Goal: Transaction & Acquisition: Purchase product/service

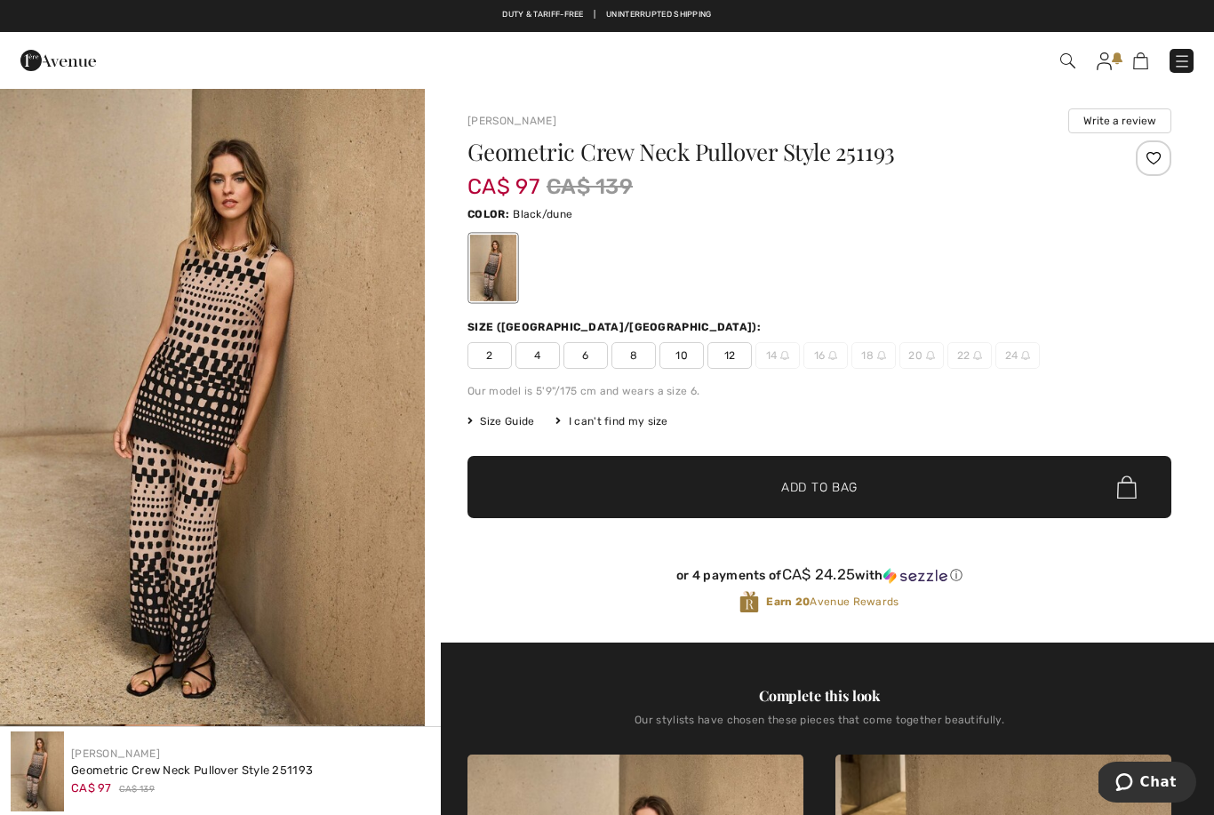
click at [739, 354] on span "12" at bounding box center [729, 355] width 44 height 27
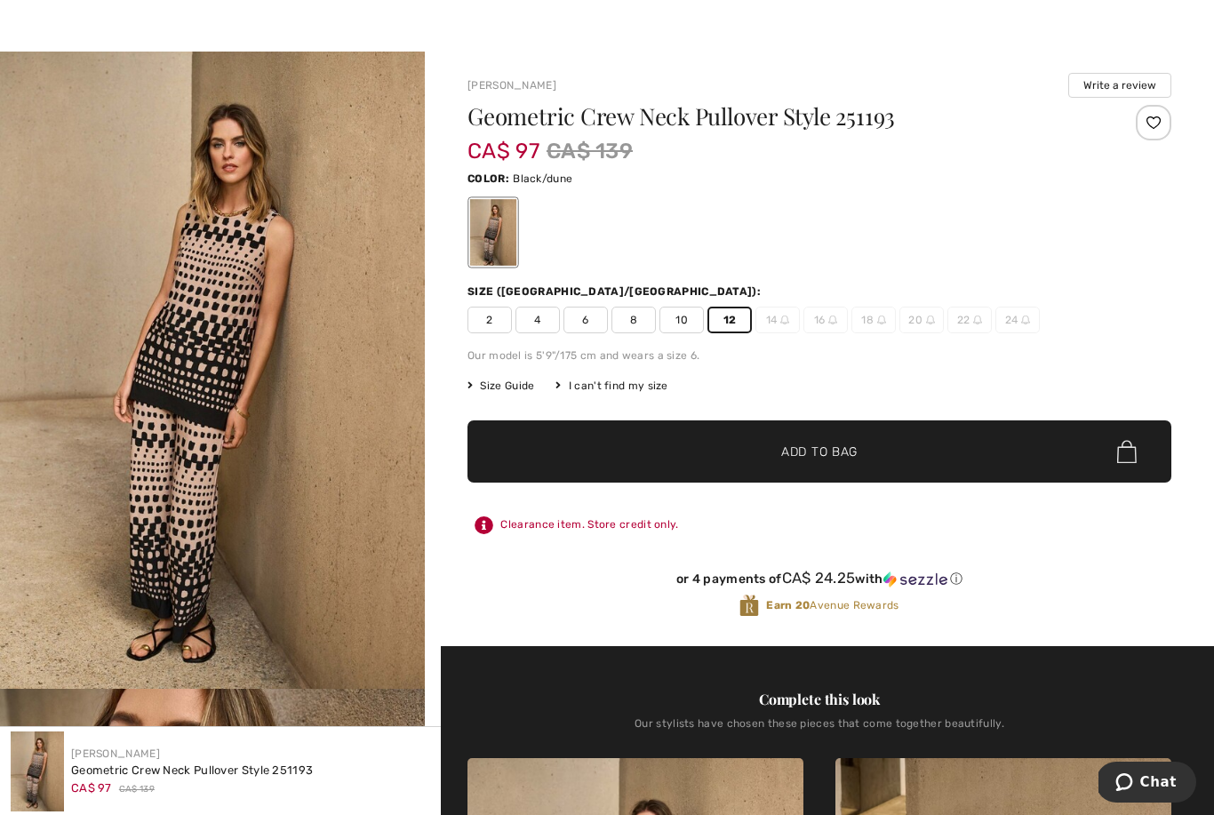
scroll to position [39, 0]
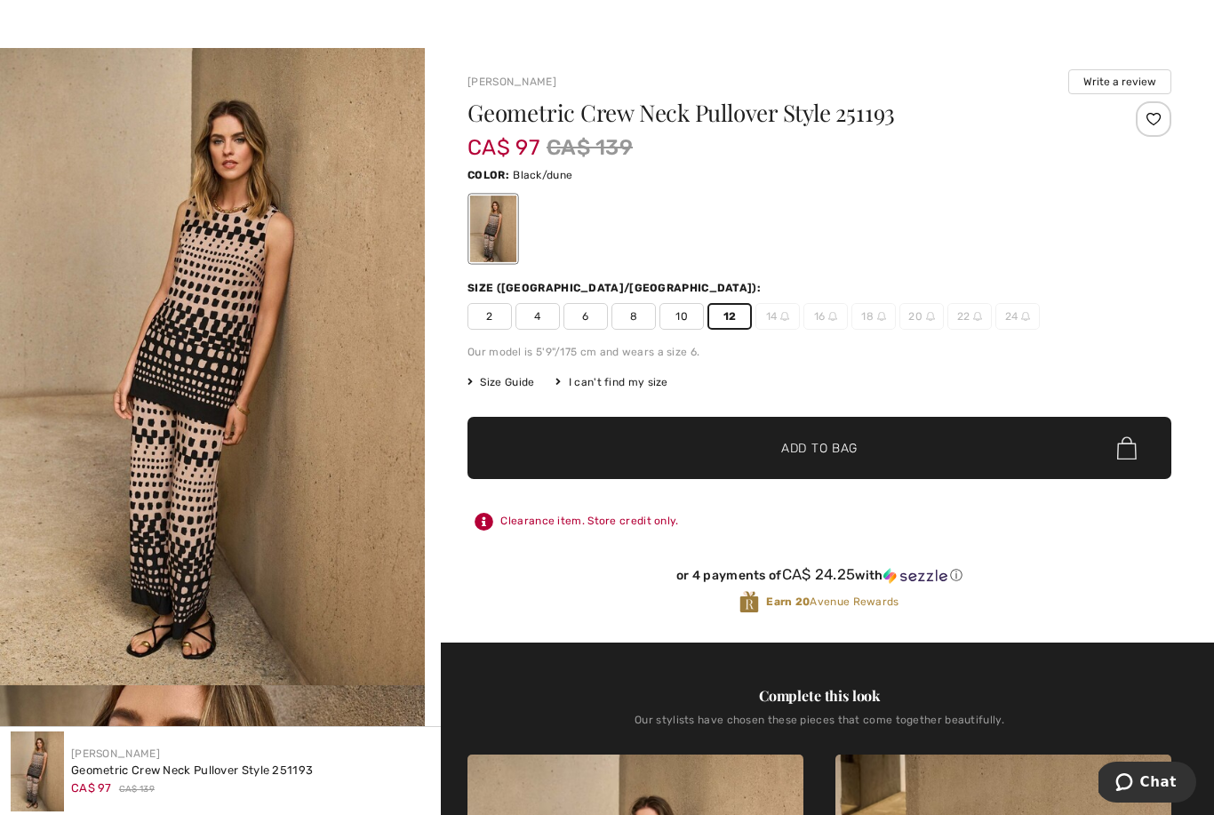
click at [823, 442] on span "Add to Bag" at bounding box center [819, 448] width 76 height 19
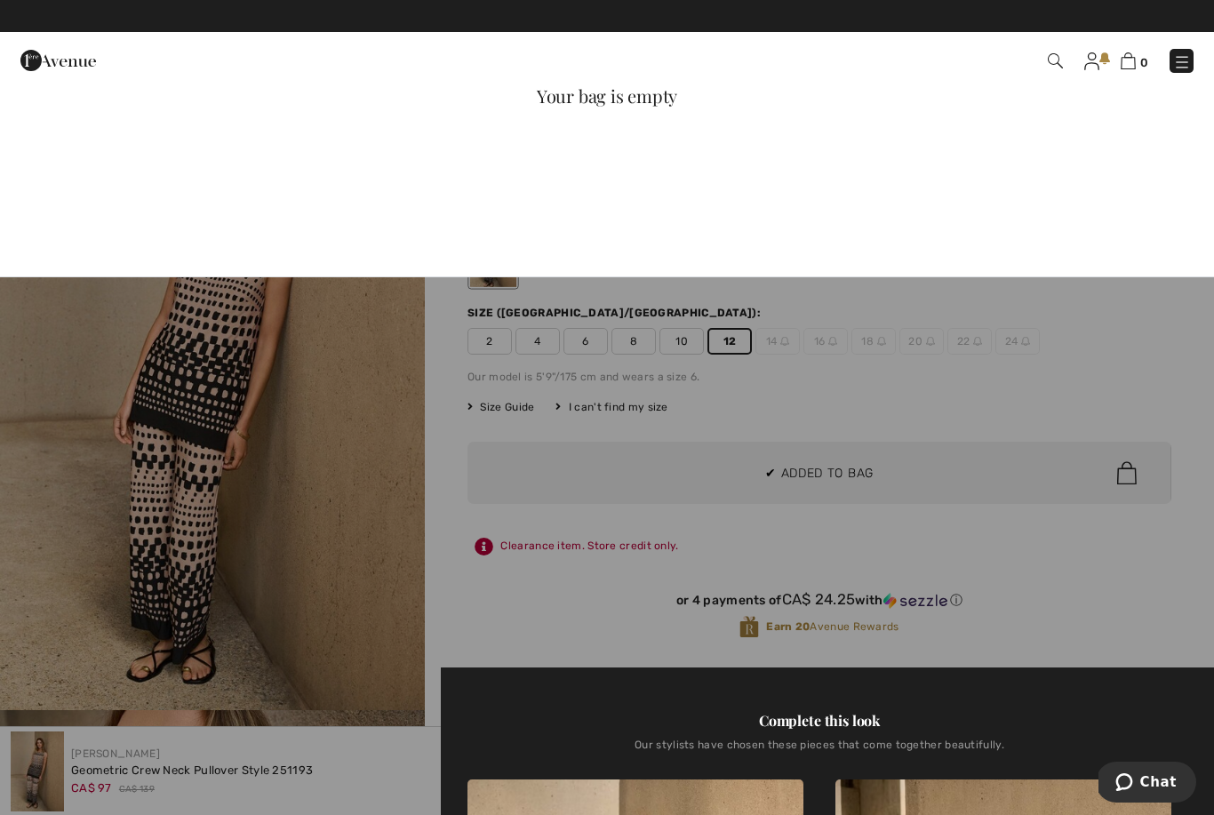
scroll to position [0, 0]
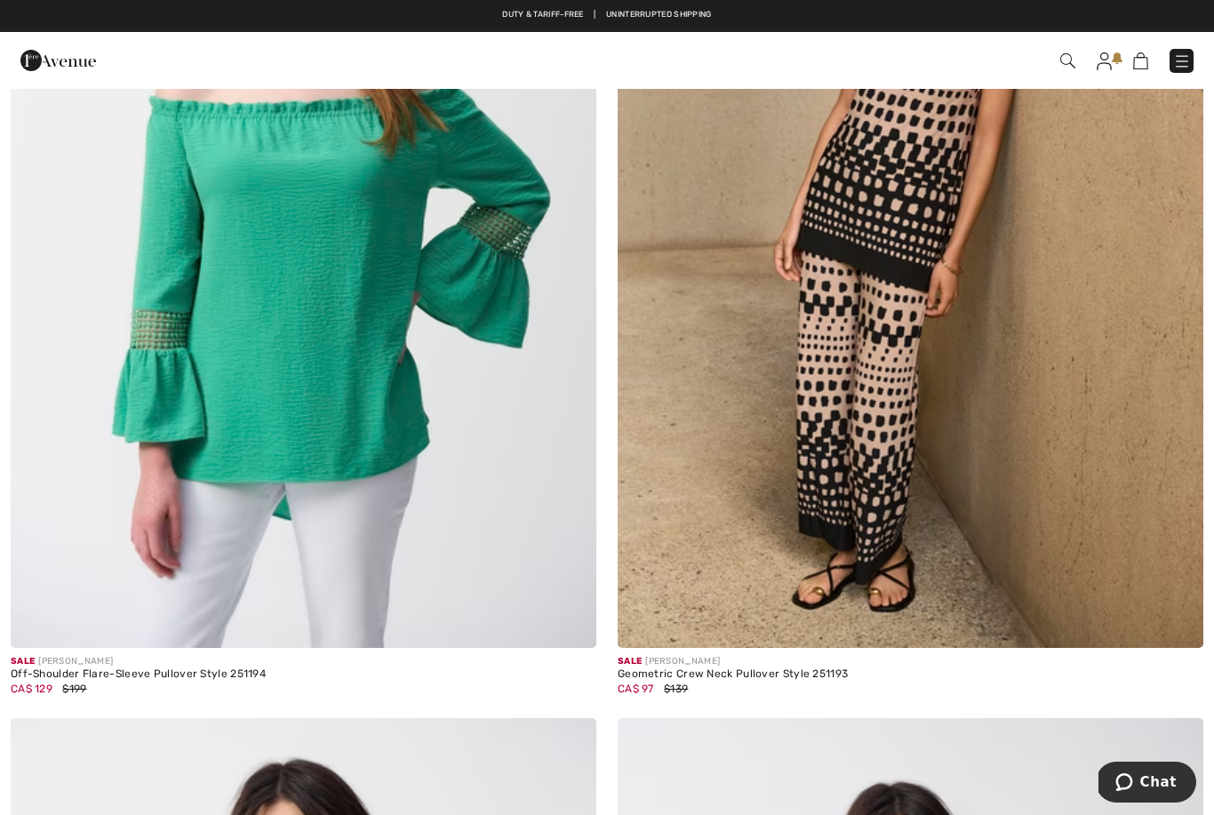
click at [1107, 68] on img at bounding box center [1103, 61] width 15 height 18
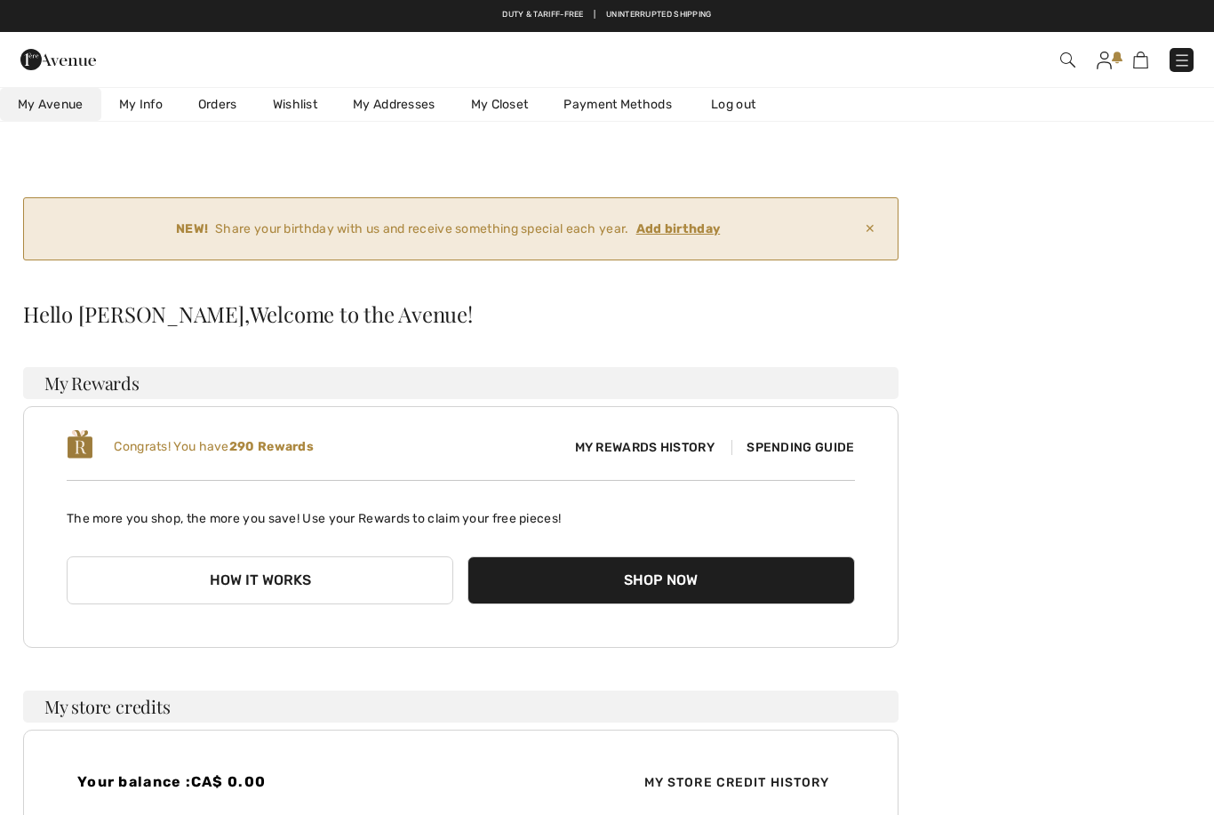
checkbox input "true"
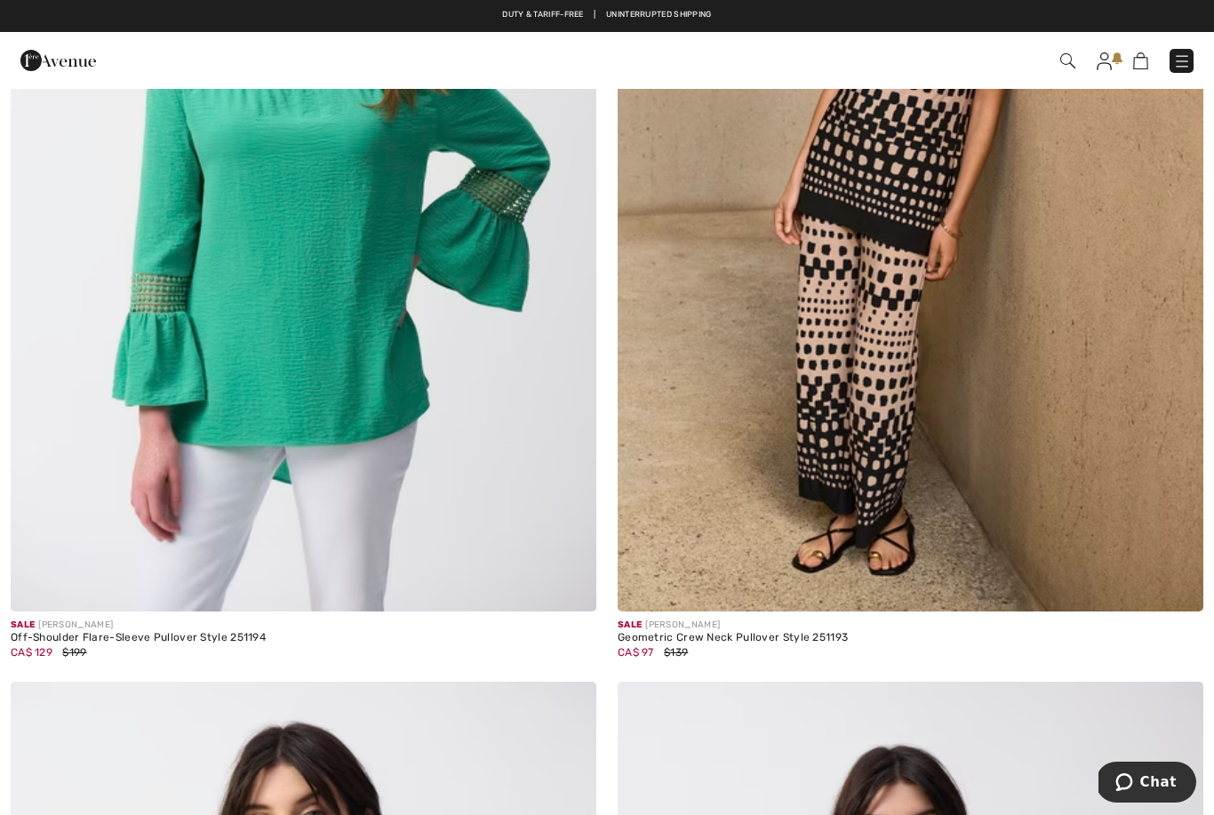
scroll to position [15232, 0]
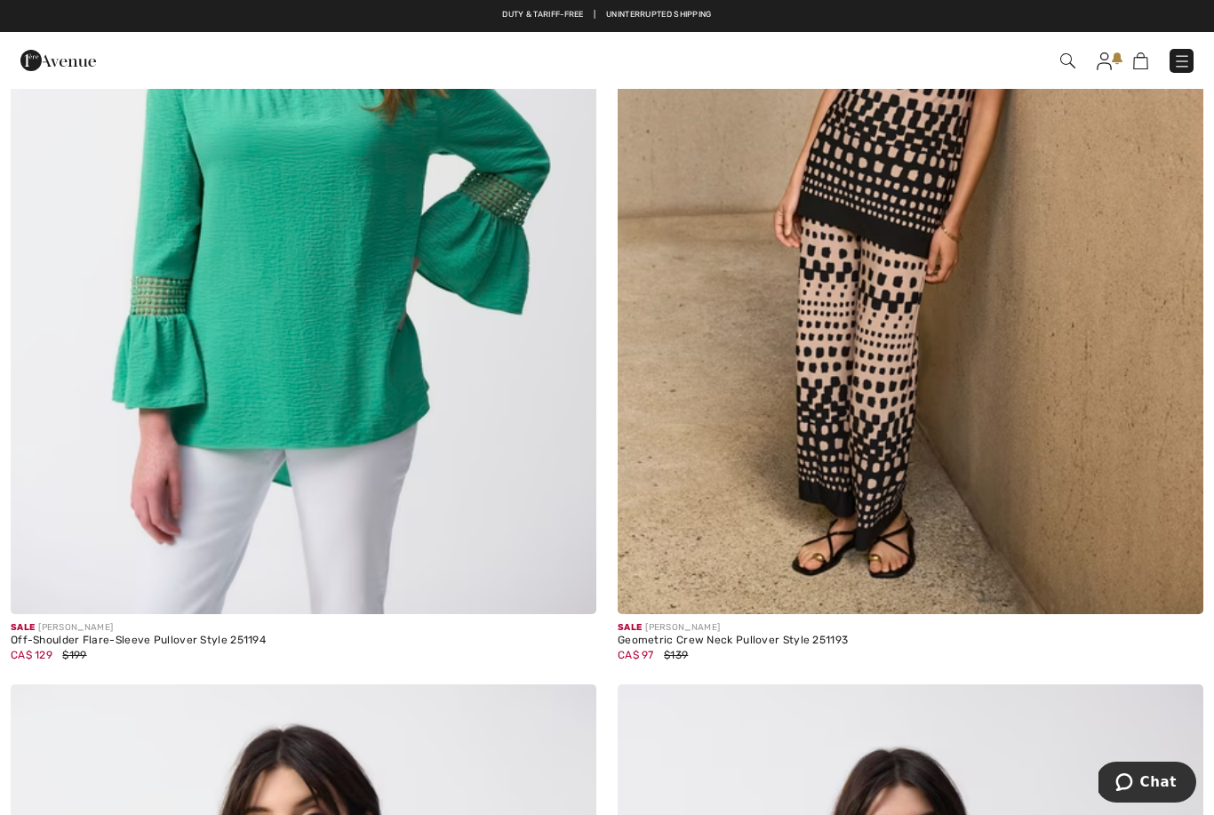
click at [874, 367] on img at bounding box center [909, 175] width 585 height 879
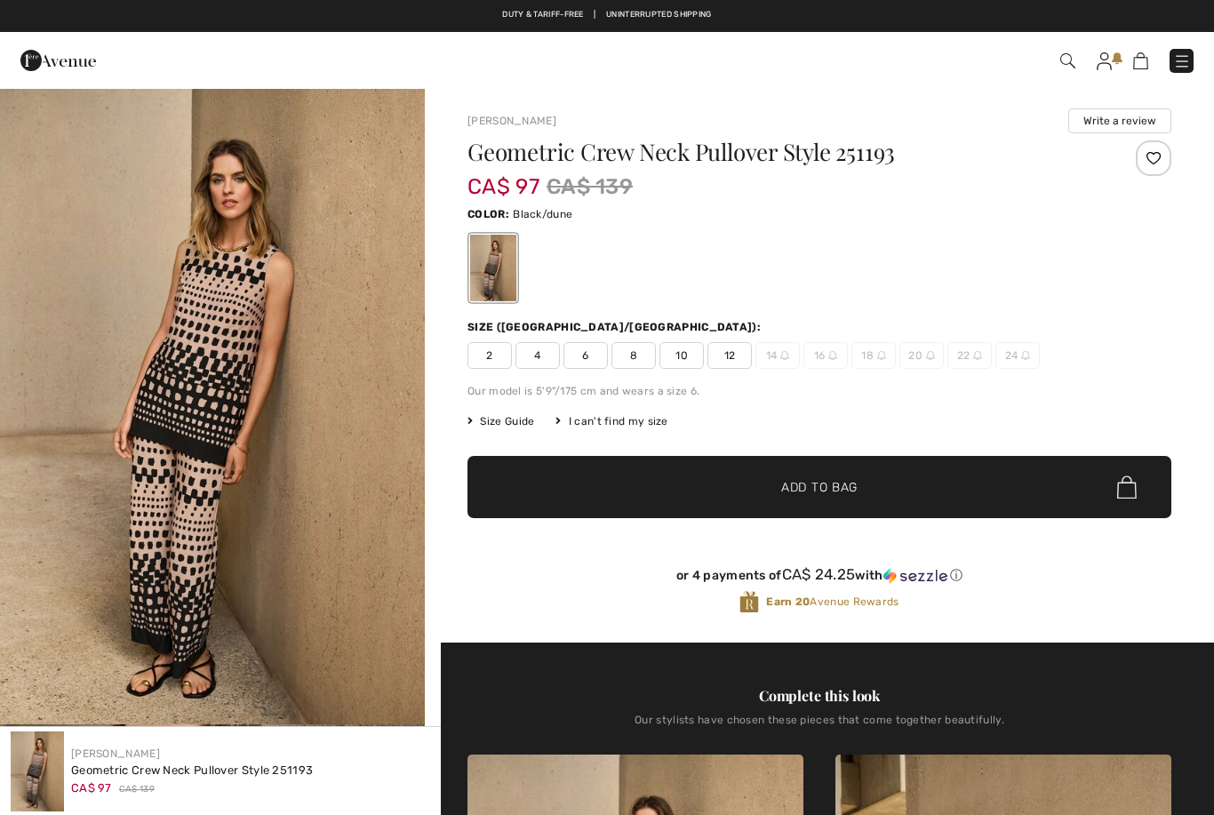
checkbox input "true"
click at [737, 360] on span "12" at bounding box center [729, 355] width 44 height 27
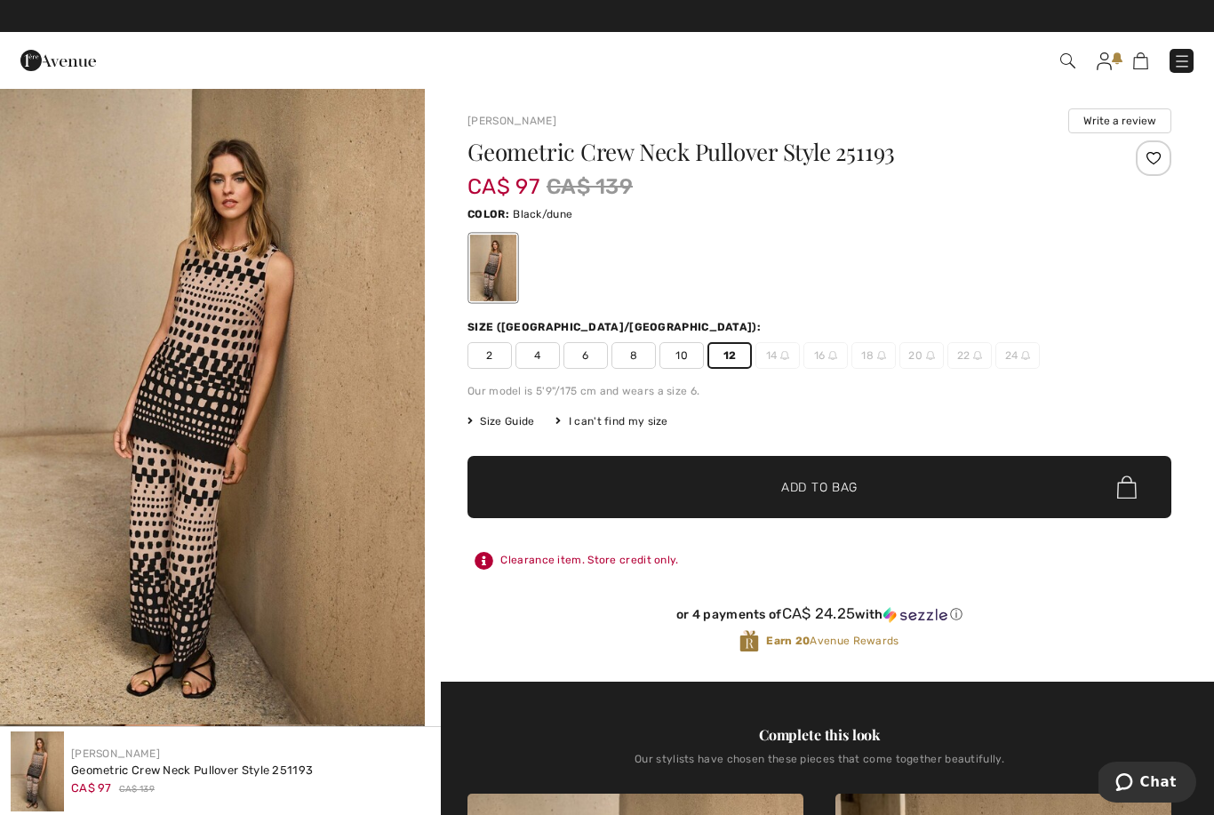
click at [814, 474] on span "✔ Added to Bag Add to Bag" at bounding box center [819, 487] width 704 height 62
click at [1131, 488] on img at bounding box center [1127, 486] width 20 height 23
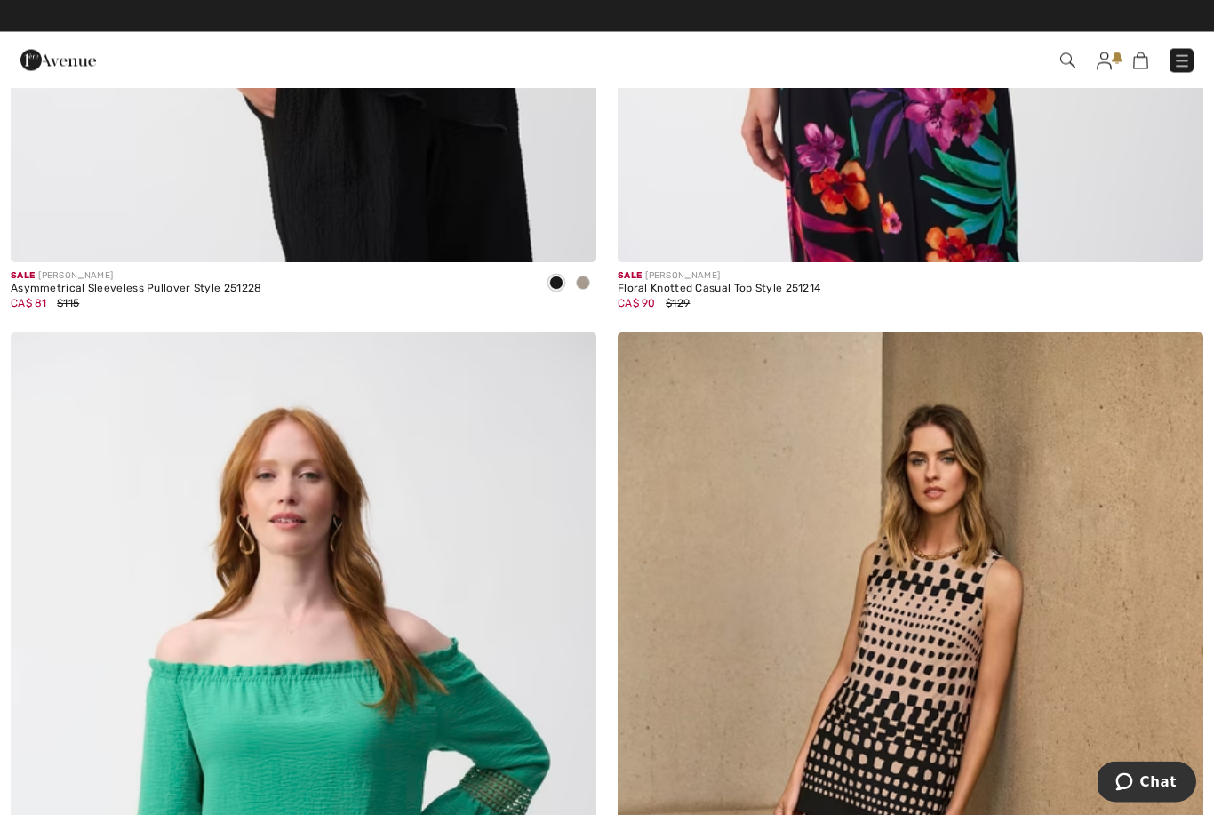
scroll to position [14636, 0]
click at [911, 607] on img at bounding box center [909, 771] width 585 height 879
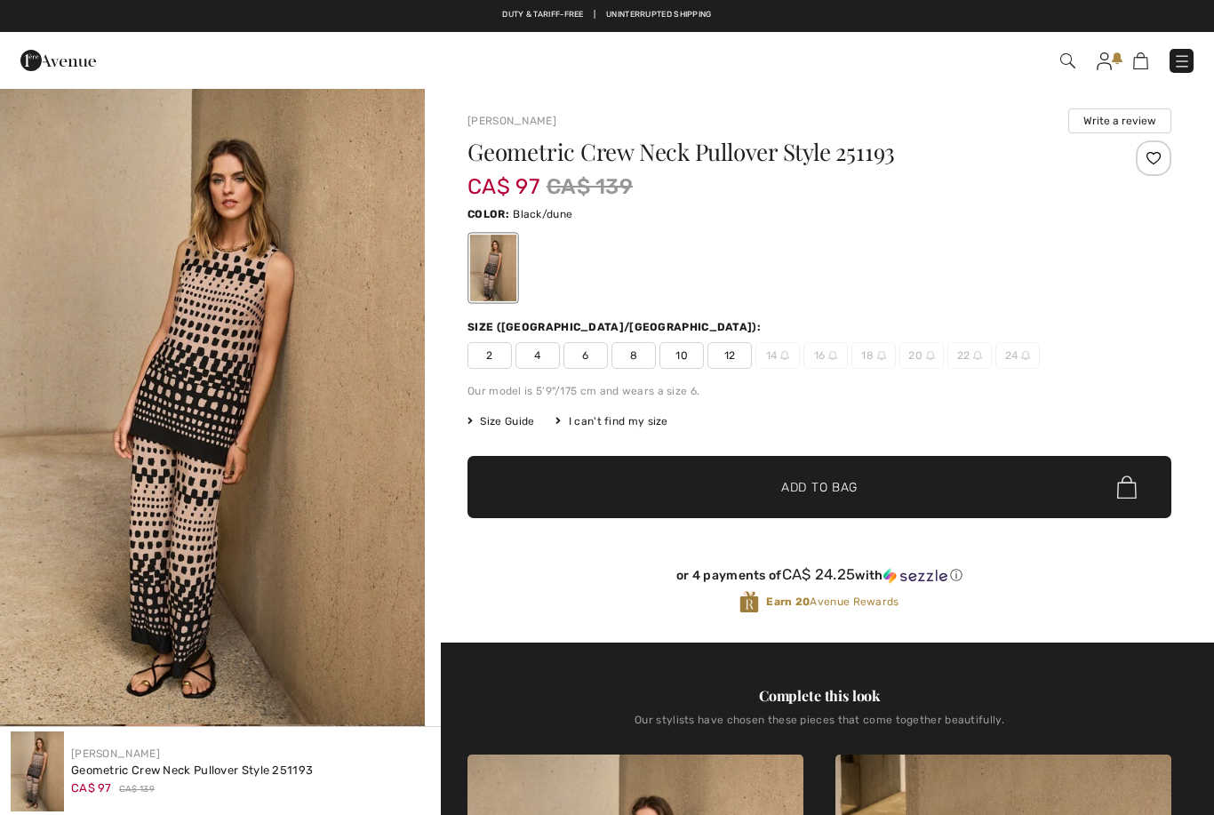
checkbox input "true"
click at [735, 348] on span "12" at bounding box center [729, 355] width 44 height 27
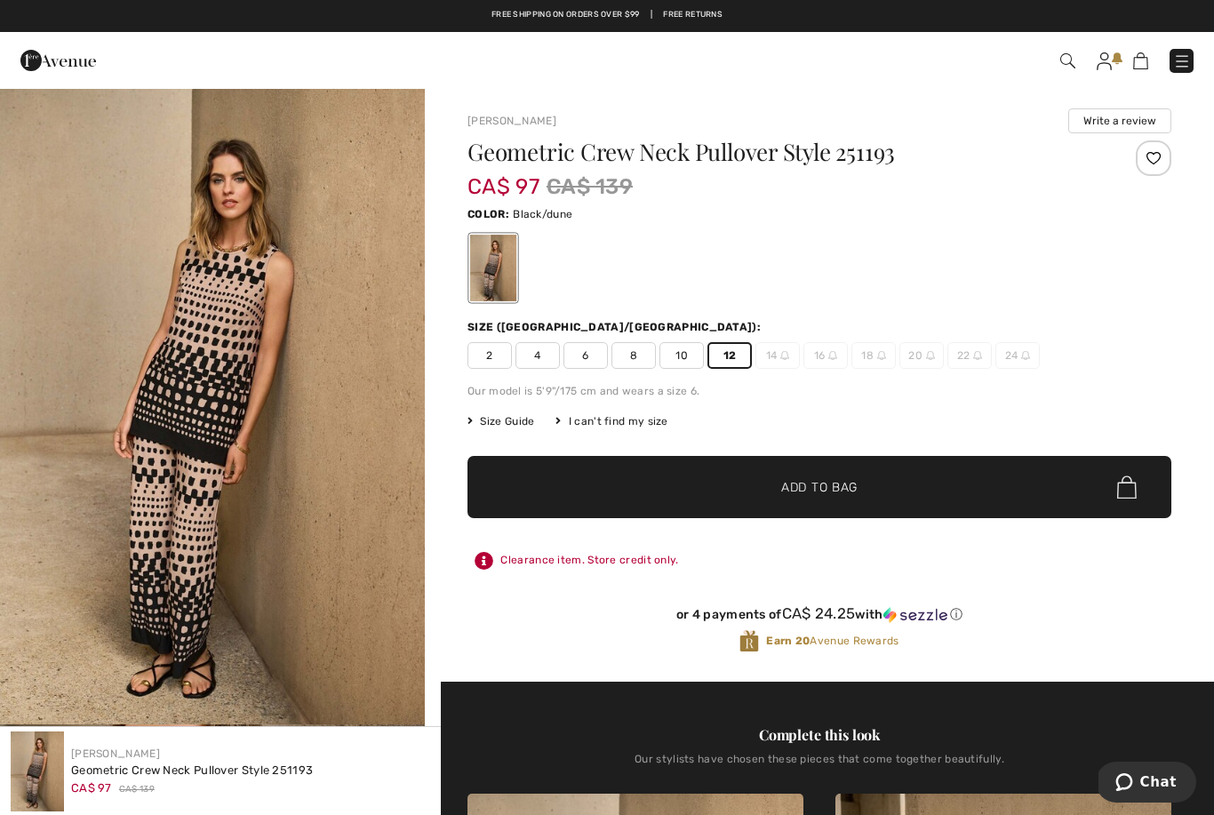
click at [1126, 478] on img at bounding box center [1127, 486] width 20 height 23
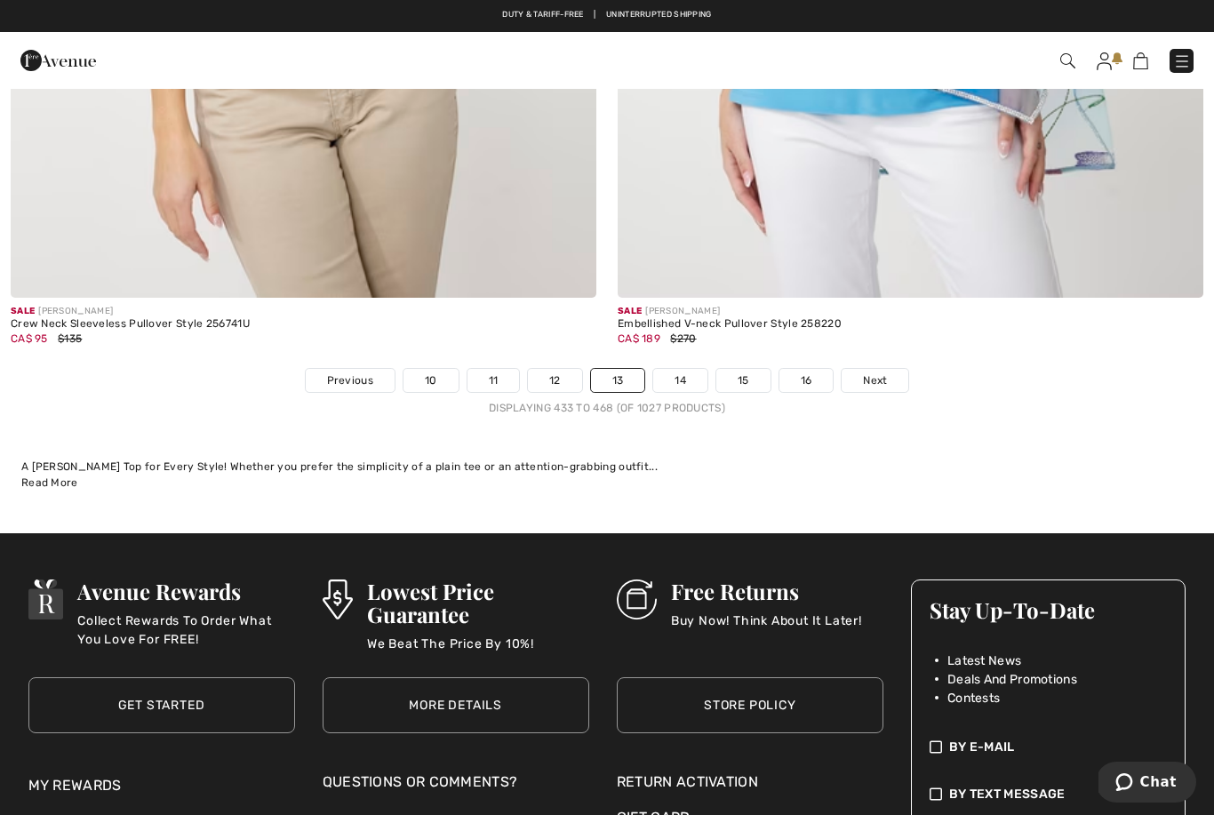
click at [691, 371] on link "14" at bounding box center [680, 380] width 54 height 23
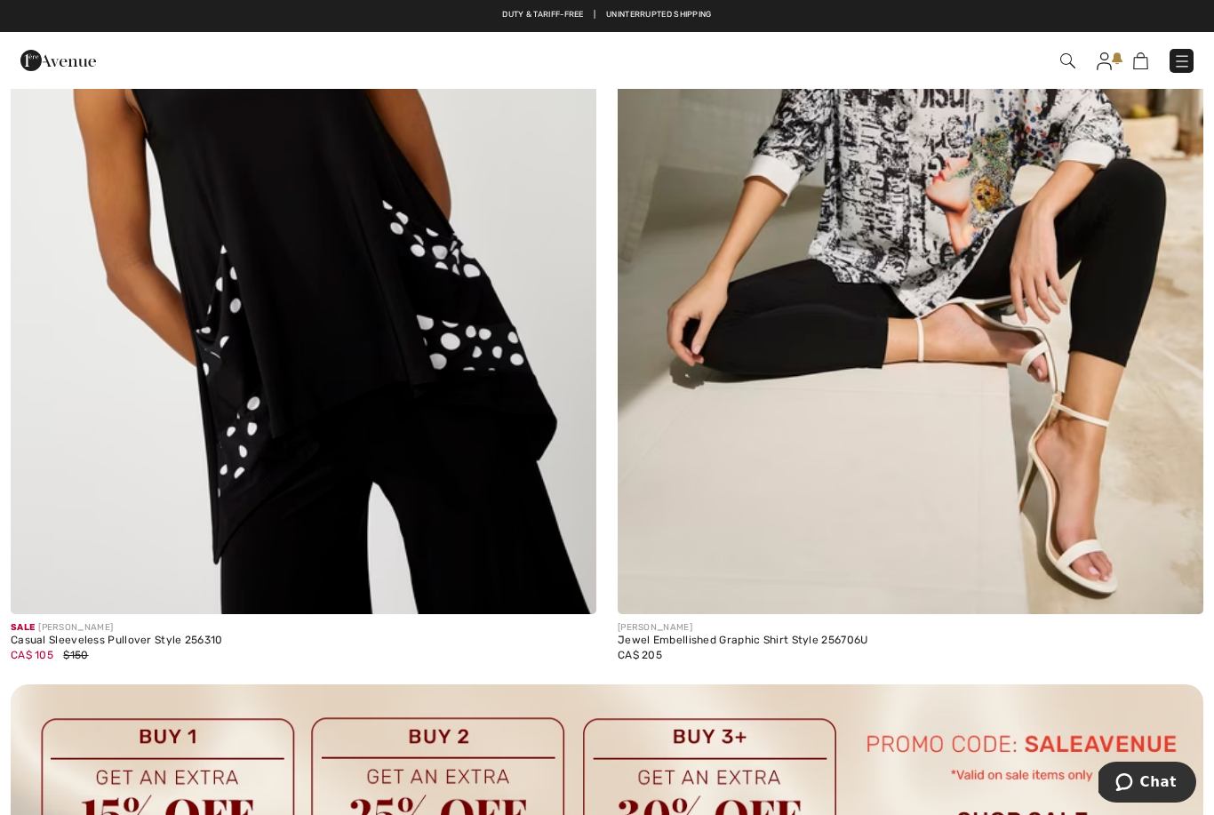
scroll to position [5294, 0]
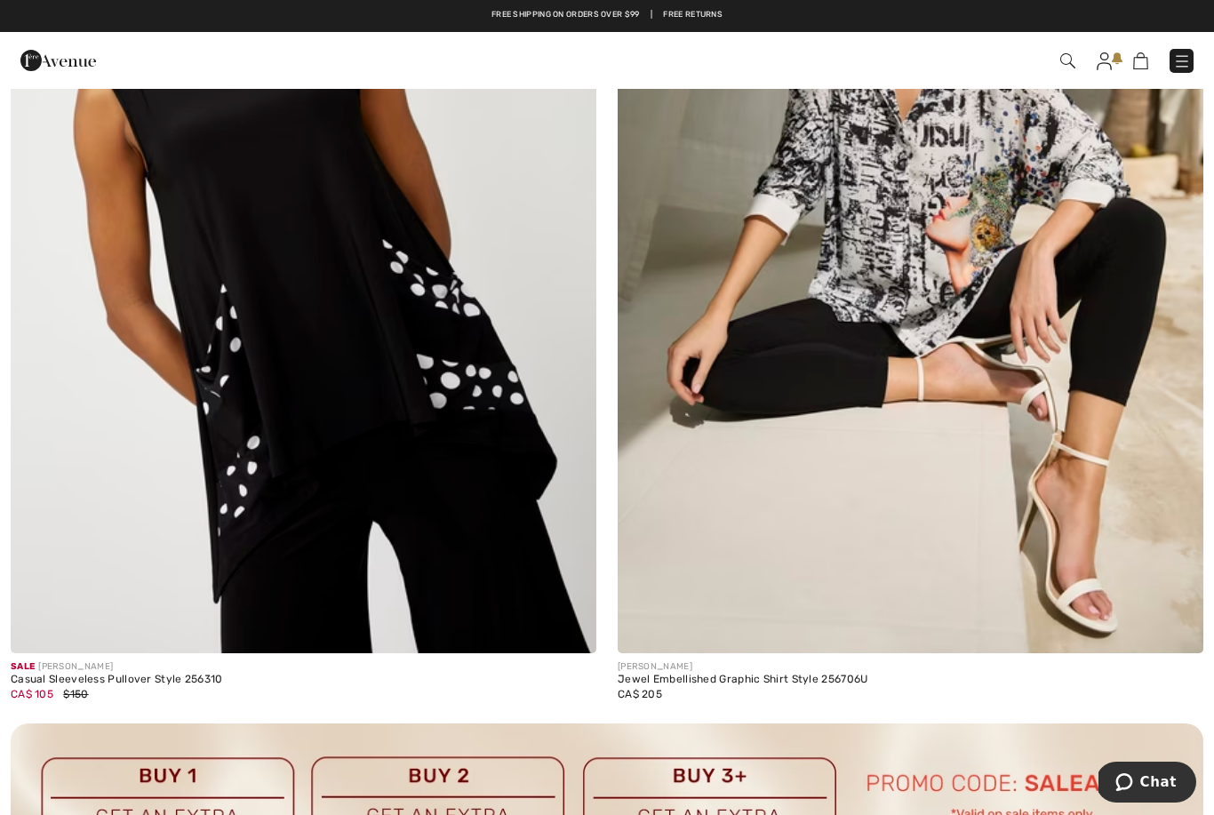
click at [219, 372] on img at bounding box center [303, 214] width 585 height 879
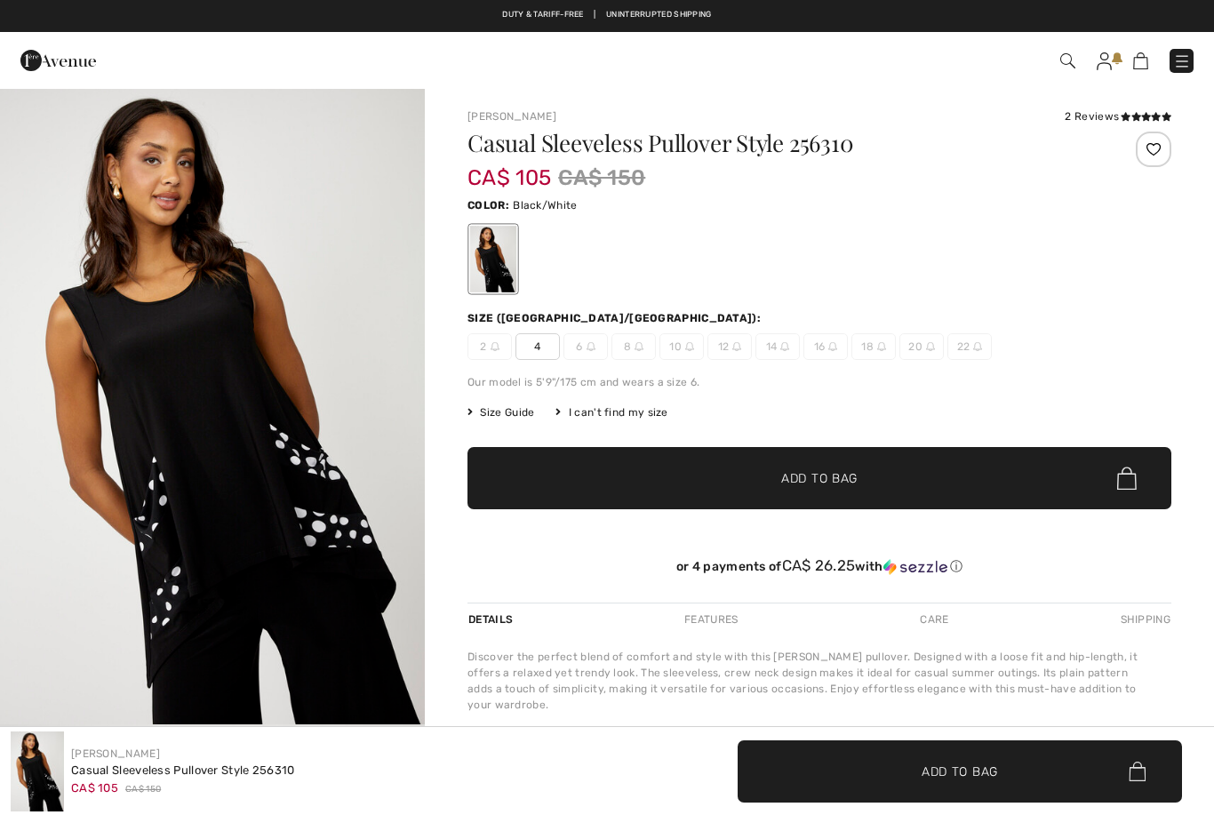
checkbox input "true"
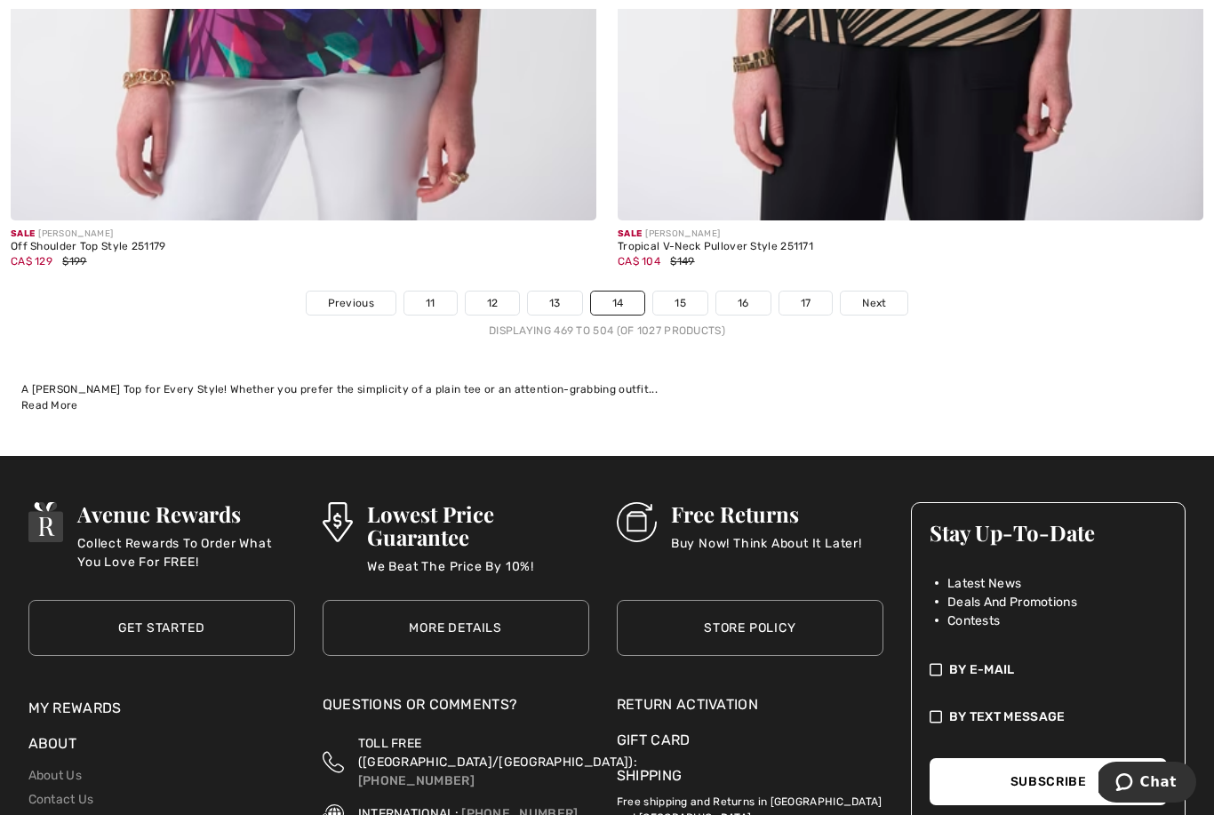
scroll to position [17526, 0]
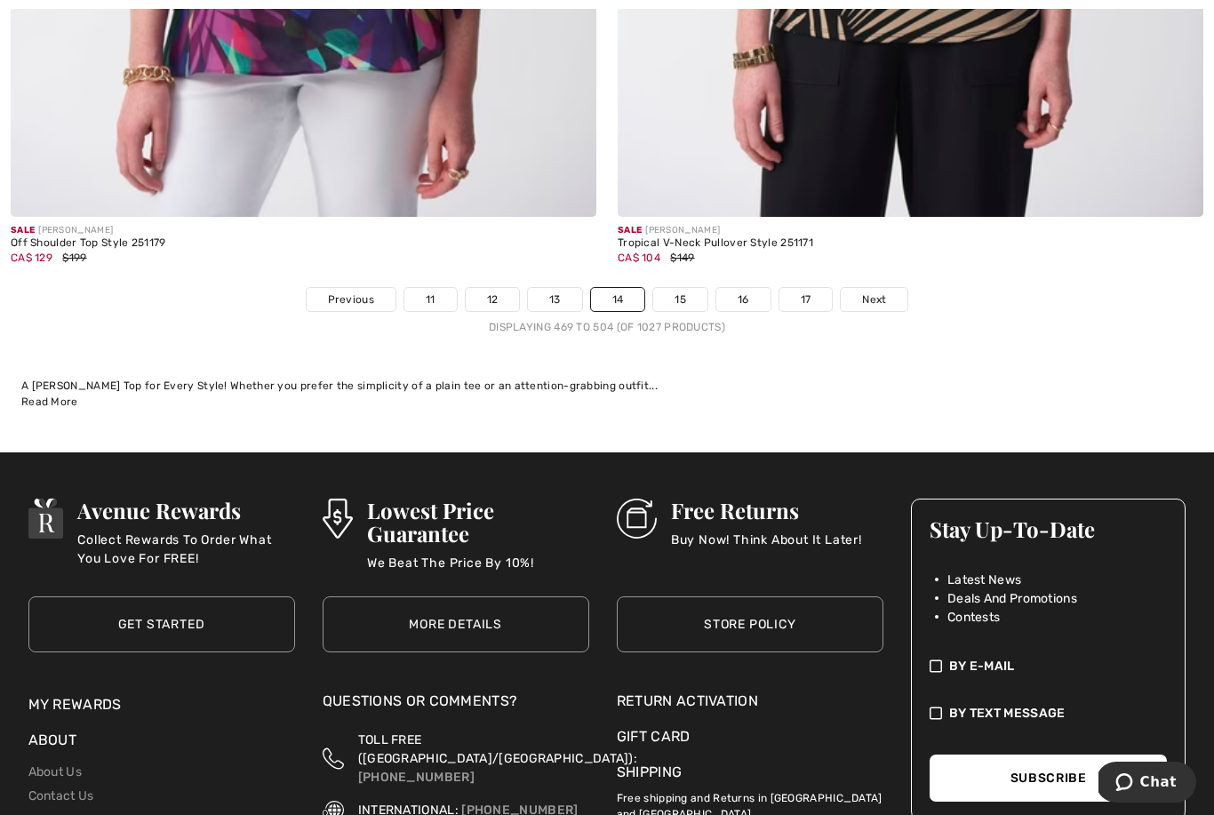
click at [876, 291] on span "Next" at bounding box center [874, 299] width 24 height 16
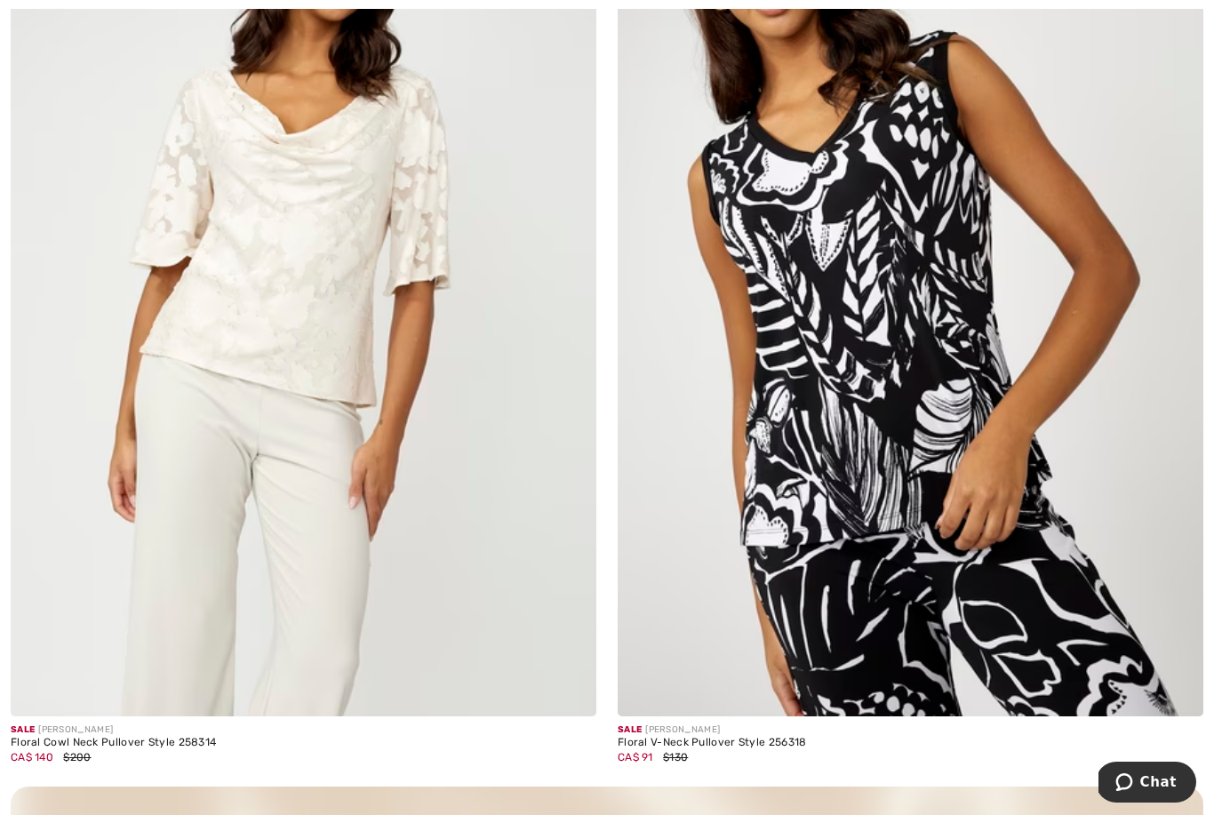
scroll to position [5230, 0]
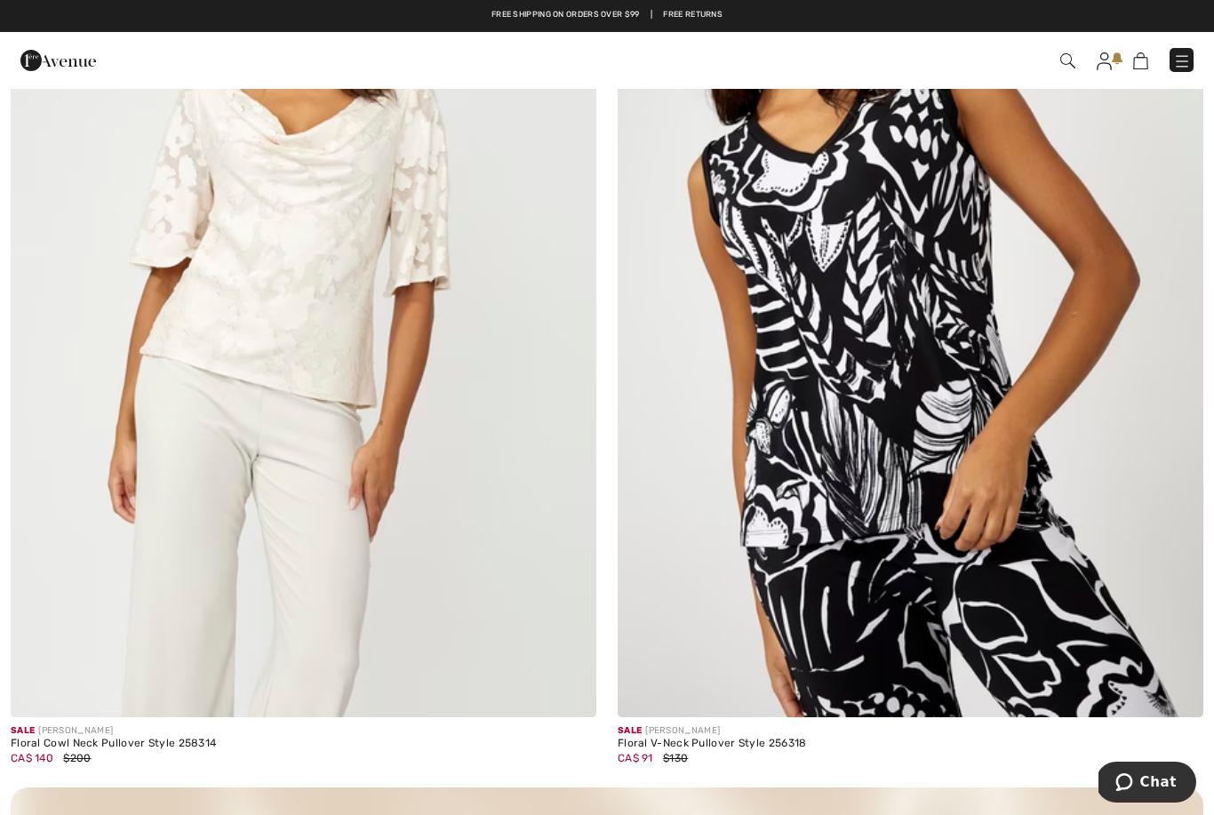
click at [888, 415] on img at bounding box center [909, 278] width 585 height 879
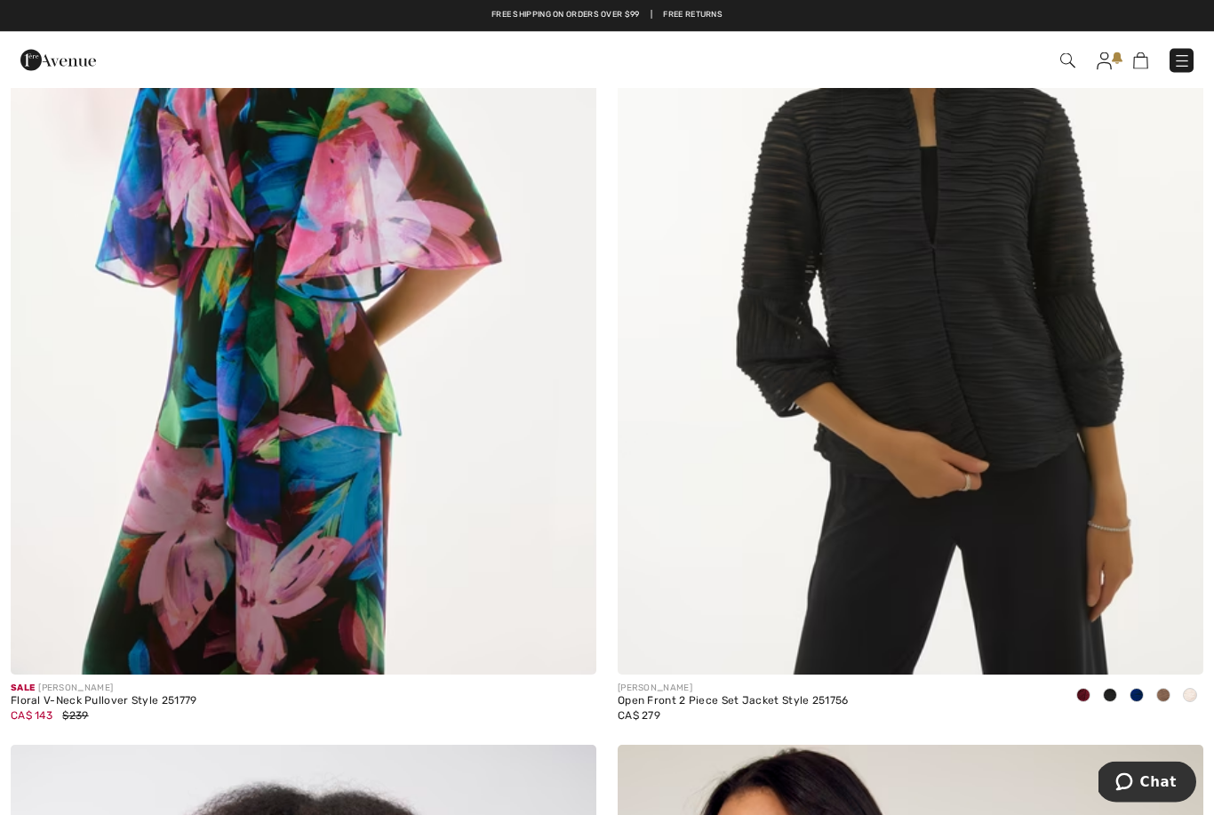
scroll to position [8349, 0]
click at [958, 320] on img at bounding box center [909, 235] width 585 height 879
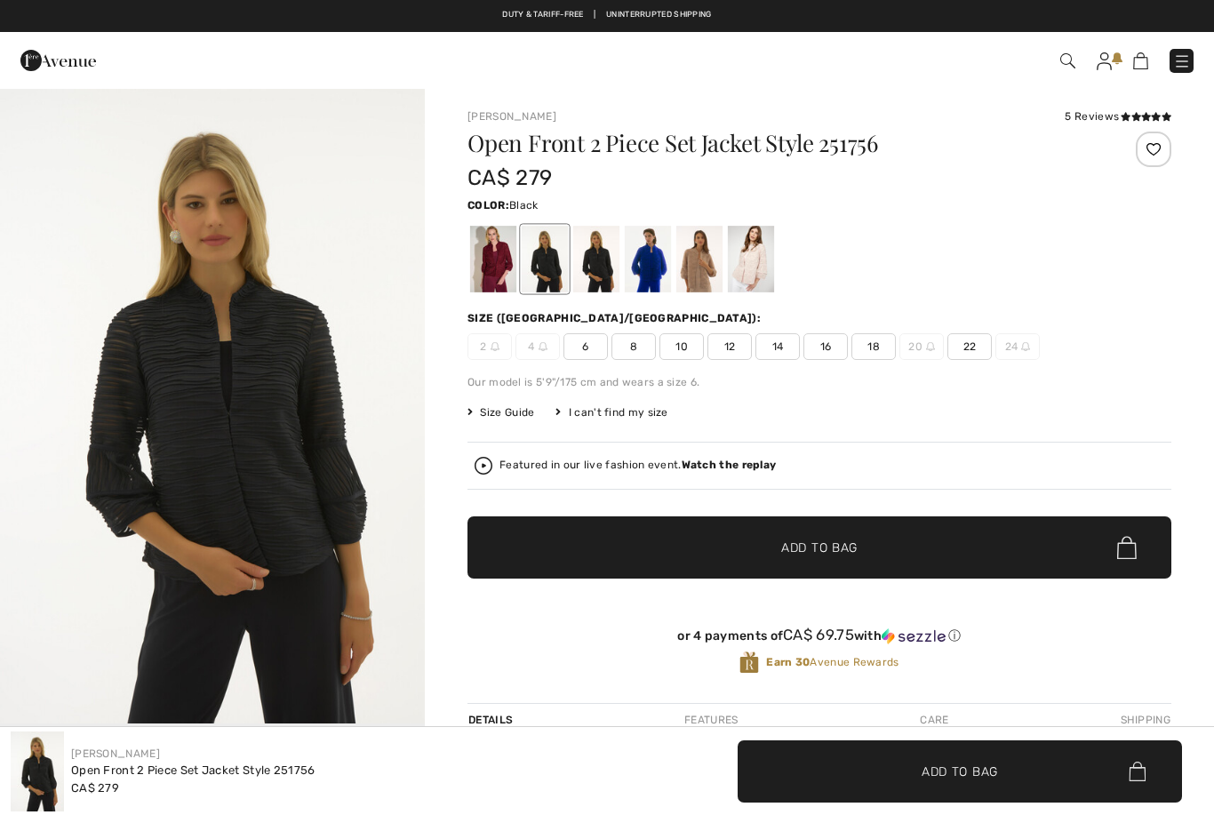
checkbox input "true"
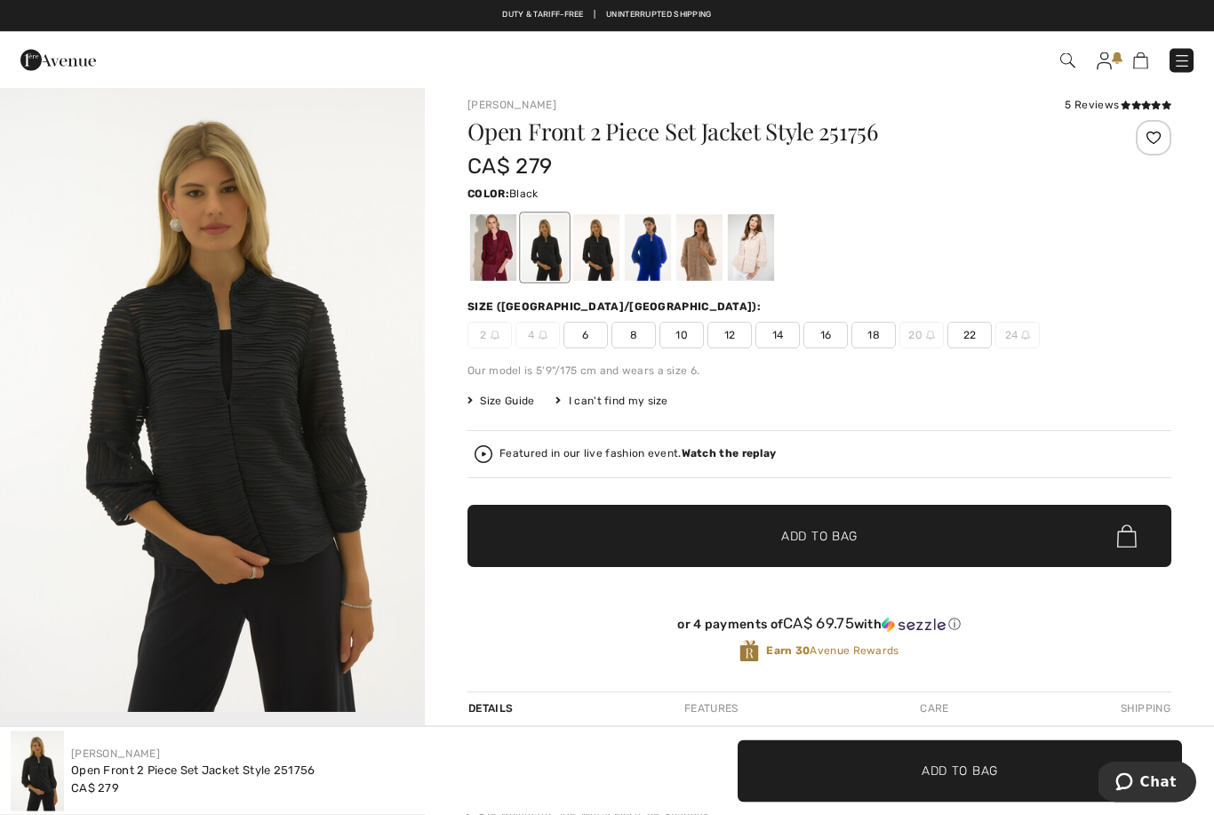
scroll to position [12, 0]
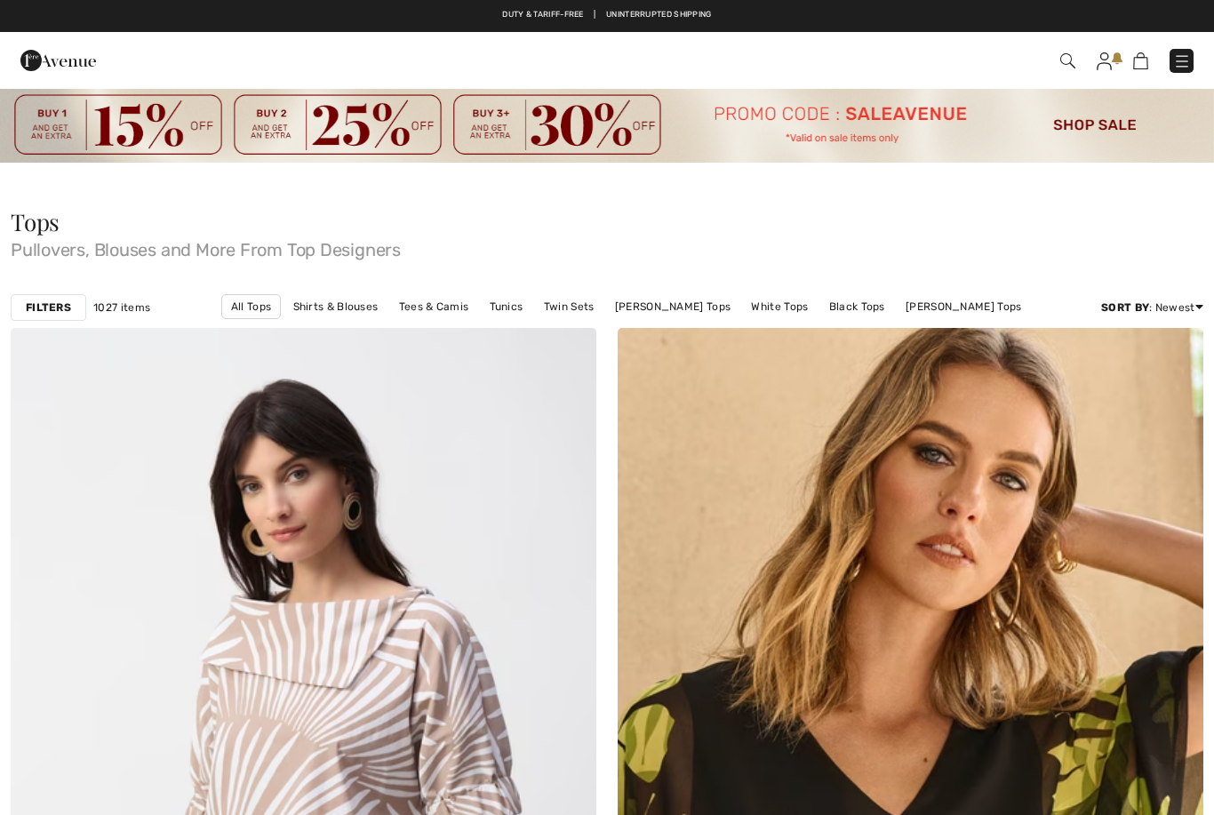
scroll to position [8349, 0]
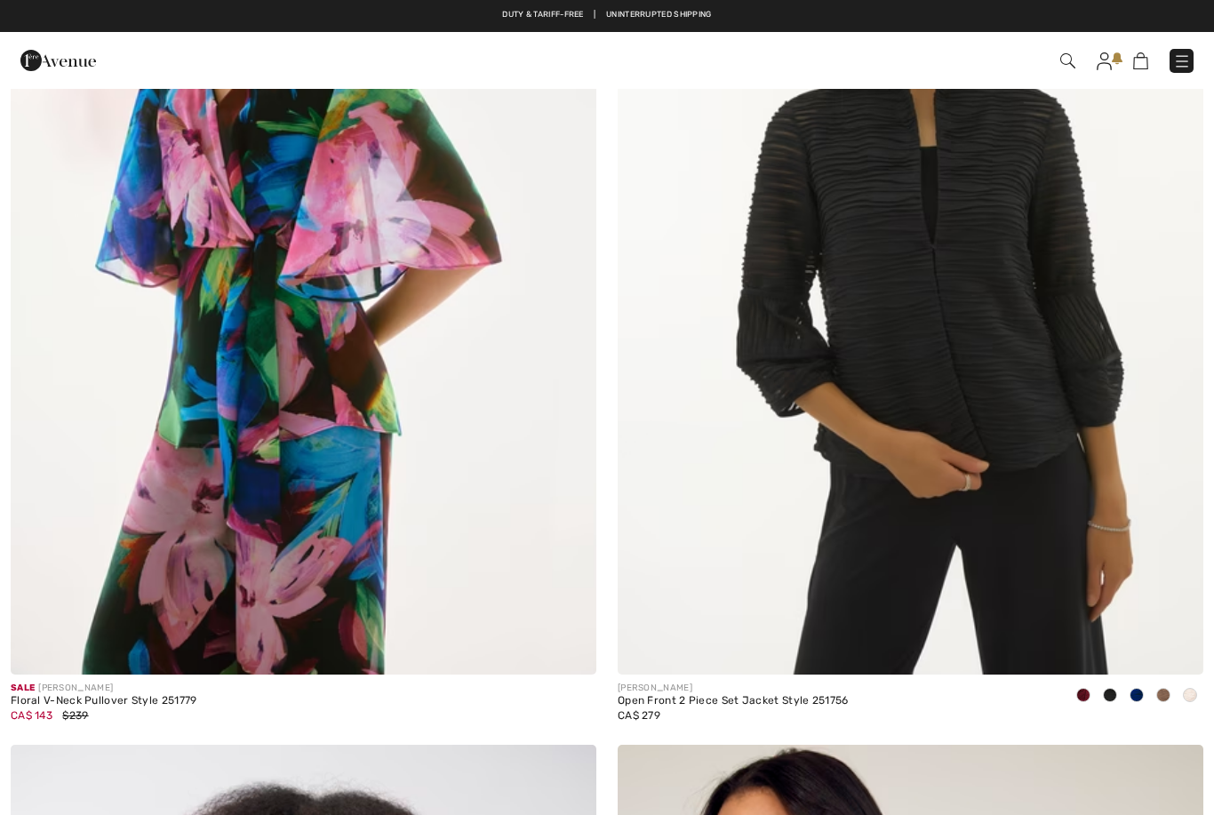
checkbox input "true"
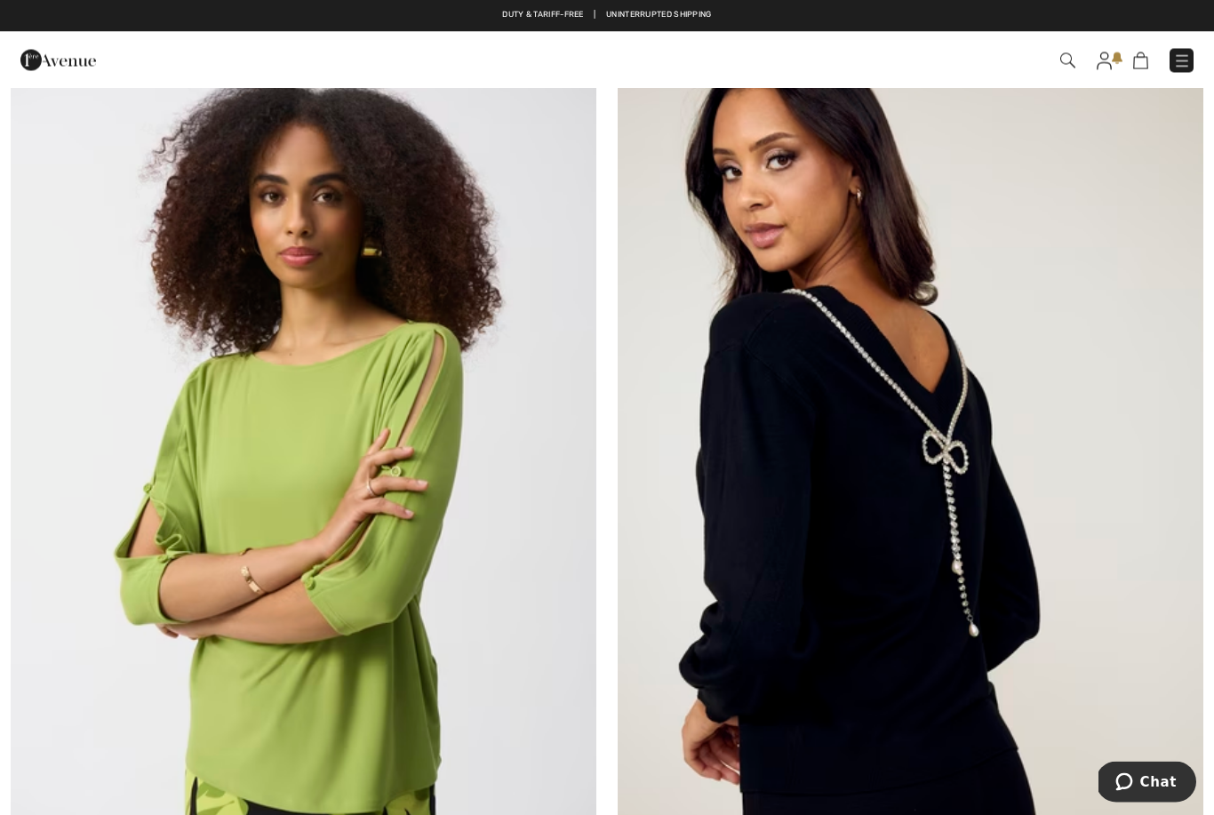
scroll to position [9055, 0]
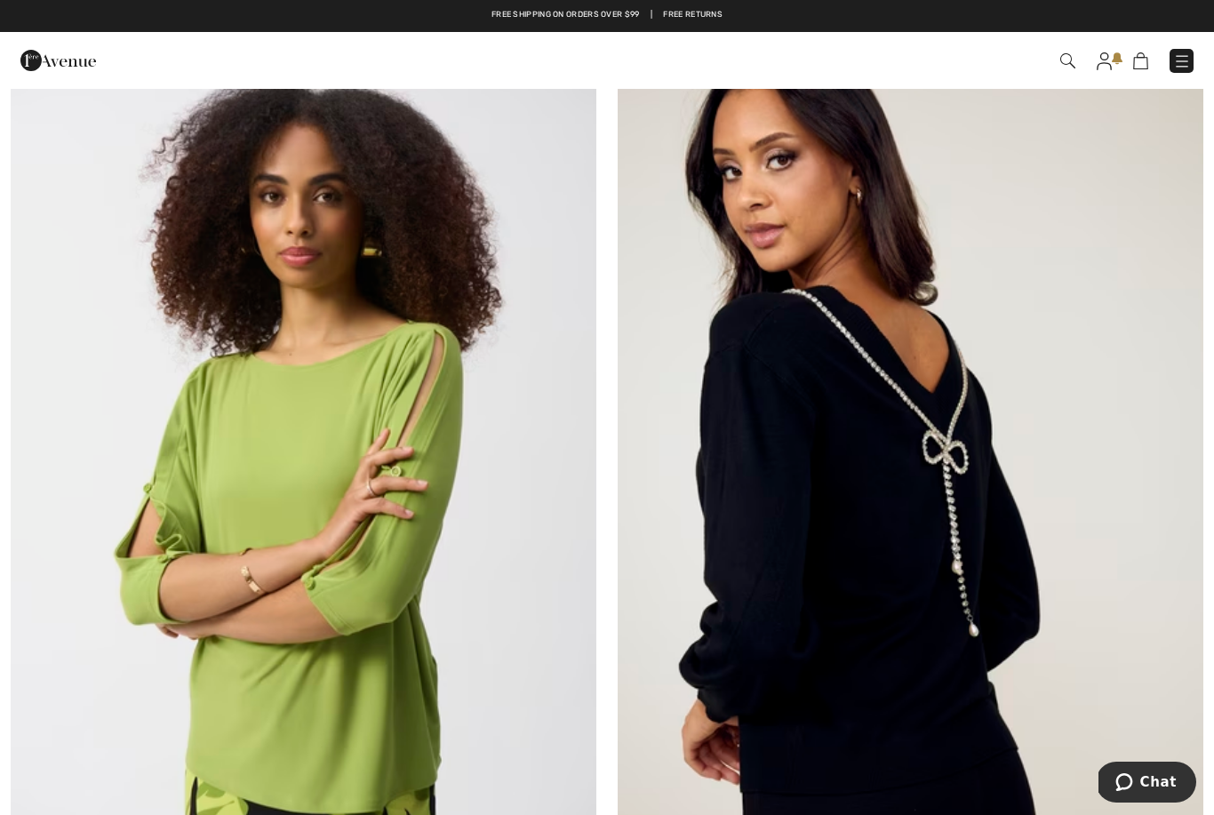
click at [877, 582] on img at bounding box center [909, 478] width 585 height 879
click at [873, 531] on img at bounding box center [909, 478] width 585 height 879
click at [871, 545] on img at bounding box center [909, 478] width 585 height 879
click at [864, 537] on img at bounding box center [909, 478] width 585 height 879
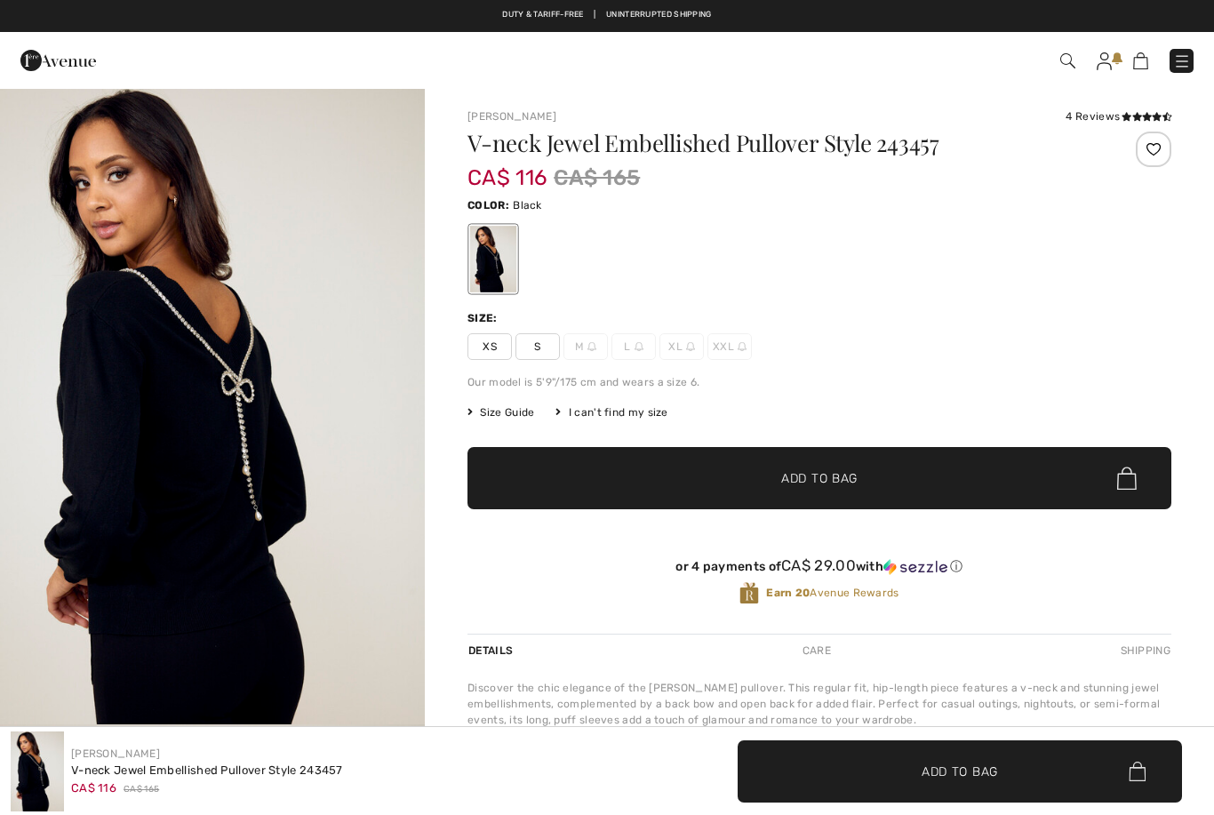
checkbox input "true"
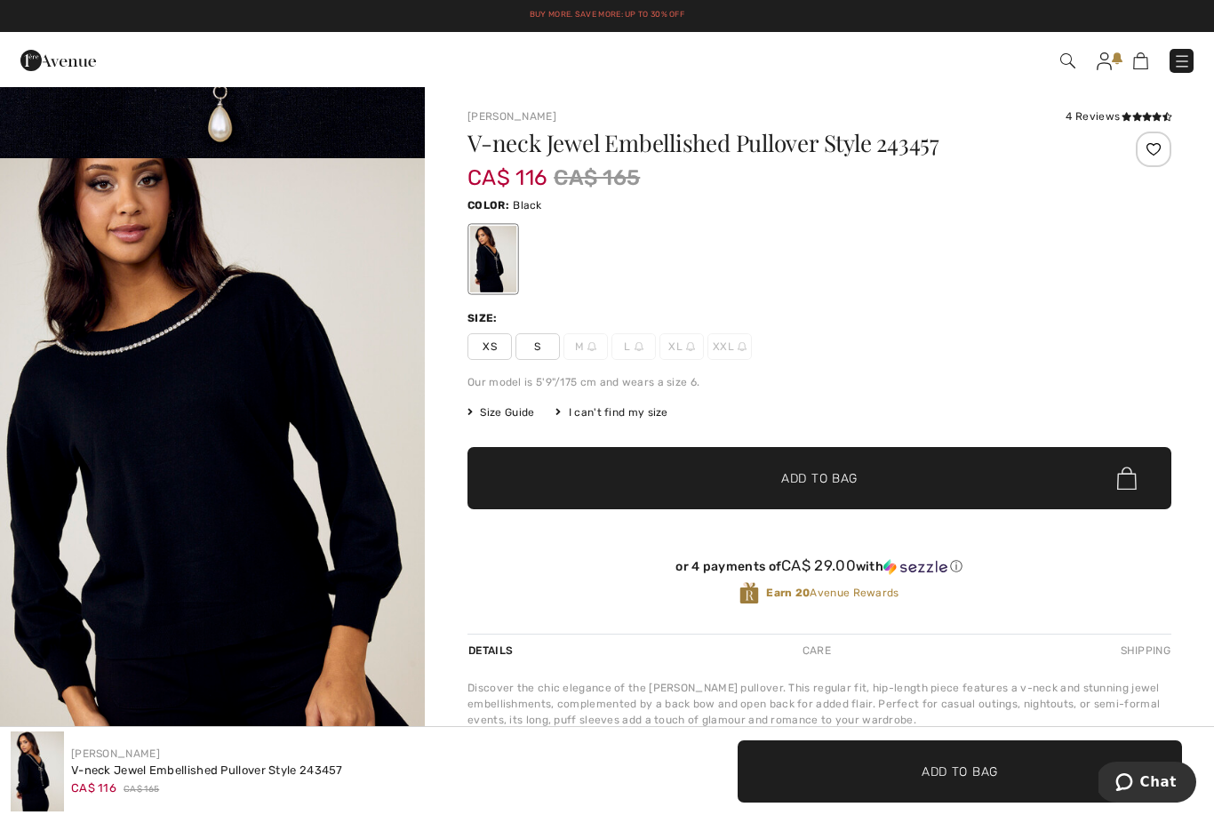
scroll to position [1835, 0]
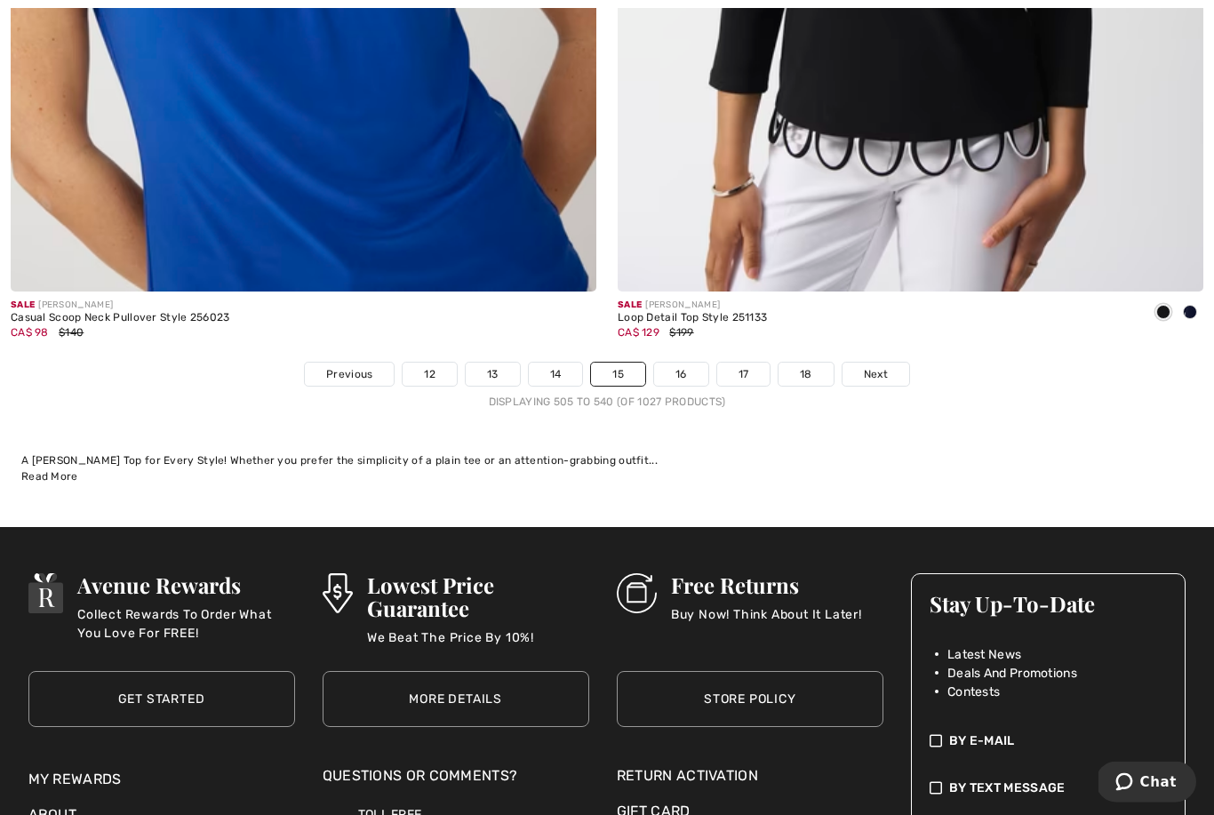
scroll to position [17451, 0]
click at [875, 366] on span "Next" at bounding box center [876, 374] width 24 height 16
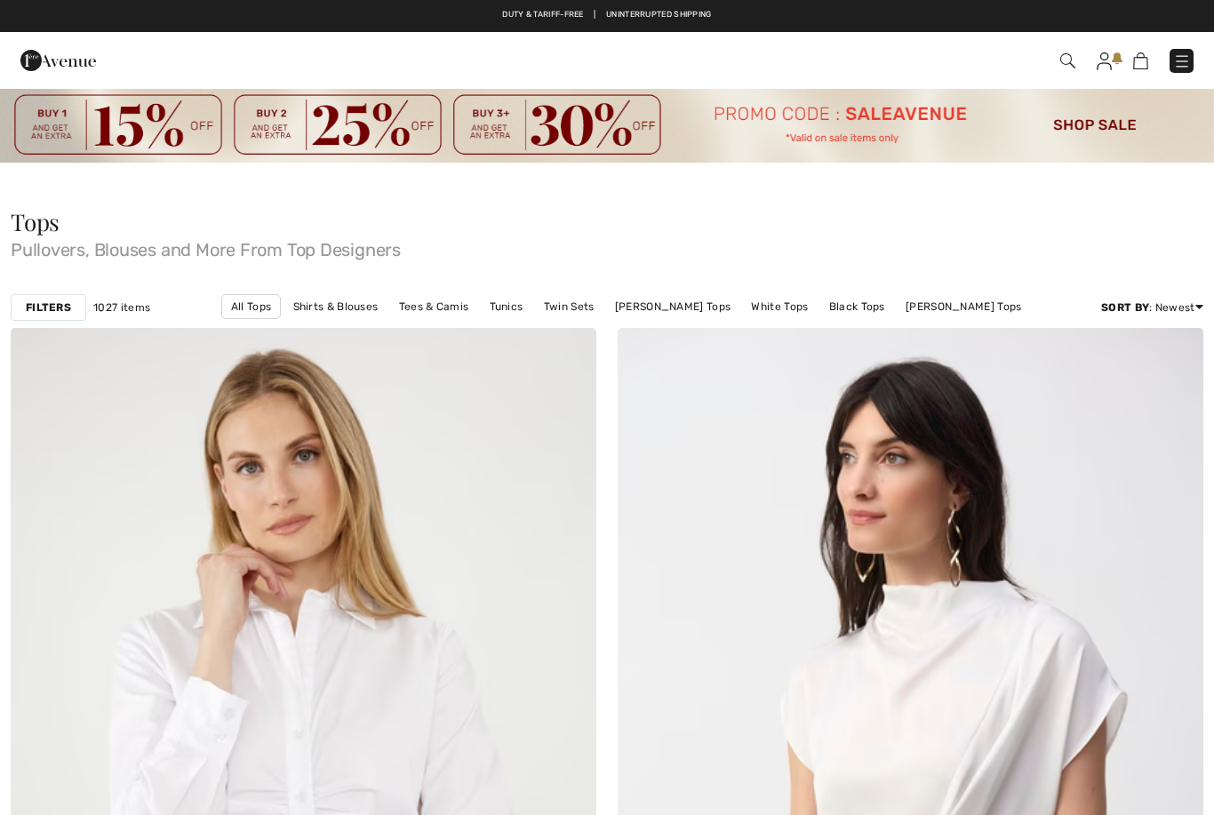
checkbox input "true"
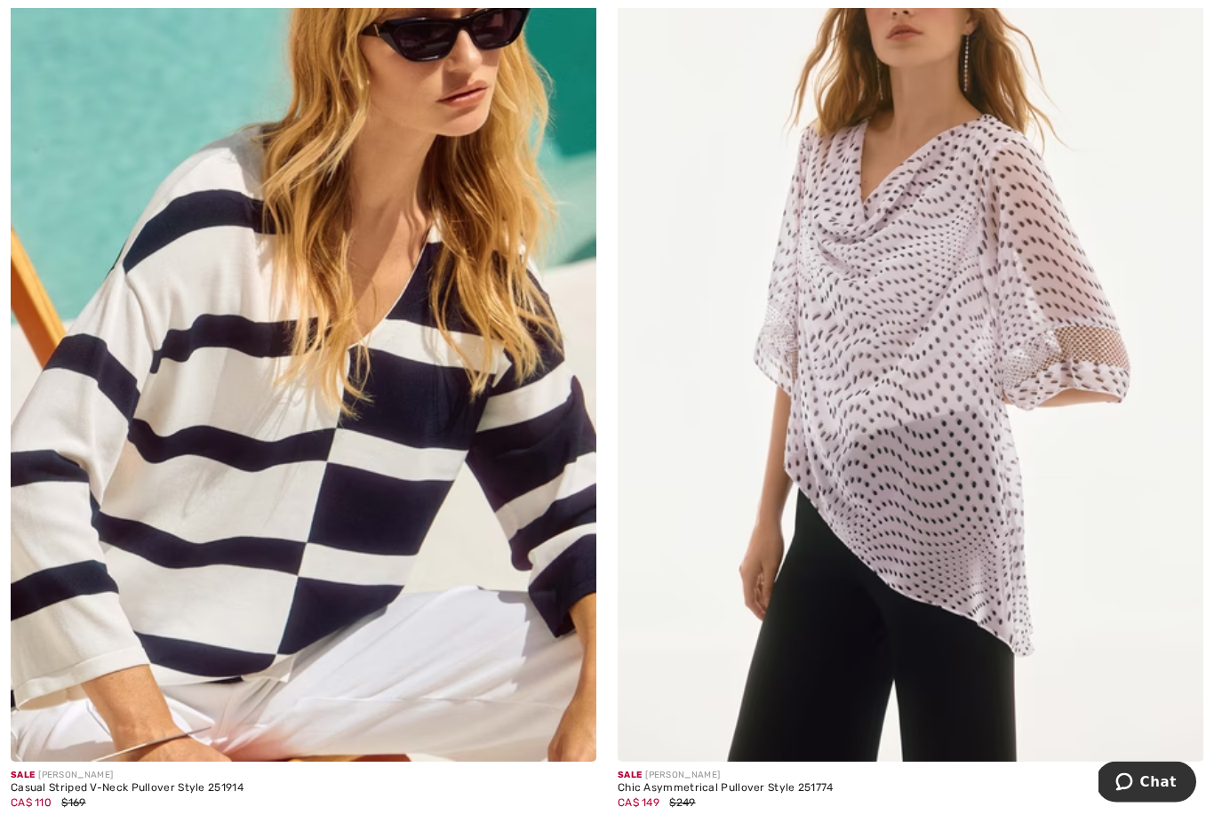
scroll to position [16981, 0]
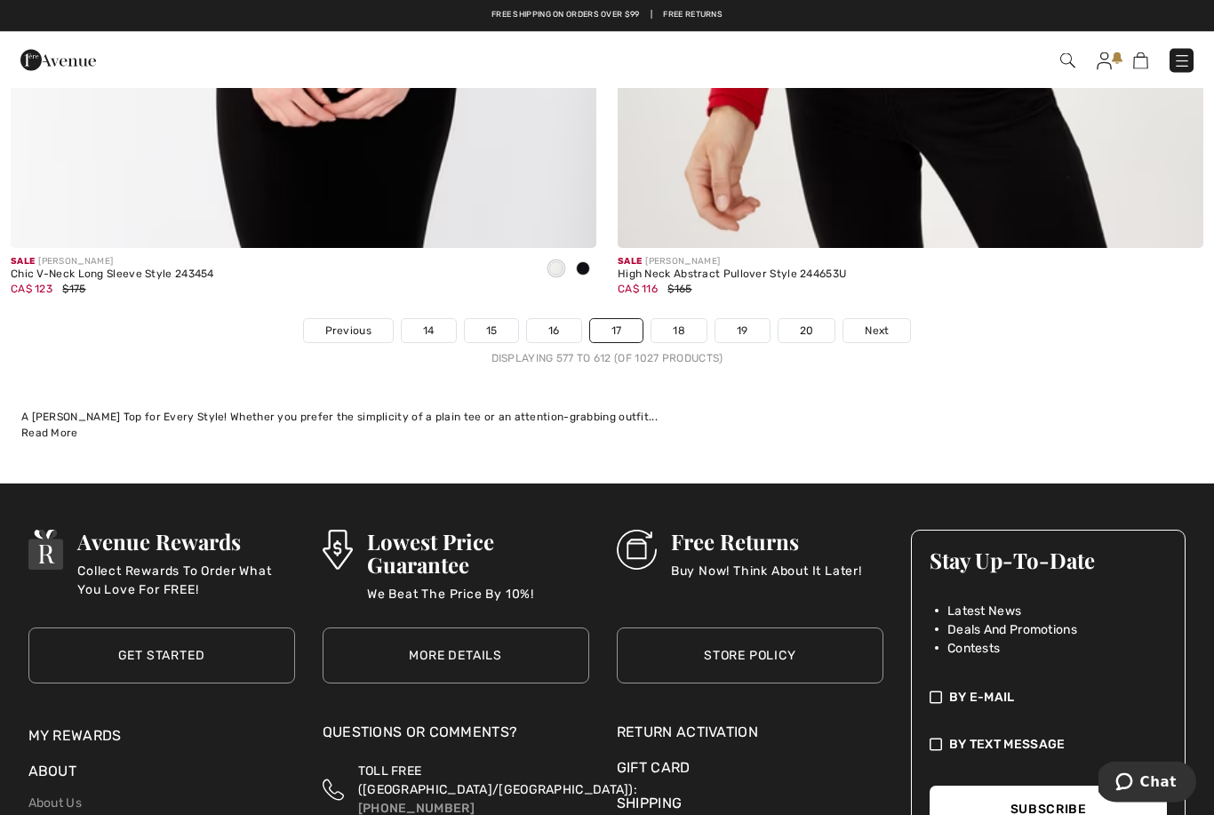
scroll to position [17495, 0]
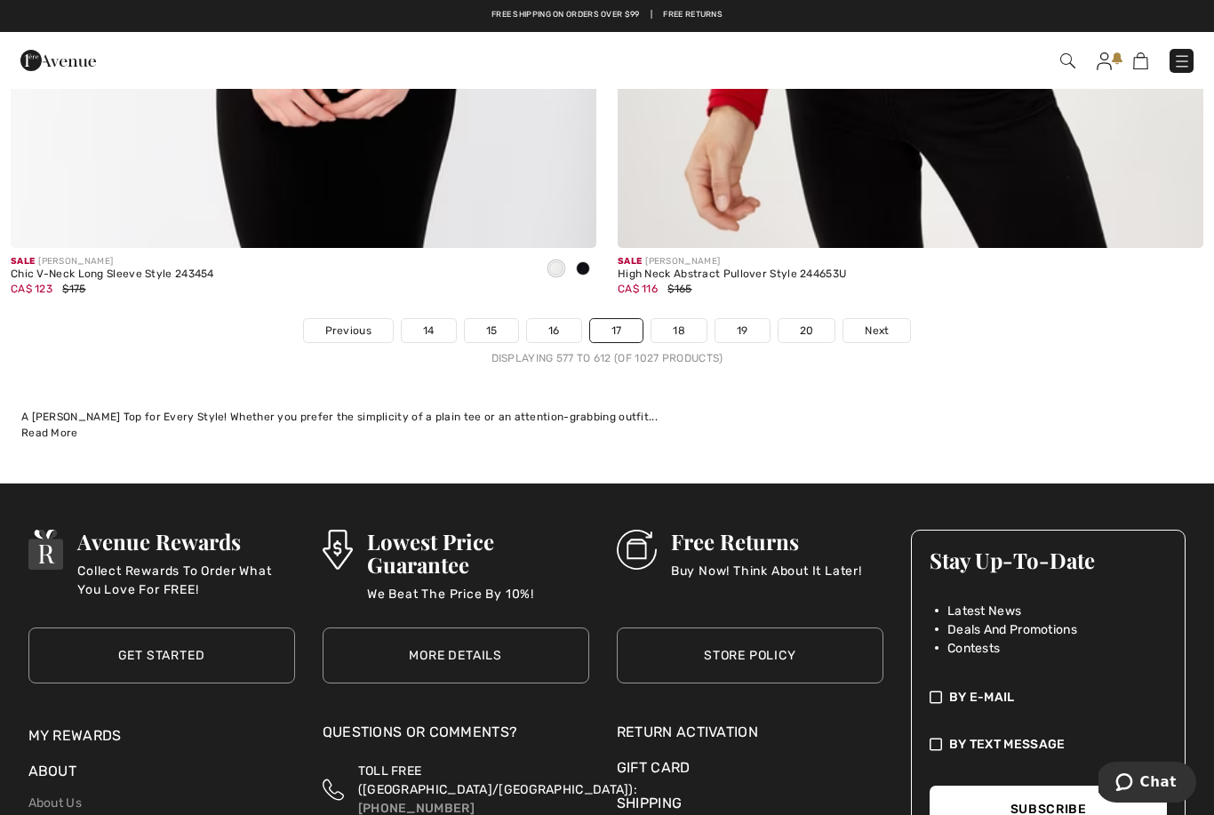
click at [872, 322] on span "Next" at bounding box center [876, 330] width 24 height 16
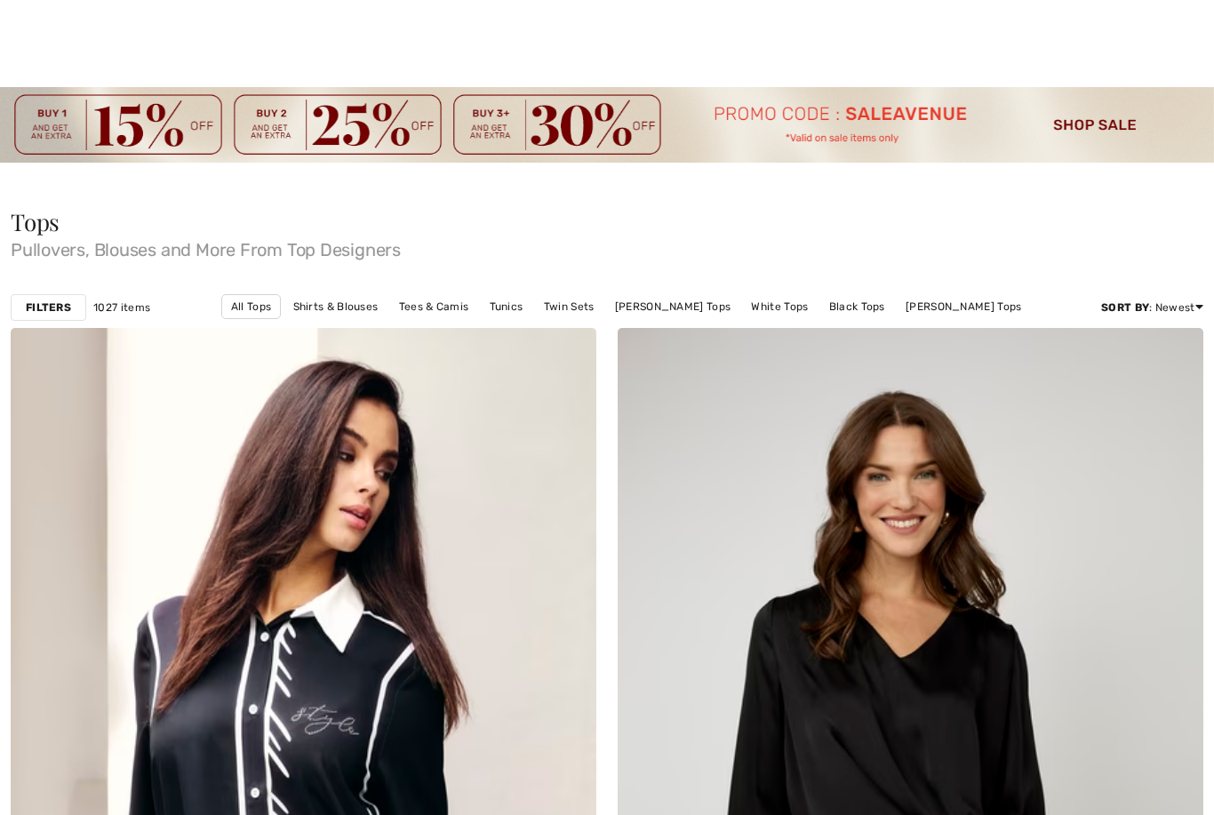
checkbox input "true"
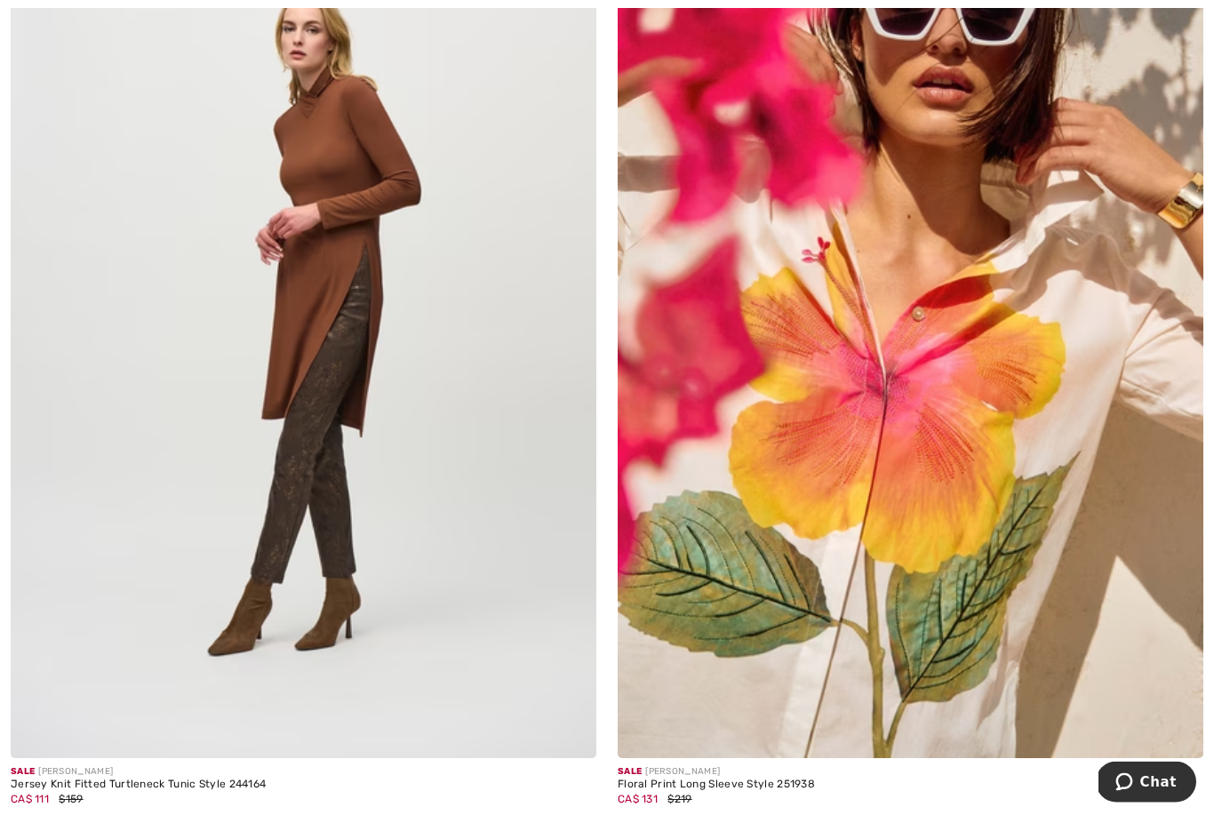
scroll to position [3293, 0]
click at [212, 396] on img at bounding box center [303, 318] width 585 height 879
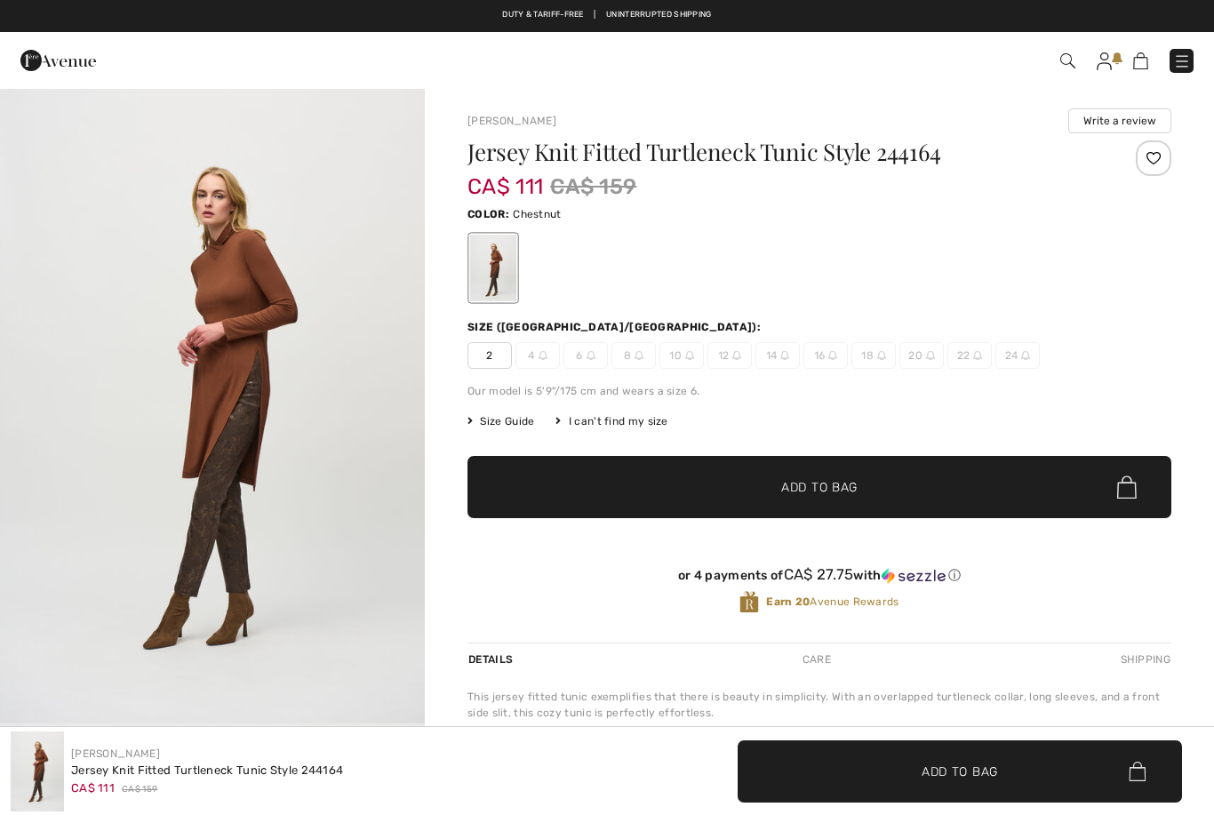
checkbox input "true"
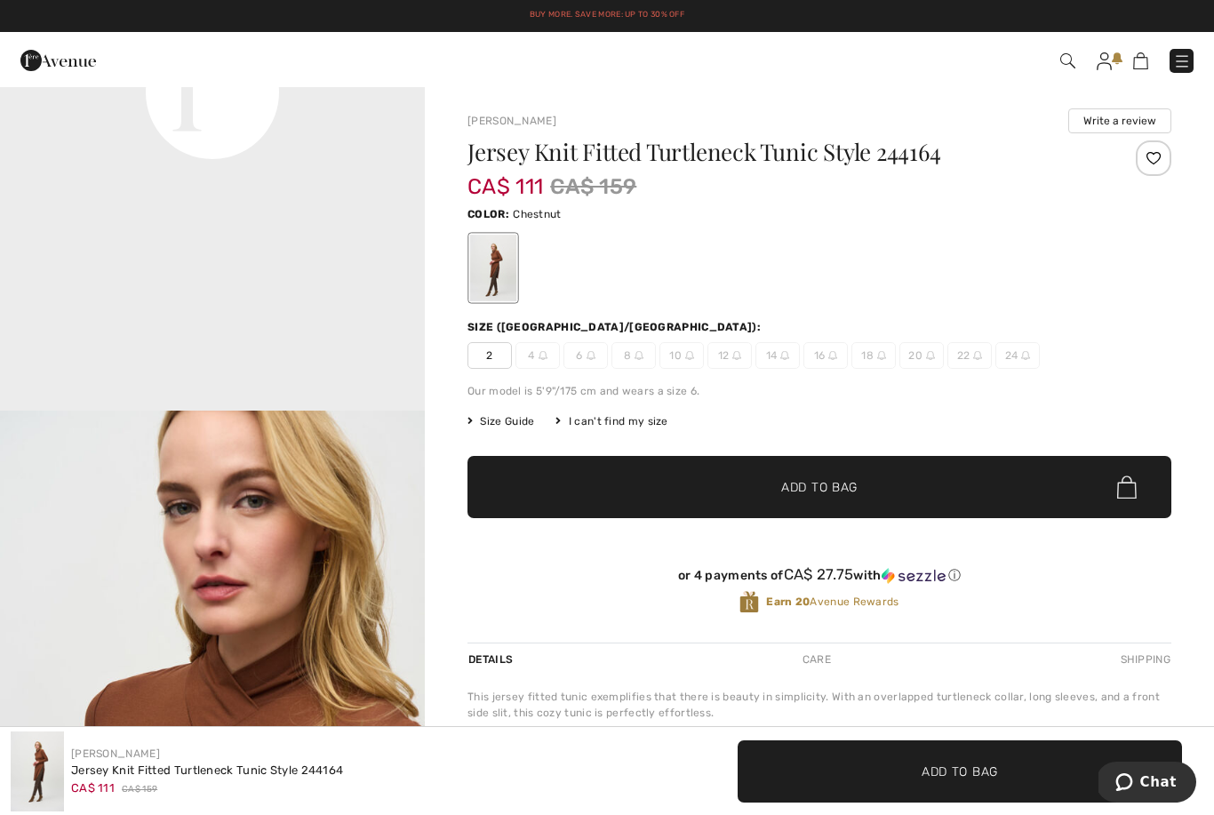
scroll to position [1583, 0]
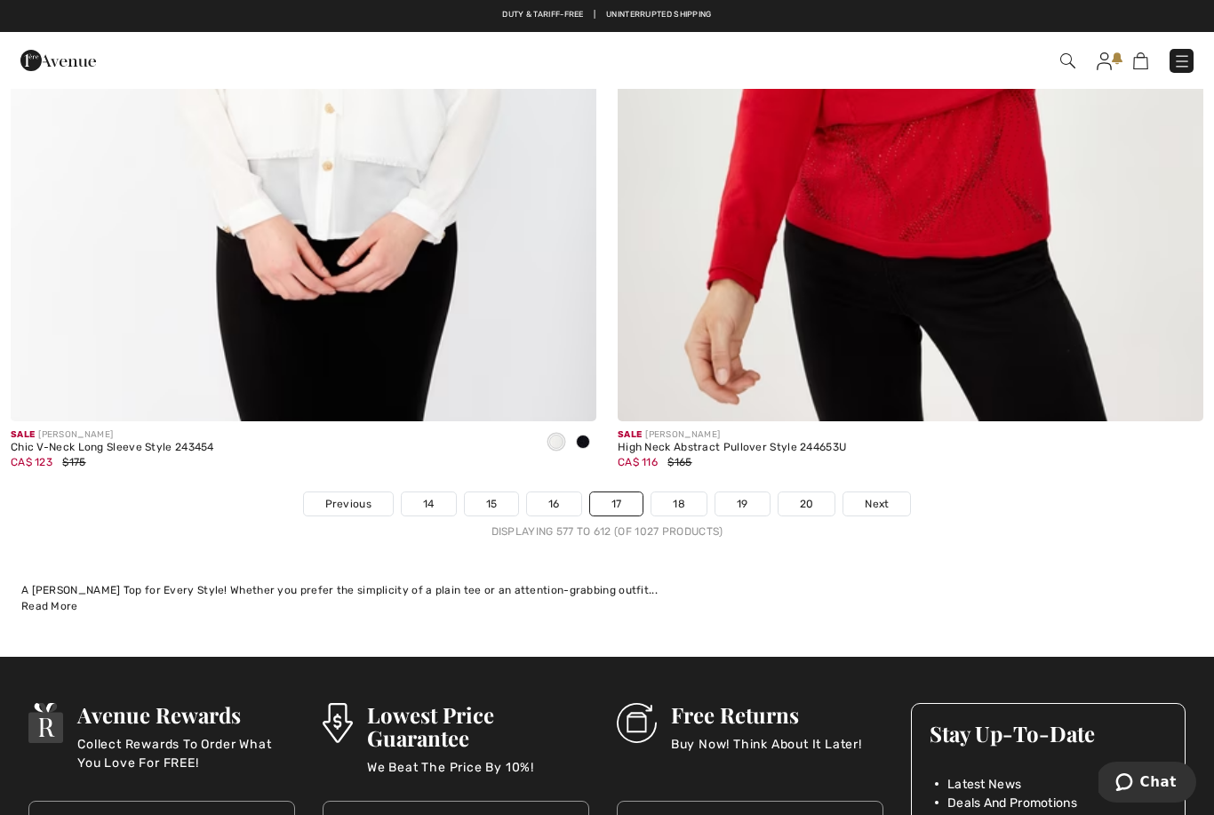
scroll to position [17323, 0]
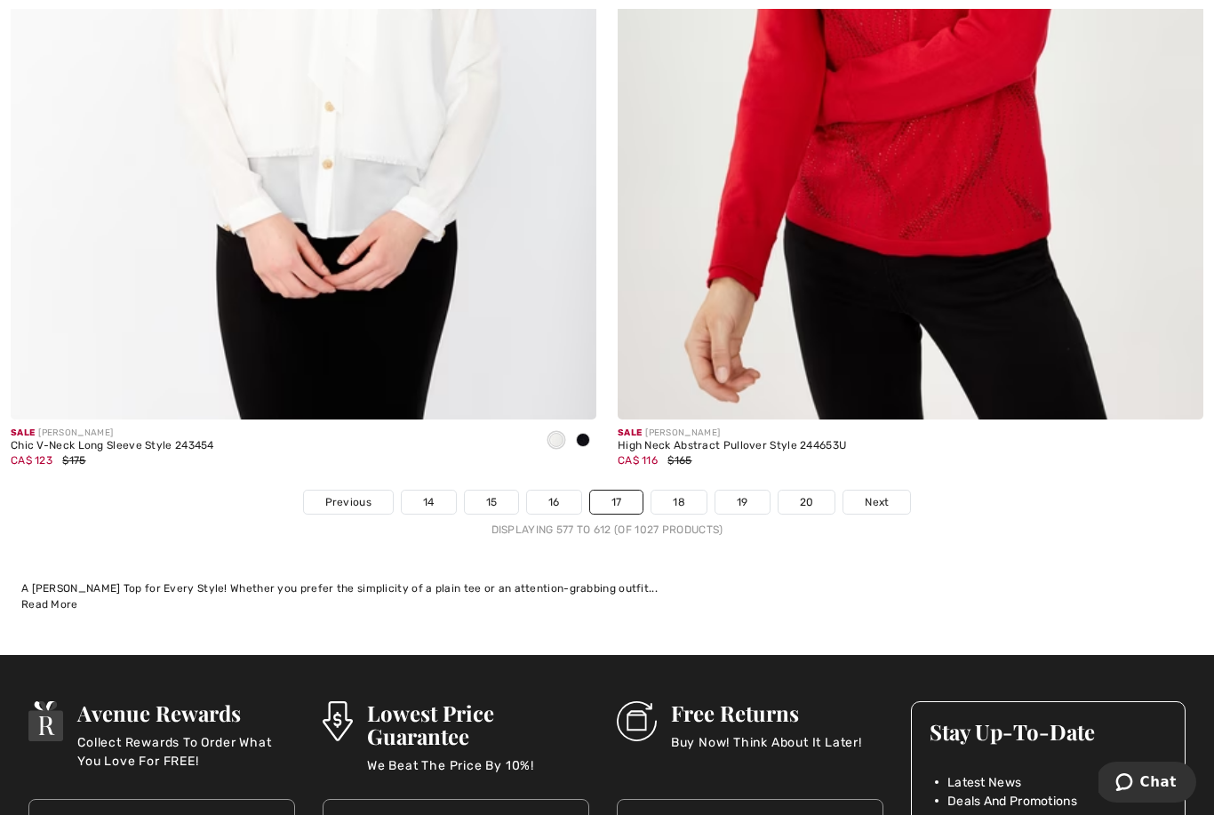
click at [880, 494] on span "Next" at bounding box center [876, 502] width 24 height 16
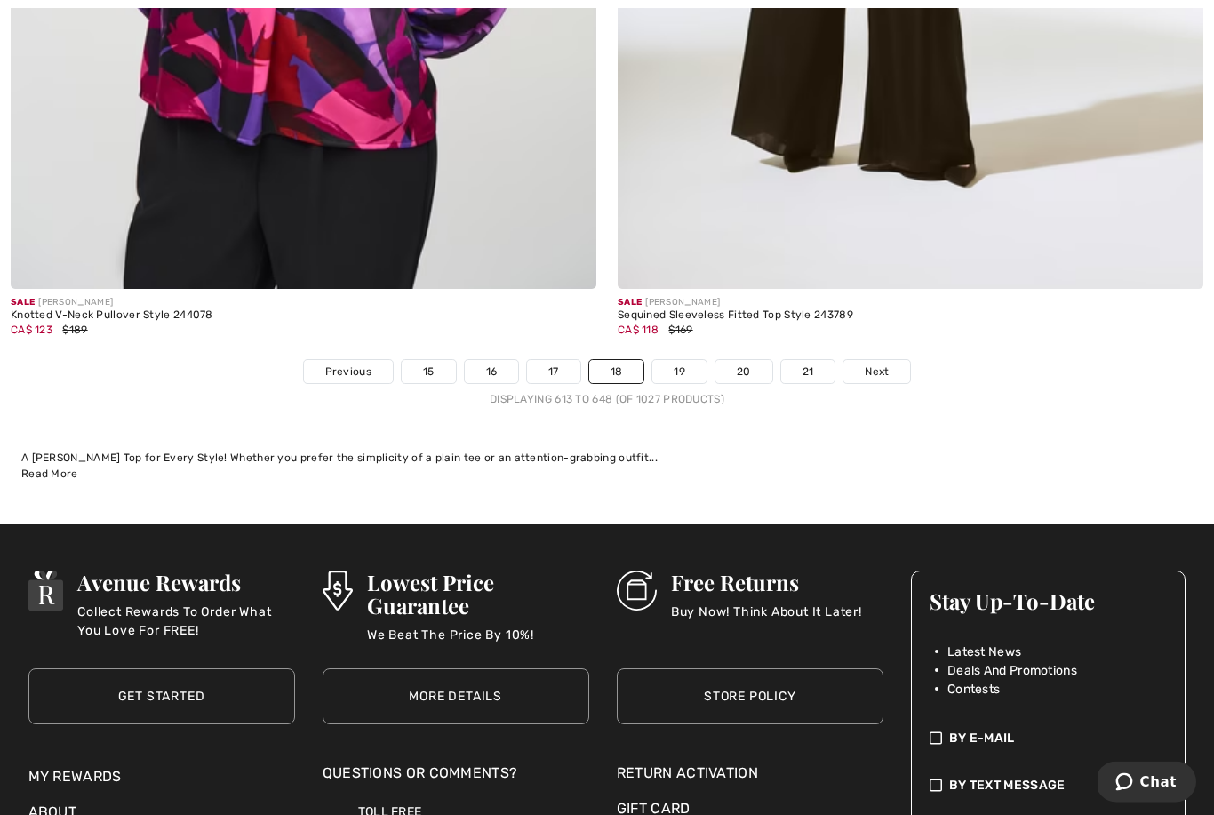
scroll to position [17573, 0]
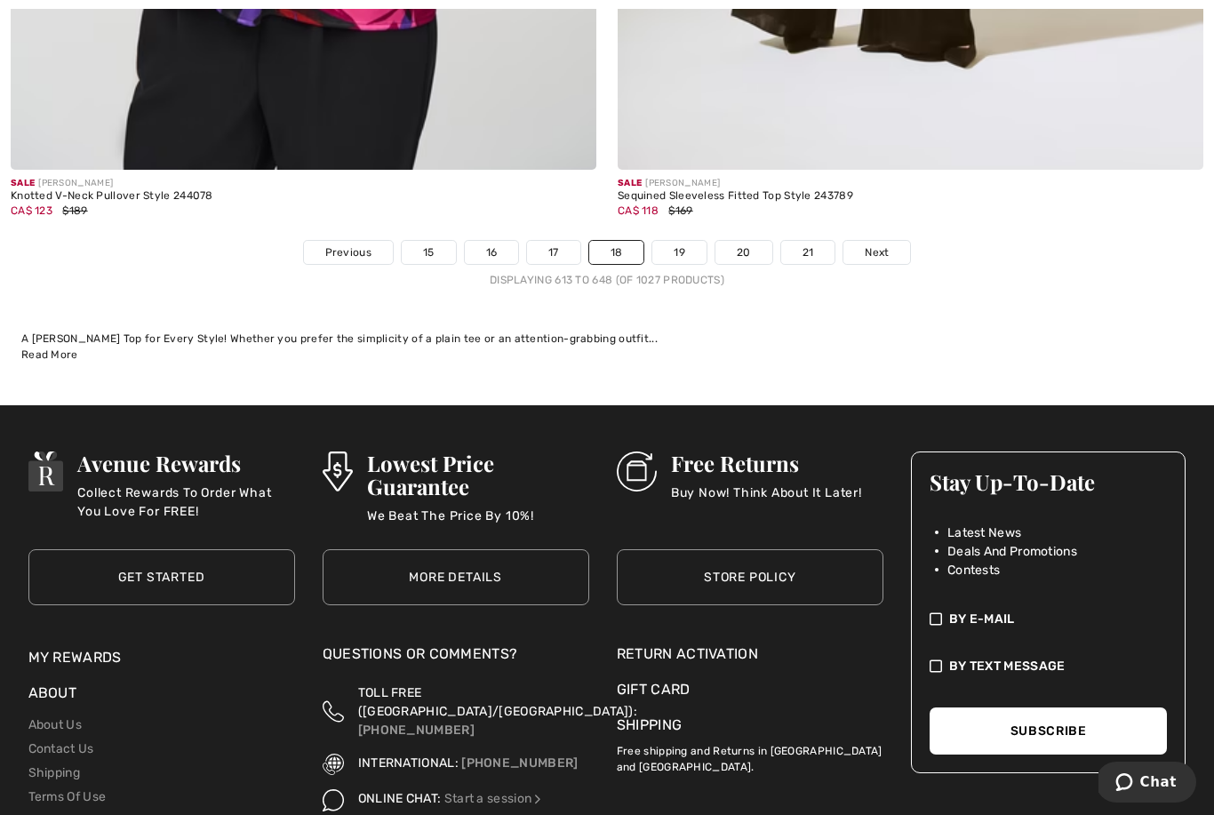
click at [875, 246] on span "Next" at bounding box center [876, 252] width 24 height 16
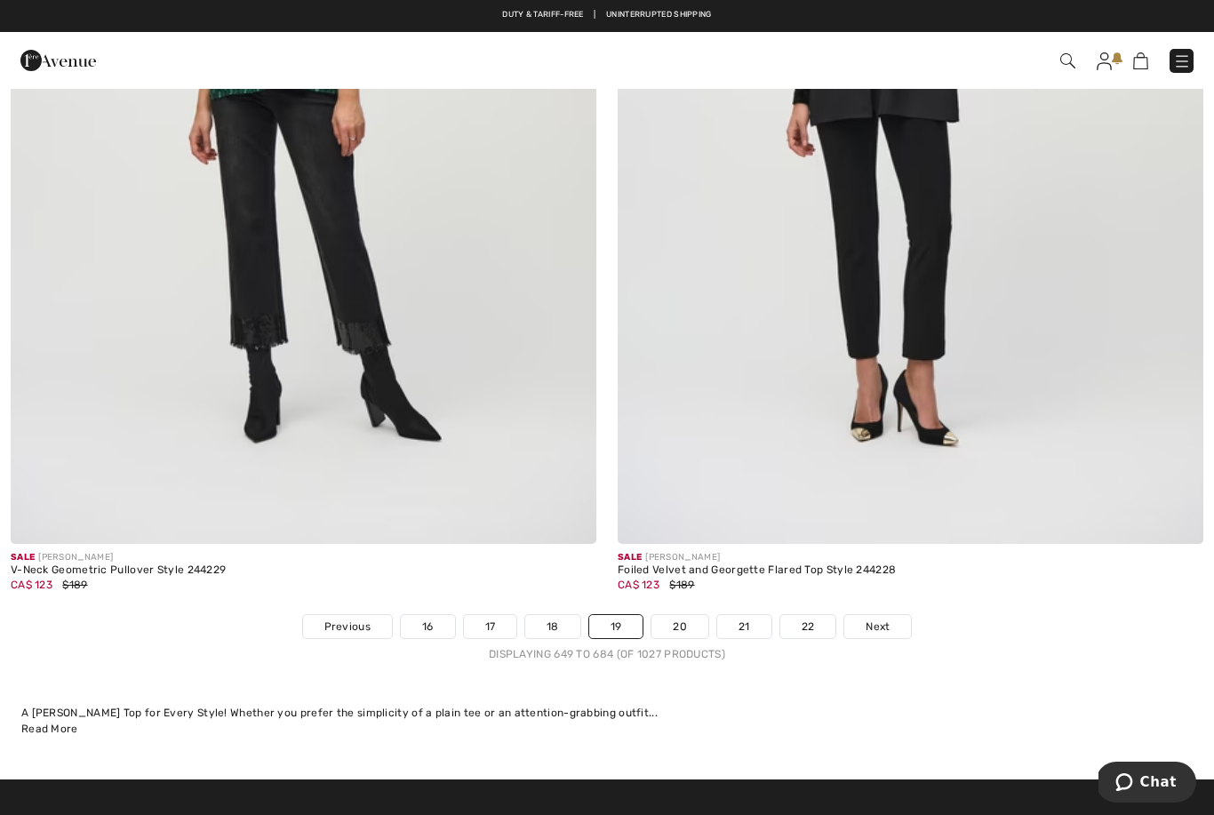
scroll to position [17198, 0]
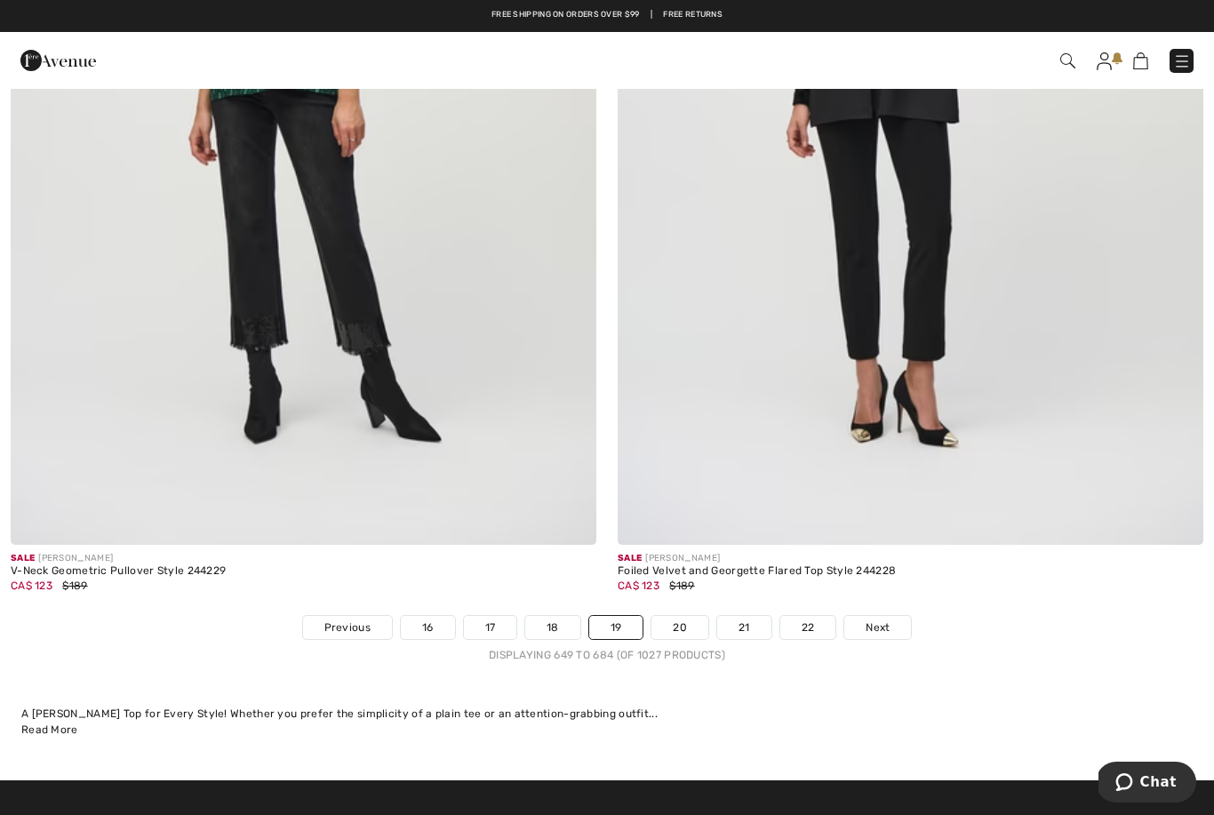
click at [874, 619] on span "Next" at bounding box center [877, 627] width 24 height 16
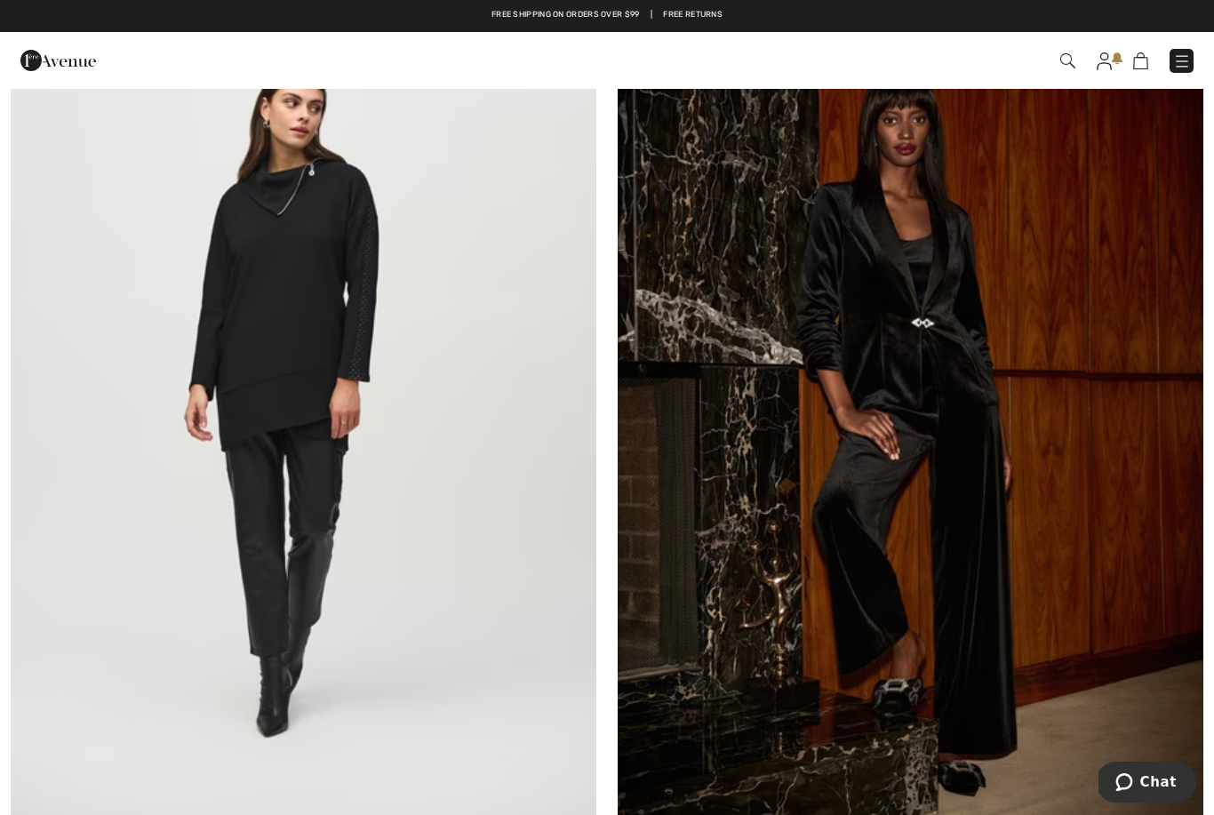
scroll to position [370, 0]
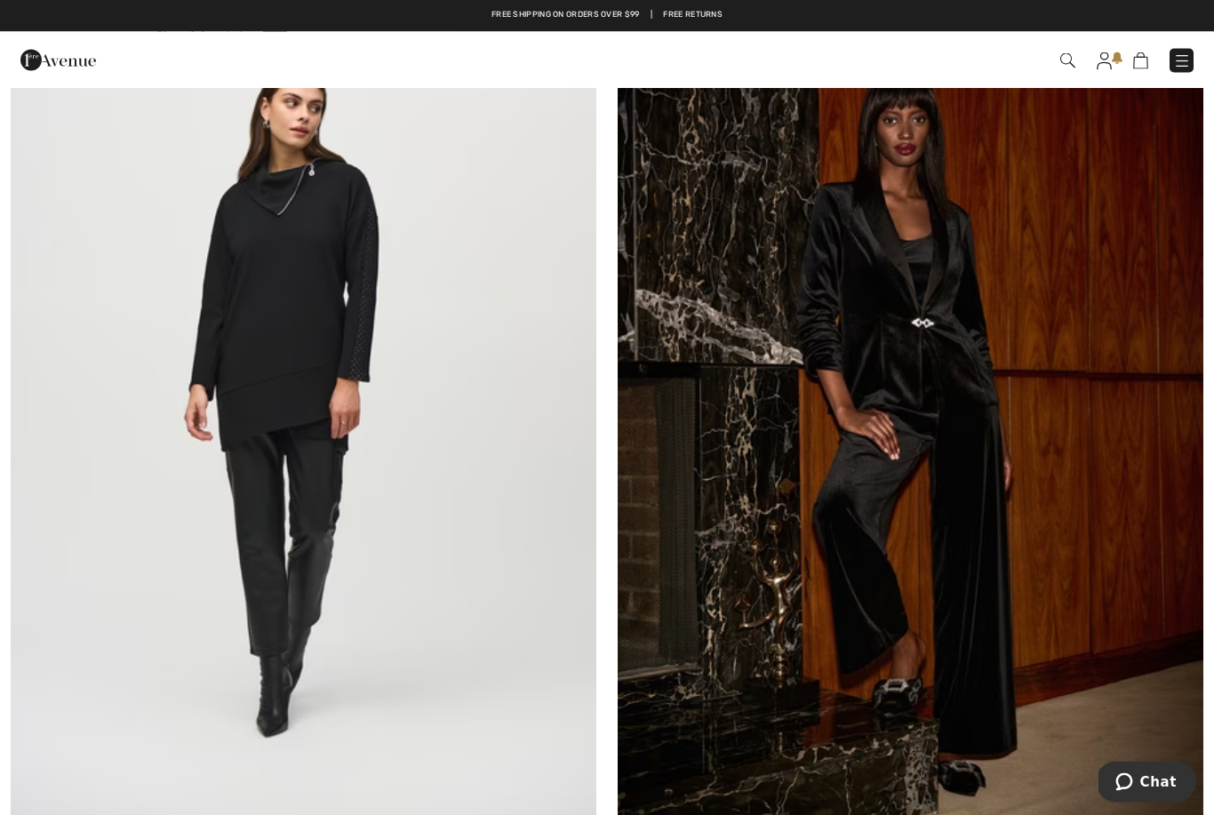
click at [226, 354] on img at bounding box center [303, 396] width 585 height 879
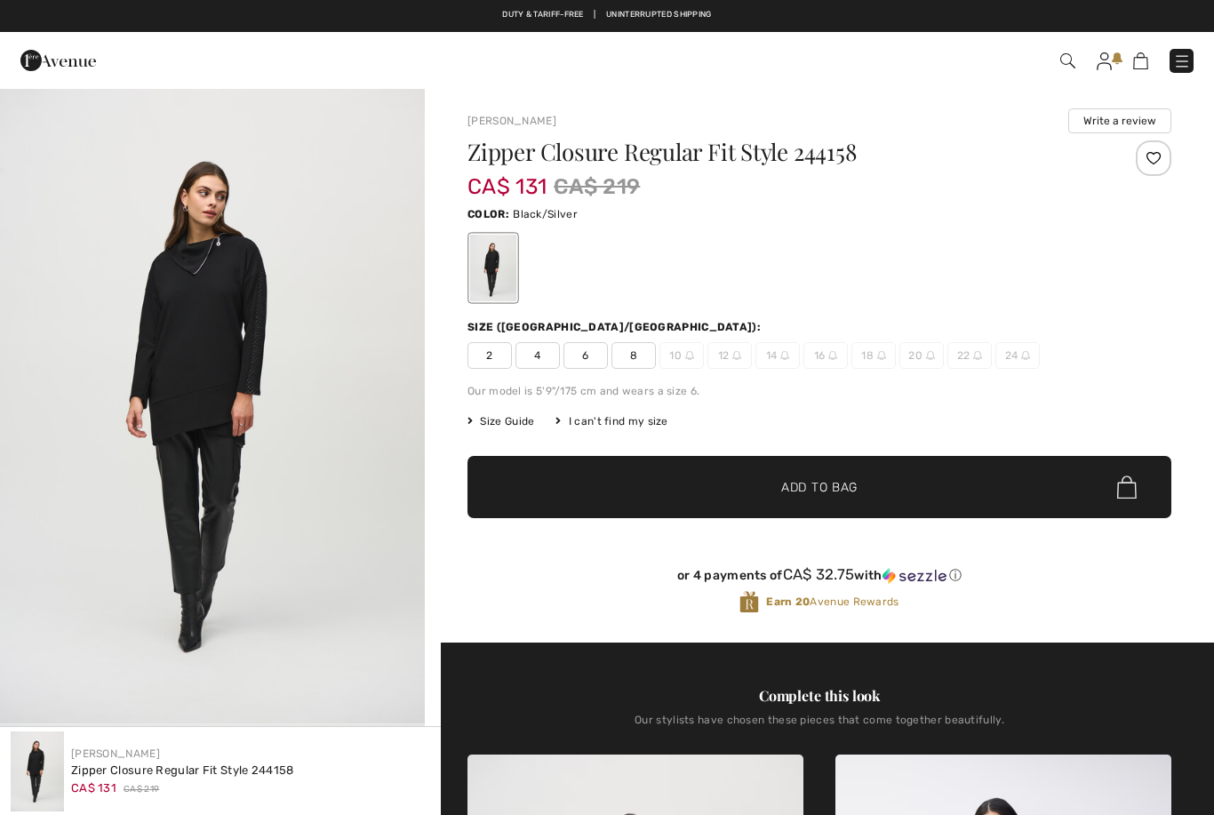
checkbox input "true"
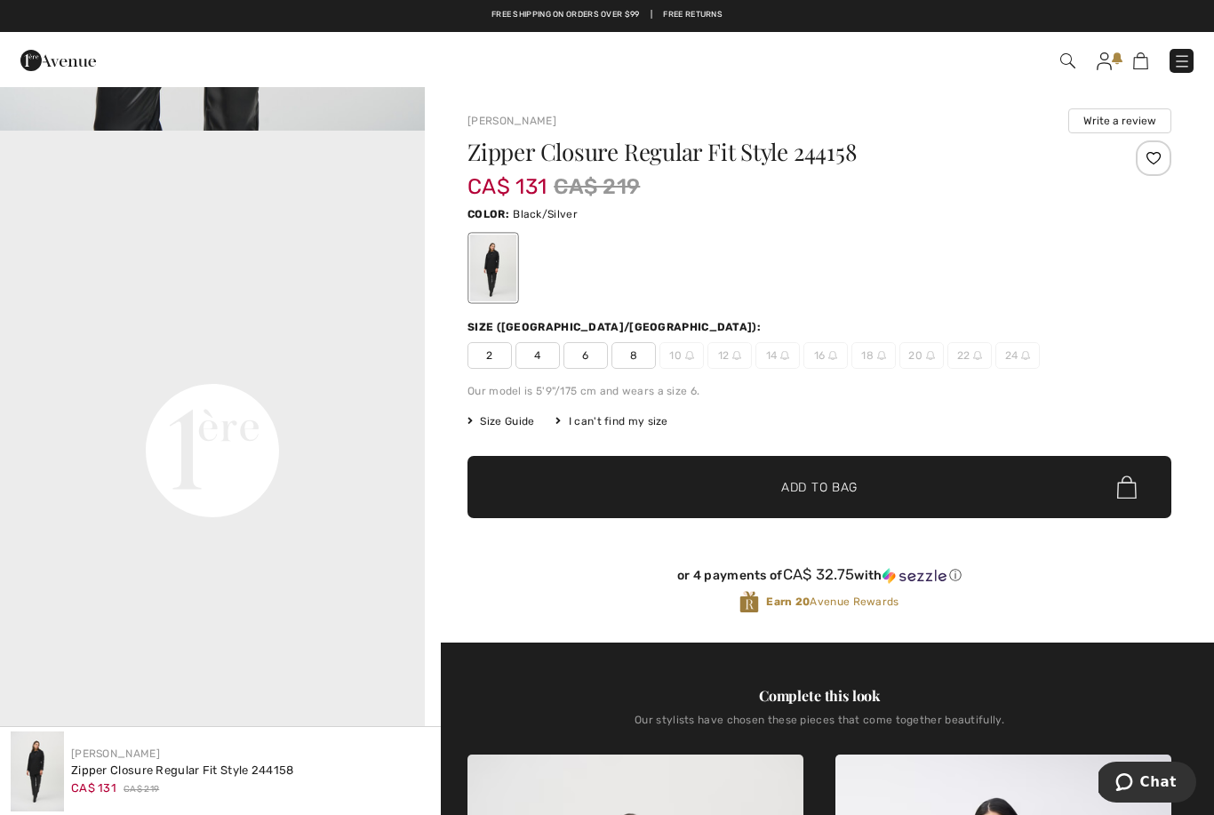
scroll to position [1235, 0]
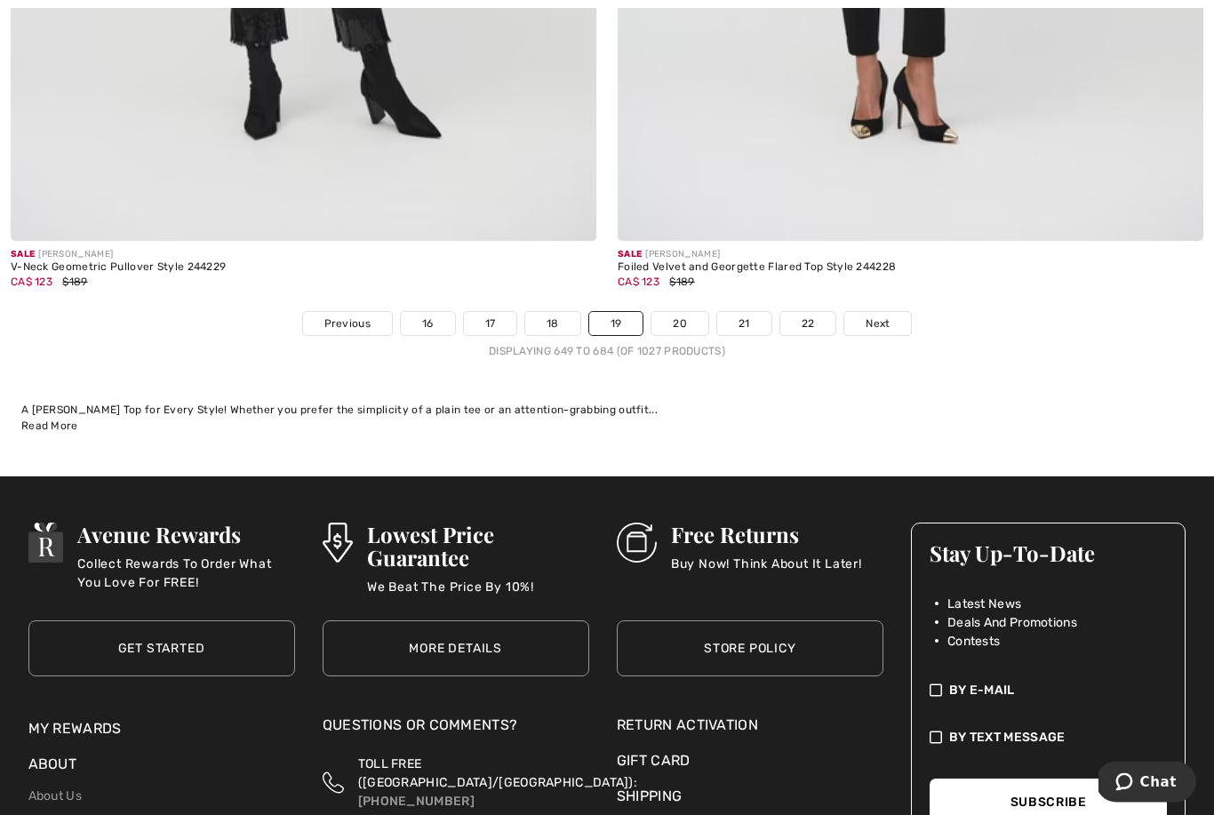
scroll to position [17502, 0]
click at [884, 315] on span "Next" at bounding box center [877, 323] width 24 height 16
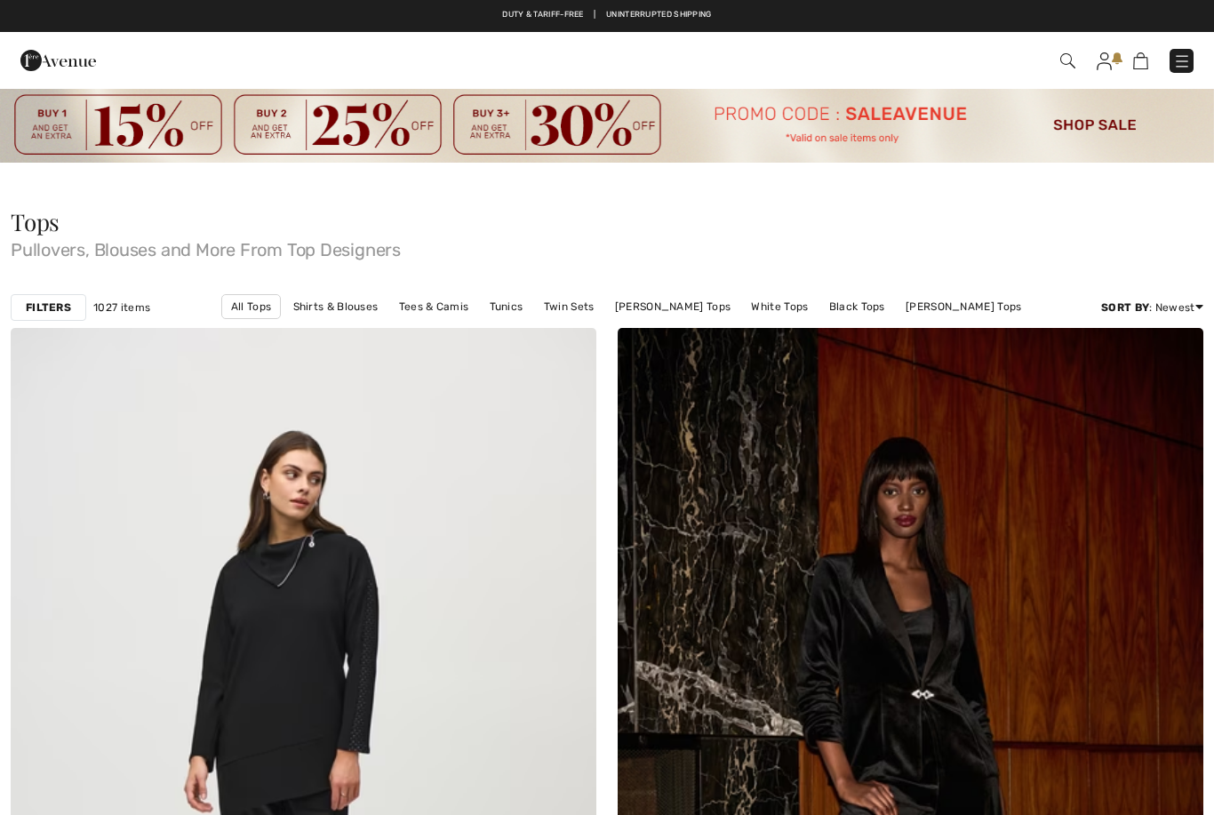
scroll to position [1, 0]
checkbox input "true"
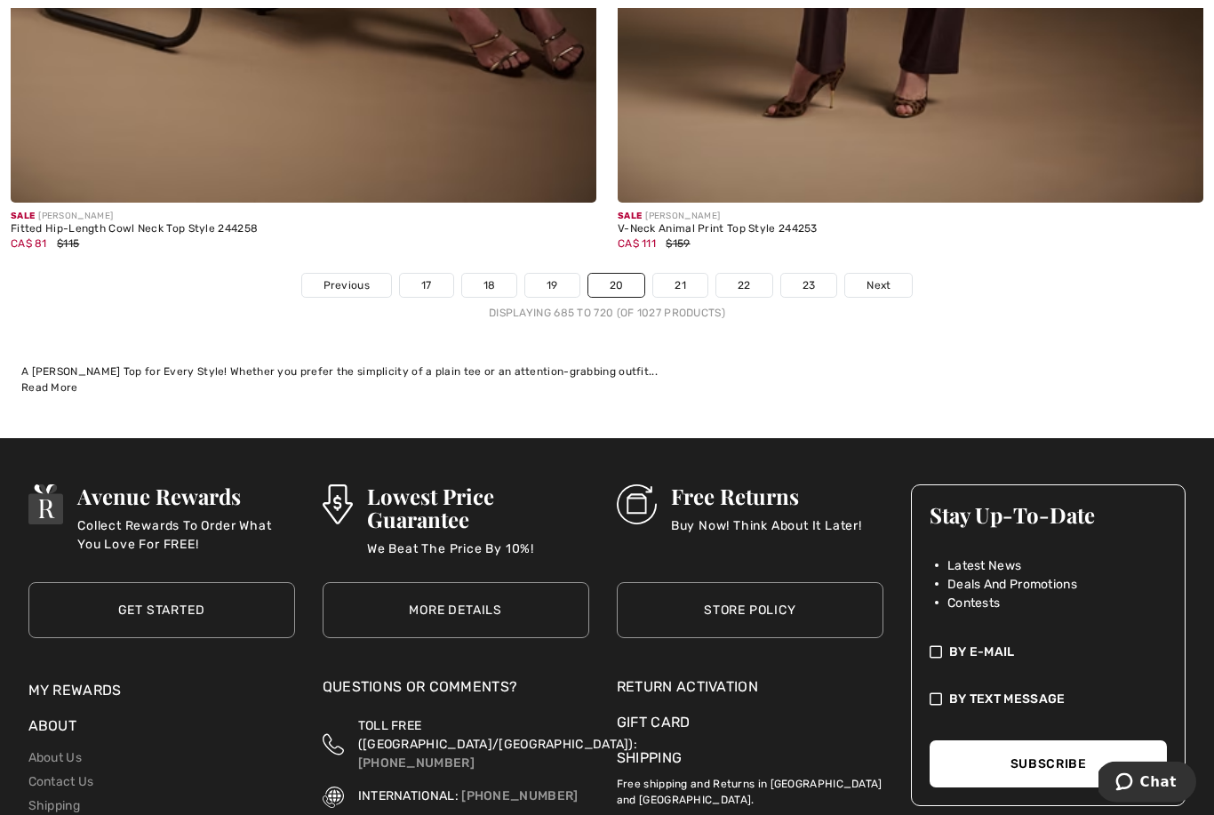
scroll to position [17568, 0]
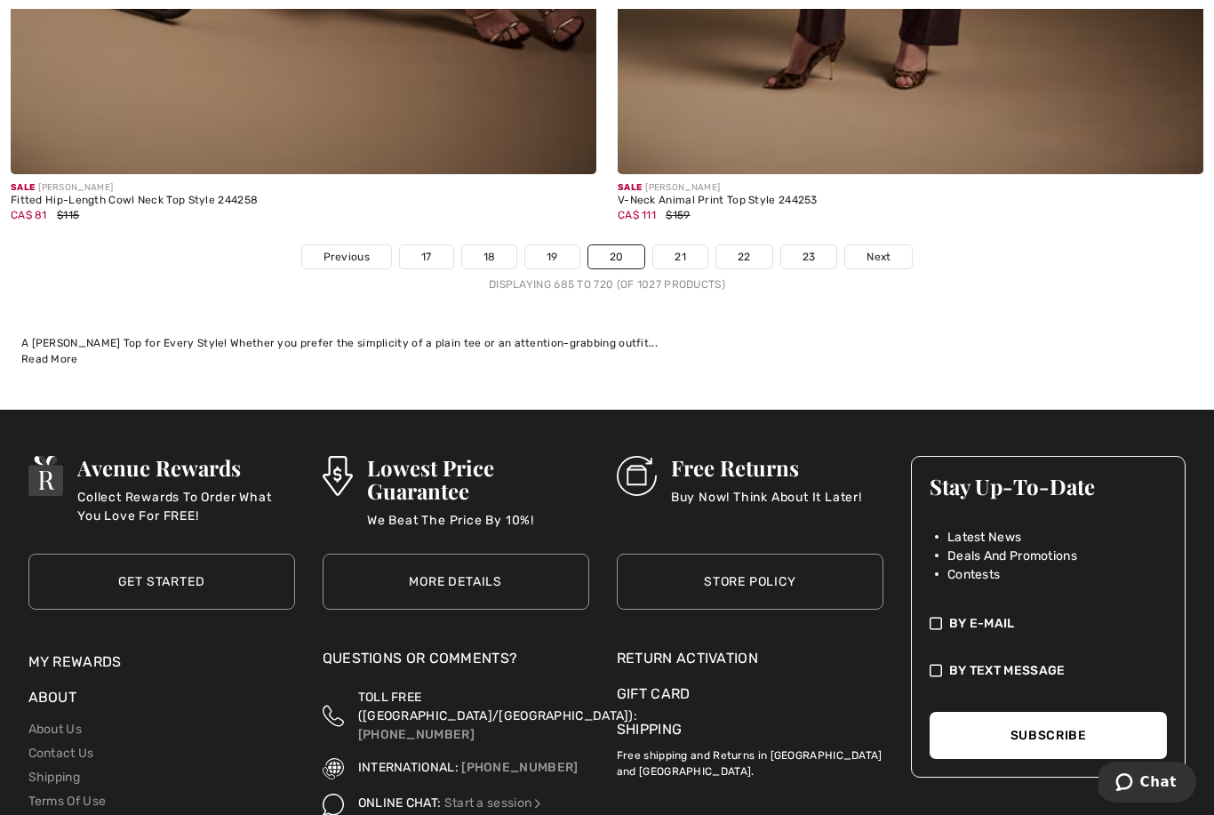
click at [891, 245] on link "Next" at bounding box center [878, 256] width 67 height 23
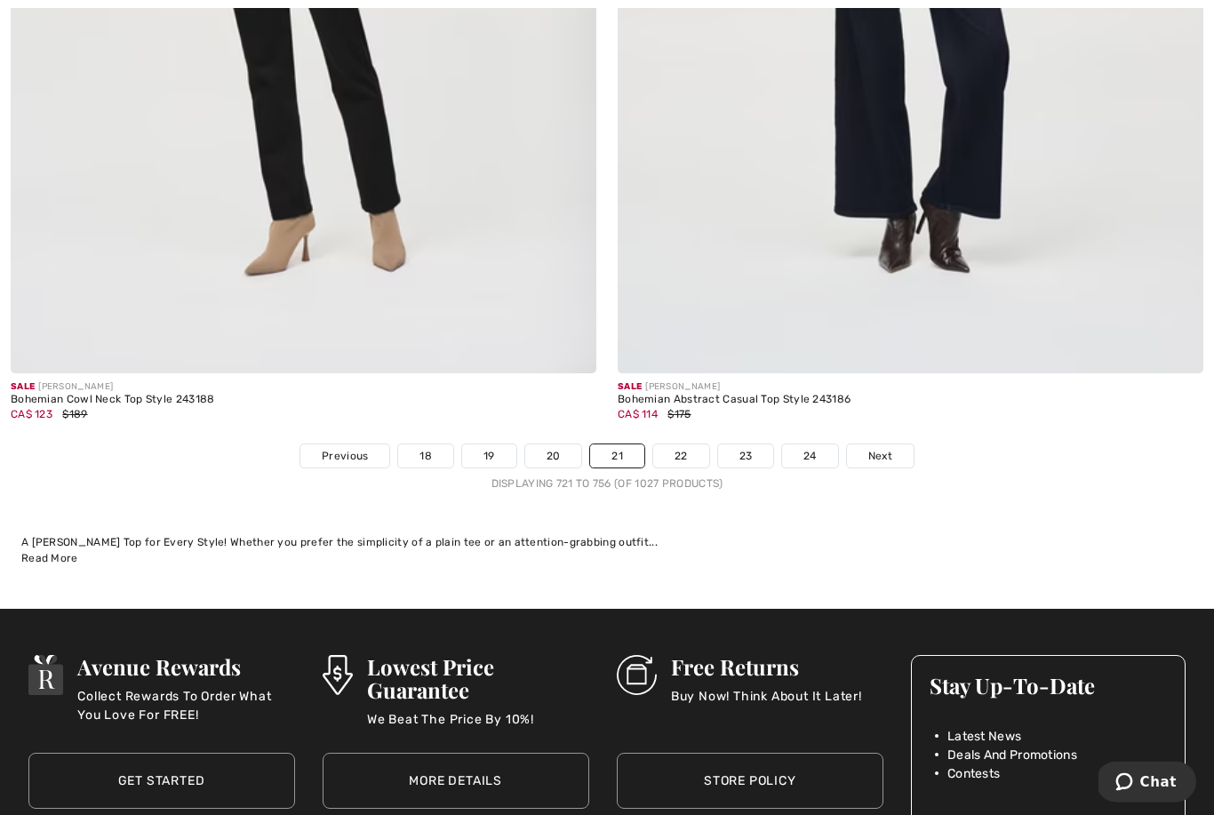
scroll to position [17378, 0]
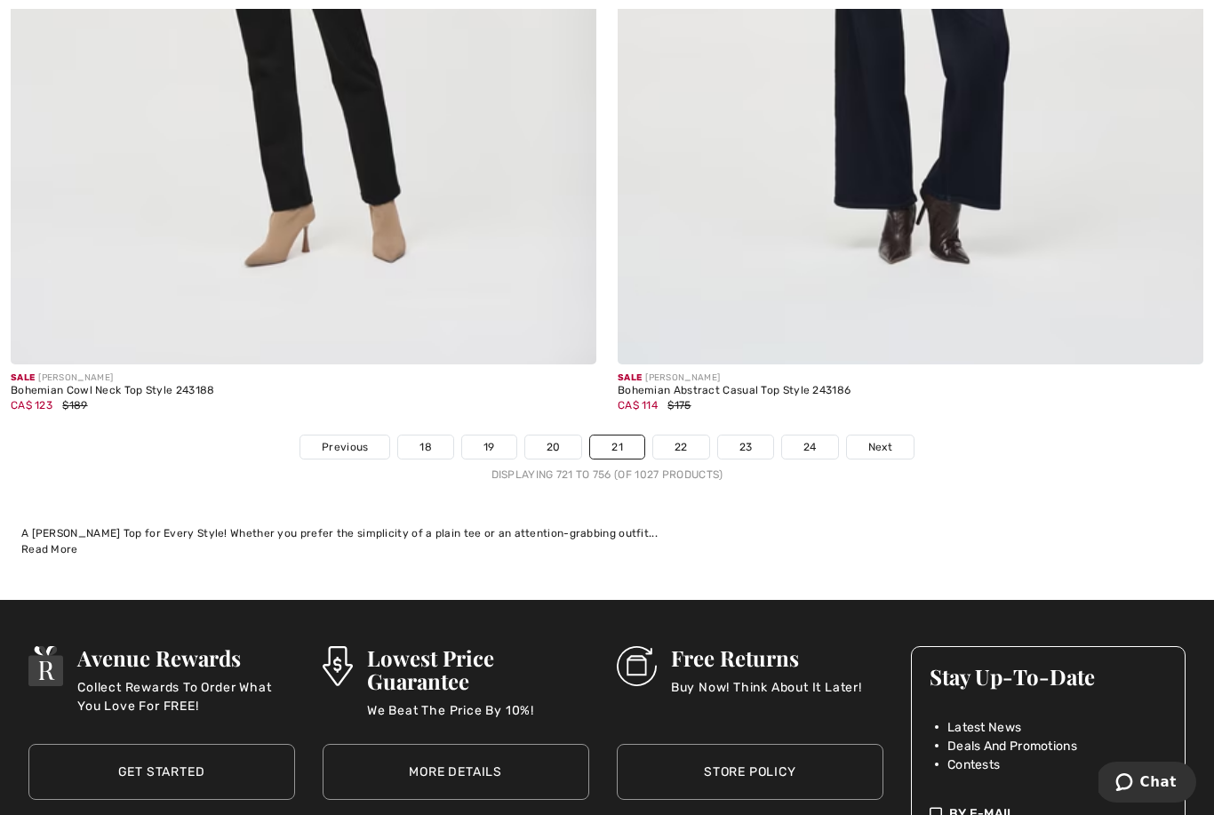
click at [887, 439] on span "Next" at bounding box center [880, 447] width 24 height 16
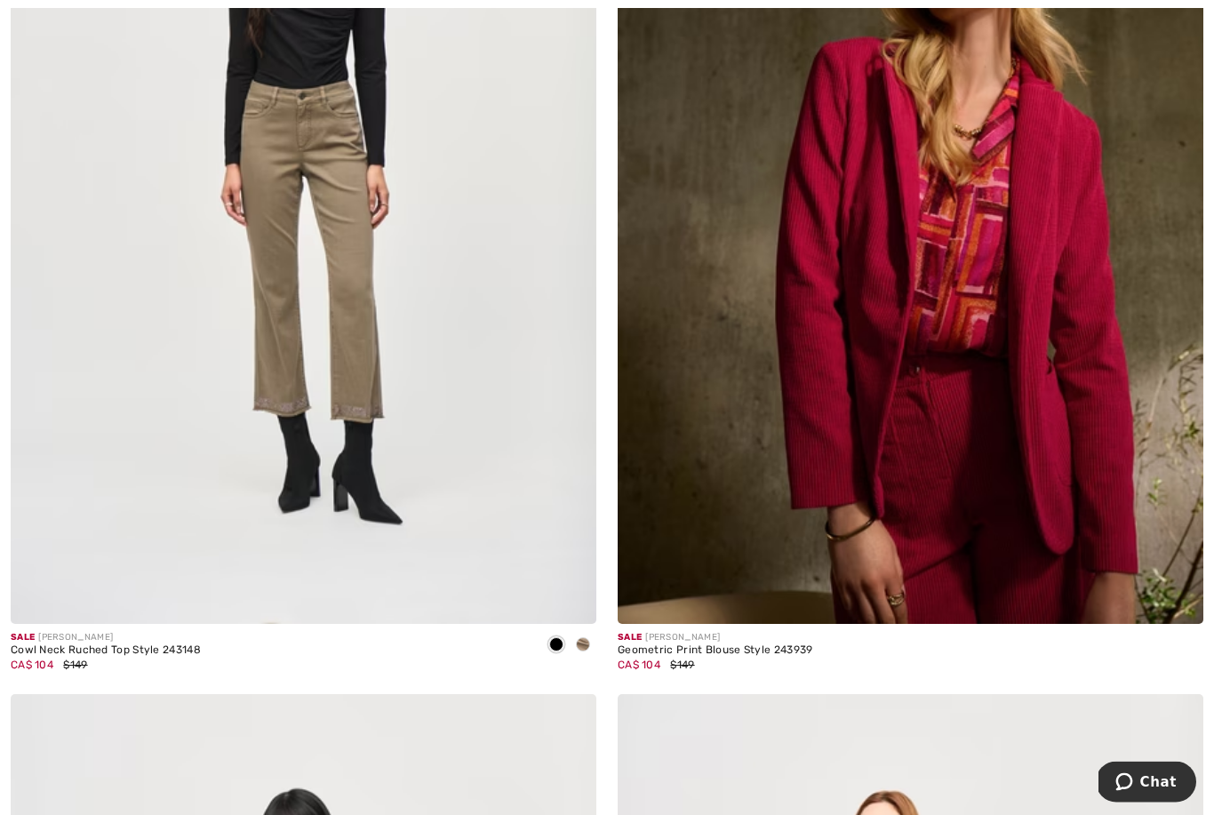
scroll to position [583, 0]
click at [418, 399] on img at bounding box center [303, 184] width 585 height 879
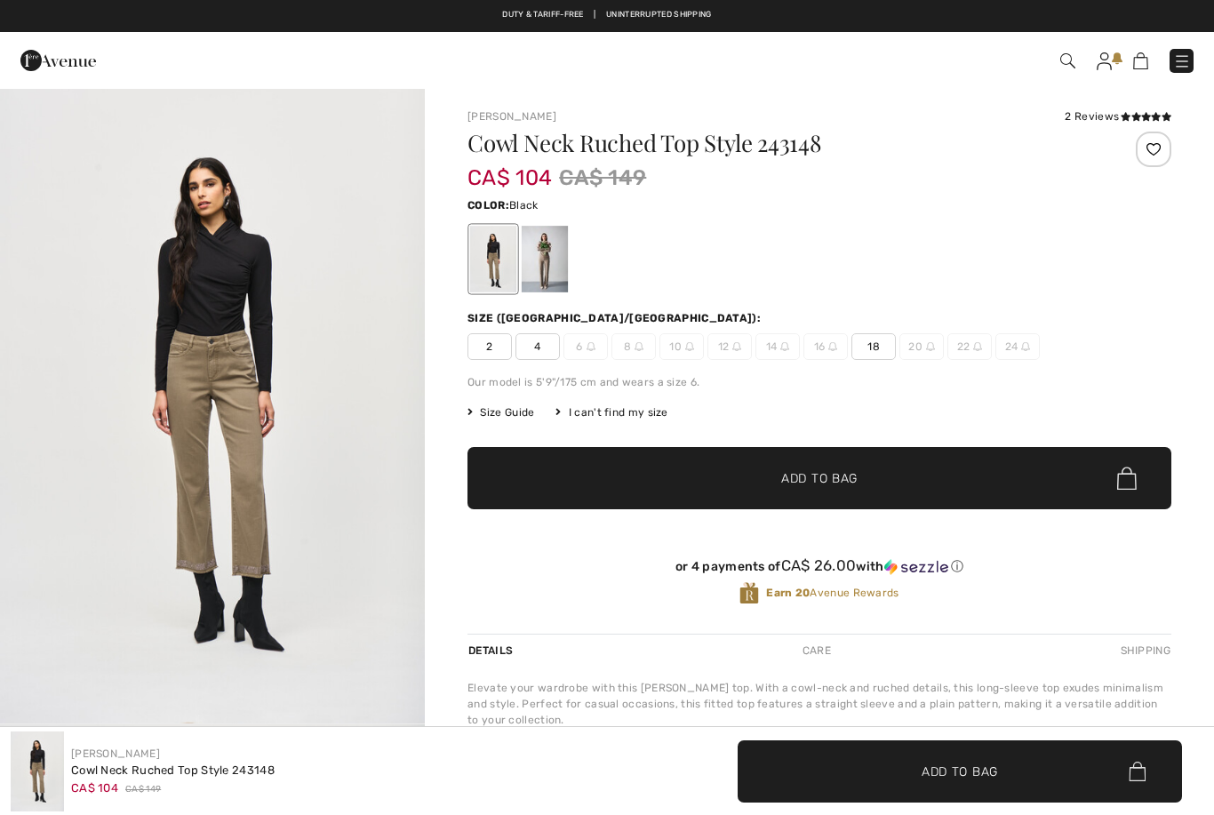
checkbox input "true"
click at [551, 250] on div at bounding box center [544, 259] width 46 height 67
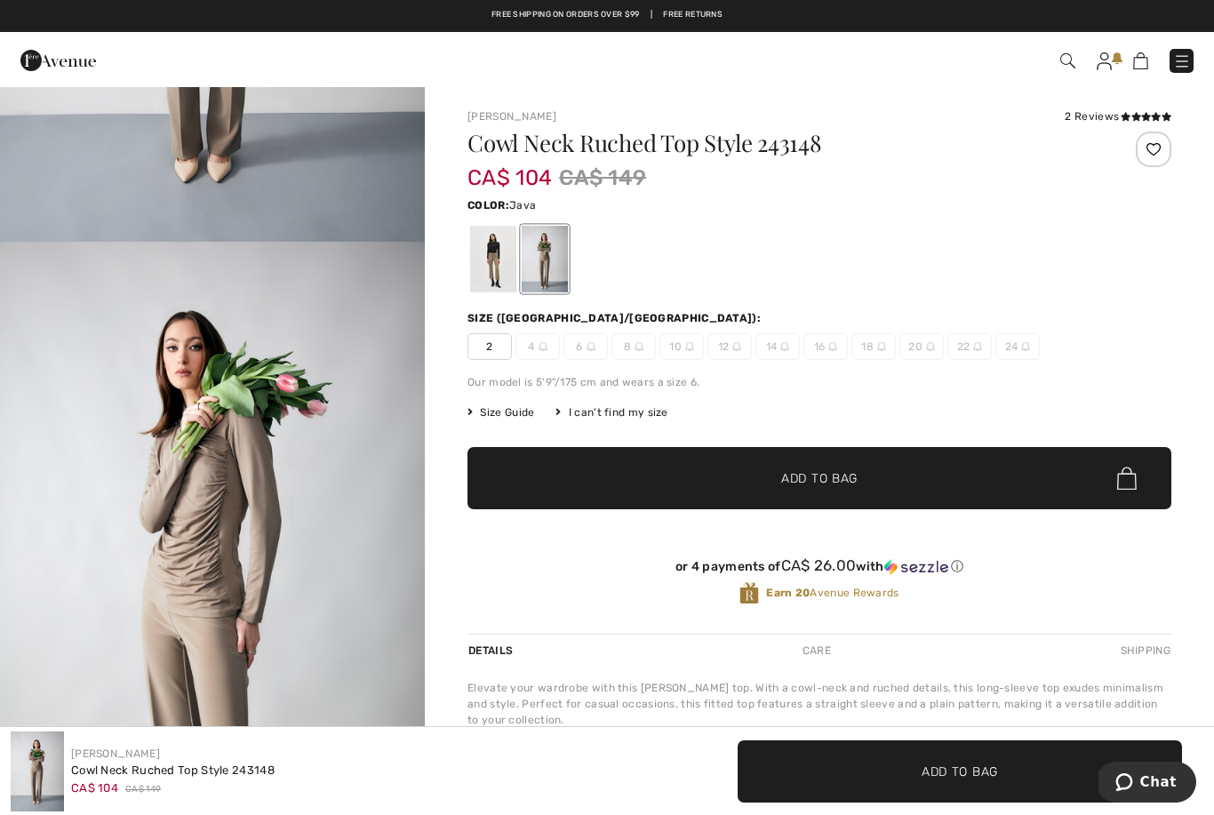
scroll to position [464, 0]
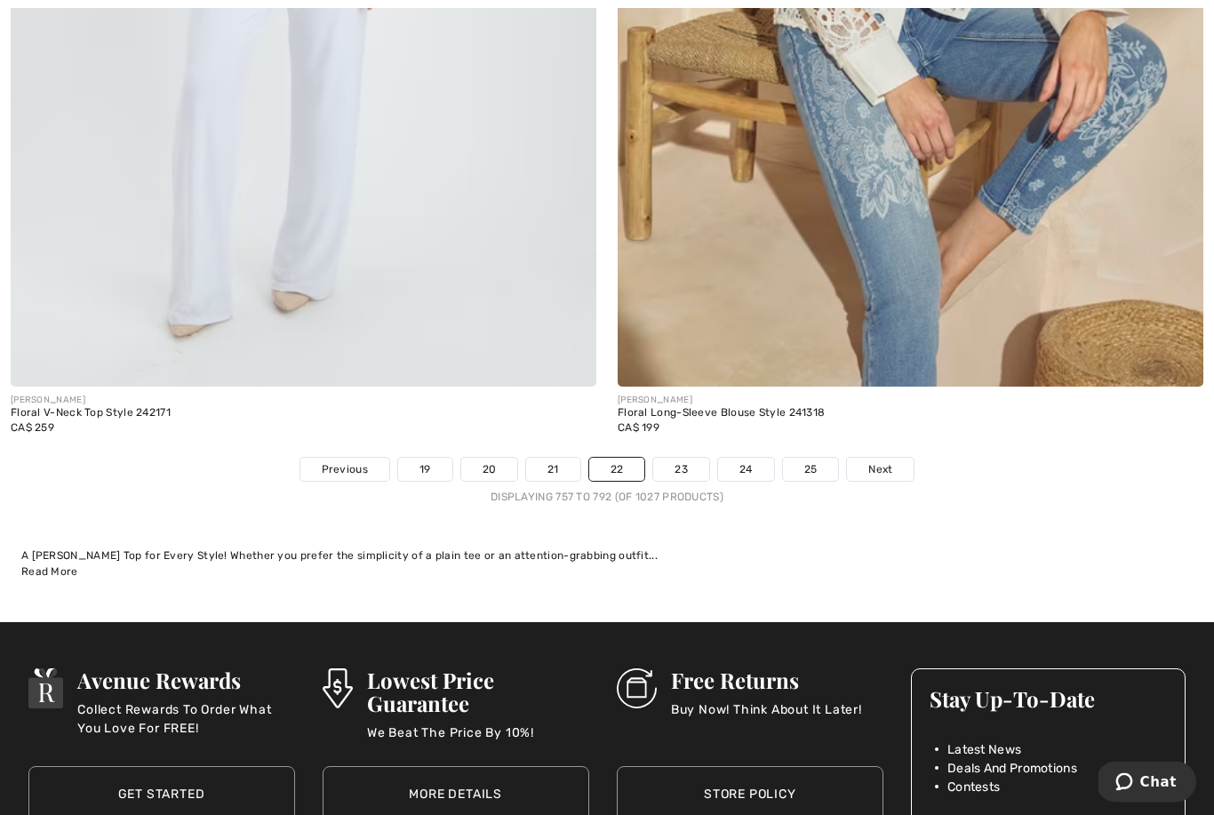
scroll to position [17356, 0]
click at [901, 462] on link "Next" at bounding box center [880, 469] width 67 height 23
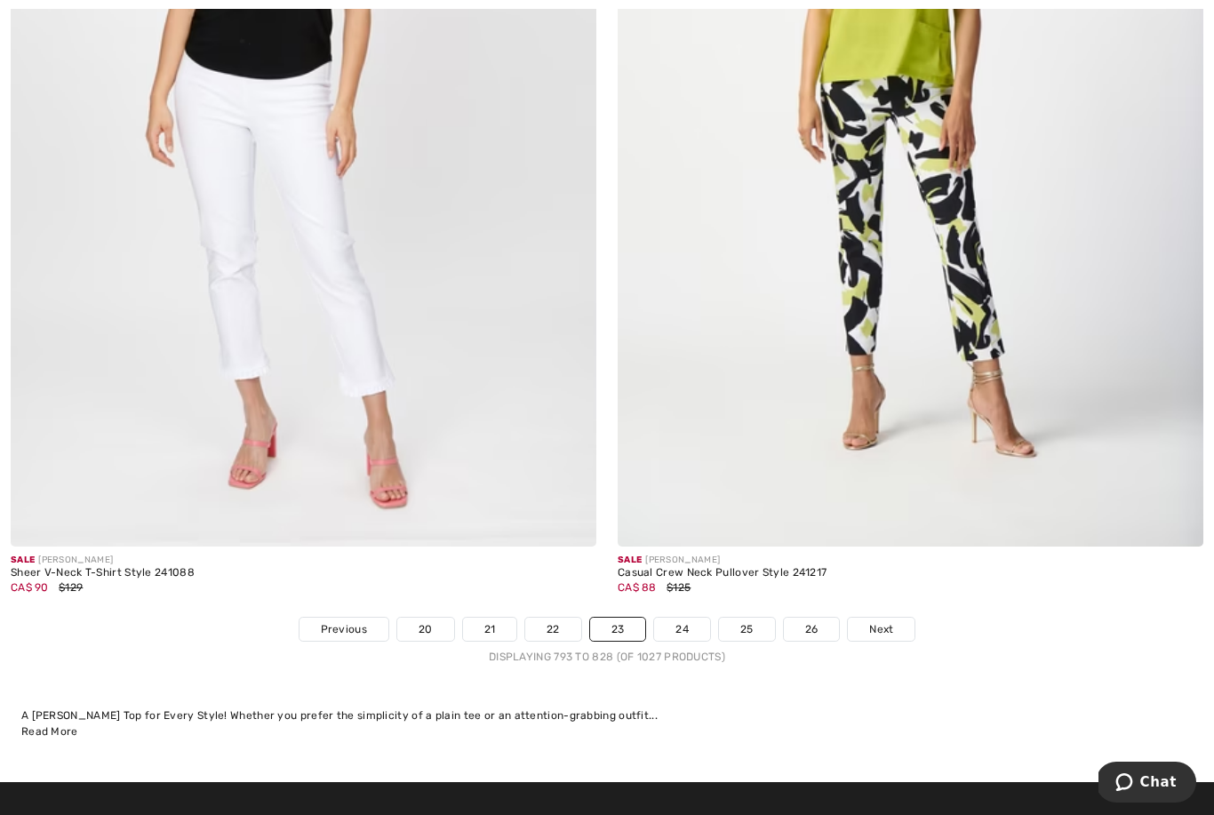
scroll to position [17231, 0]
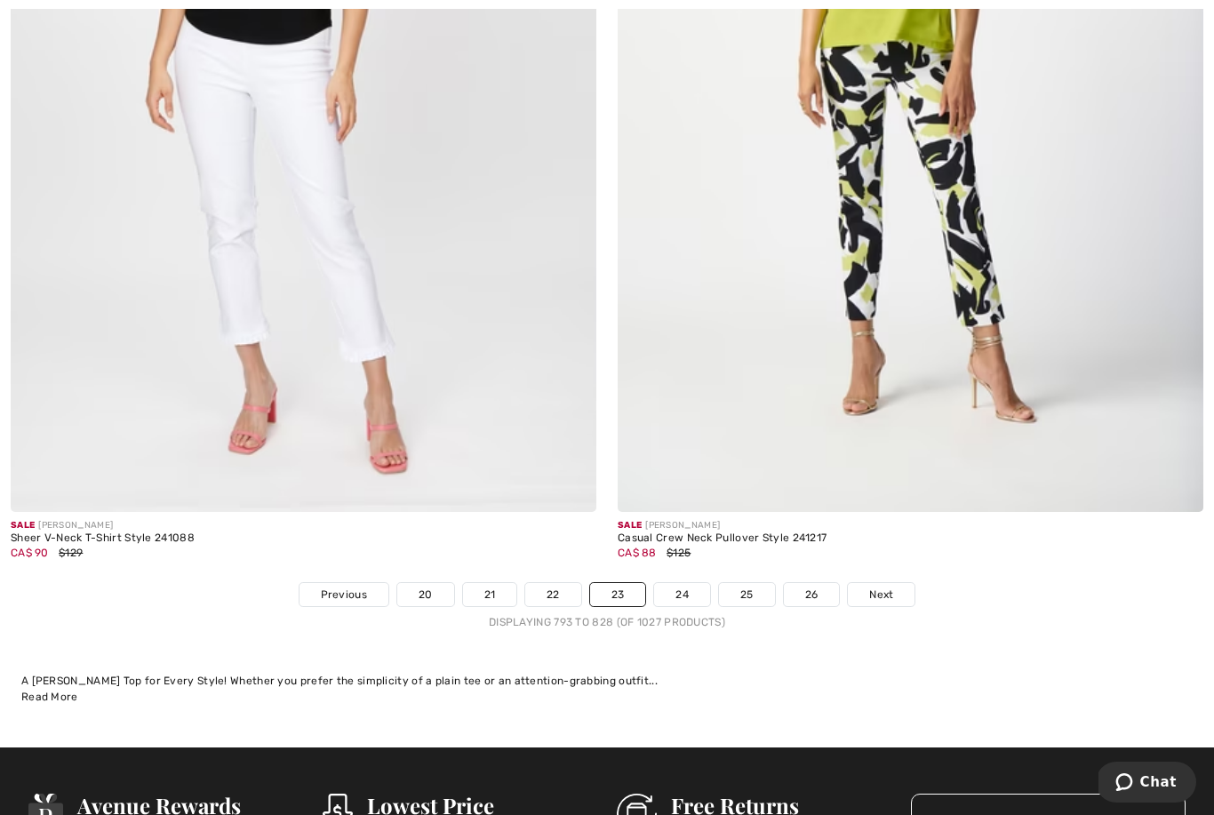
click at [1015, 344] on img at bounding box center [909, 73] width 585 height 879
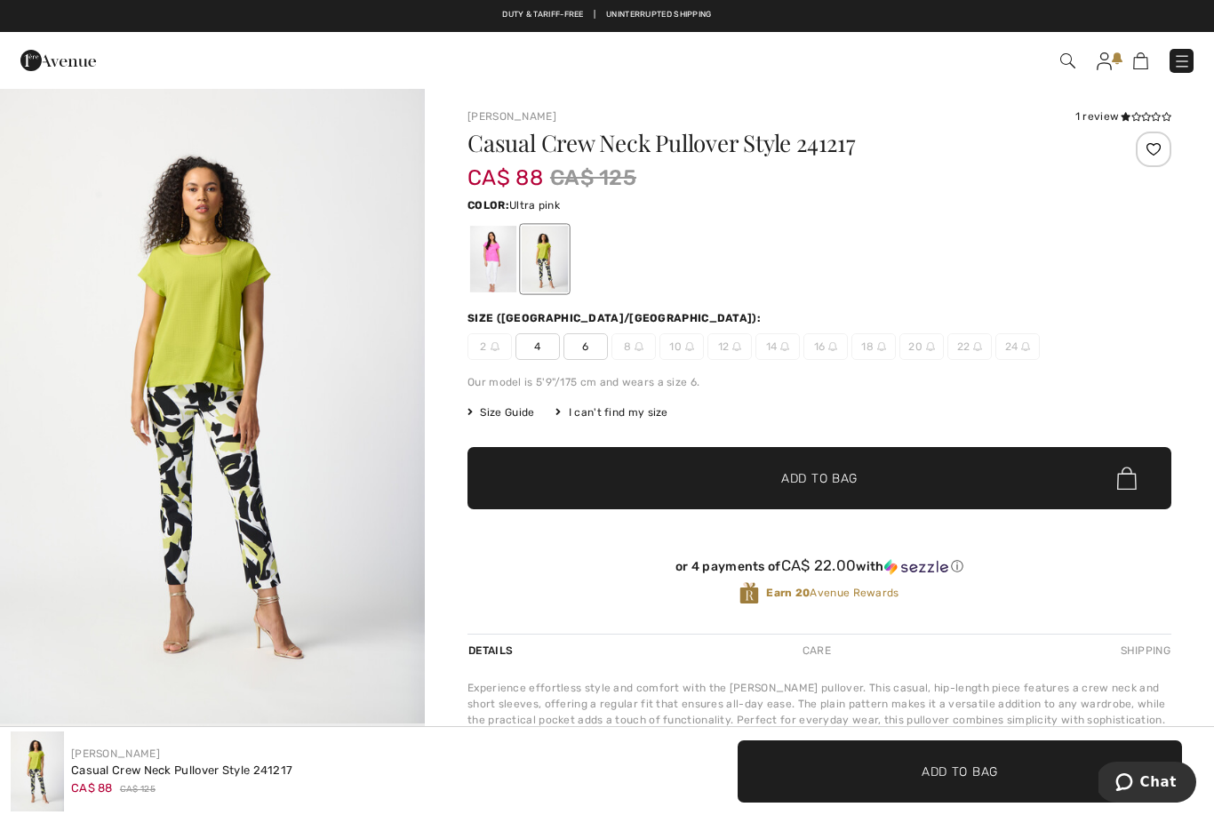
click at [488, 257] on div at bounding box center [493, 259] width 46 height 67
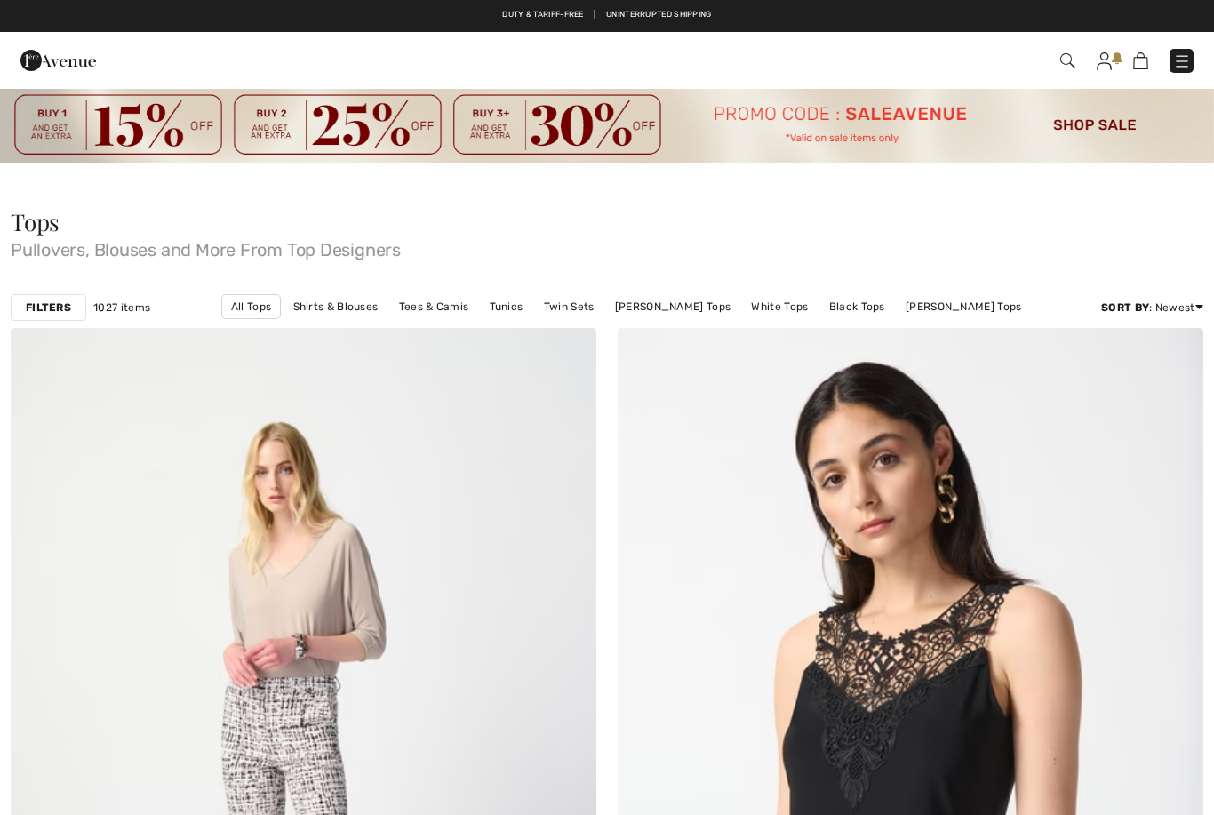
scroll to position [17272, 0]
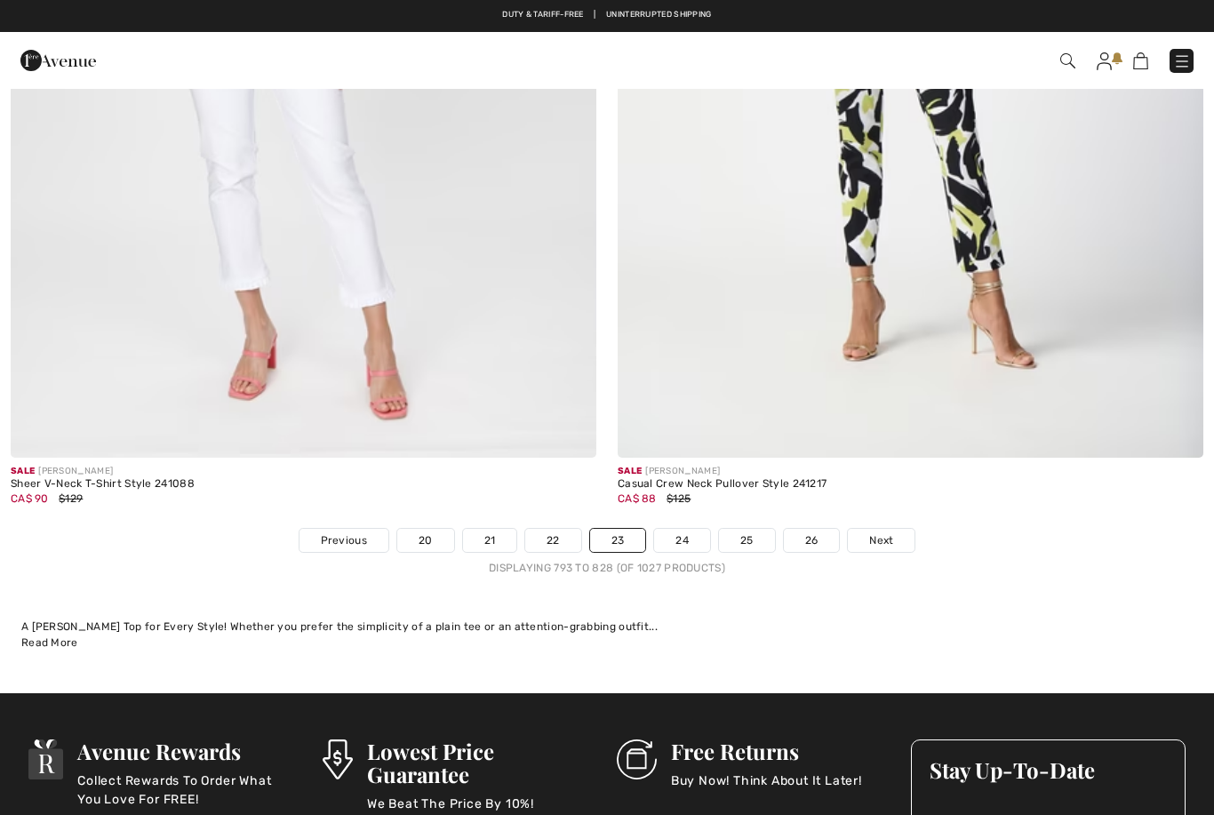
checkbox input "true"
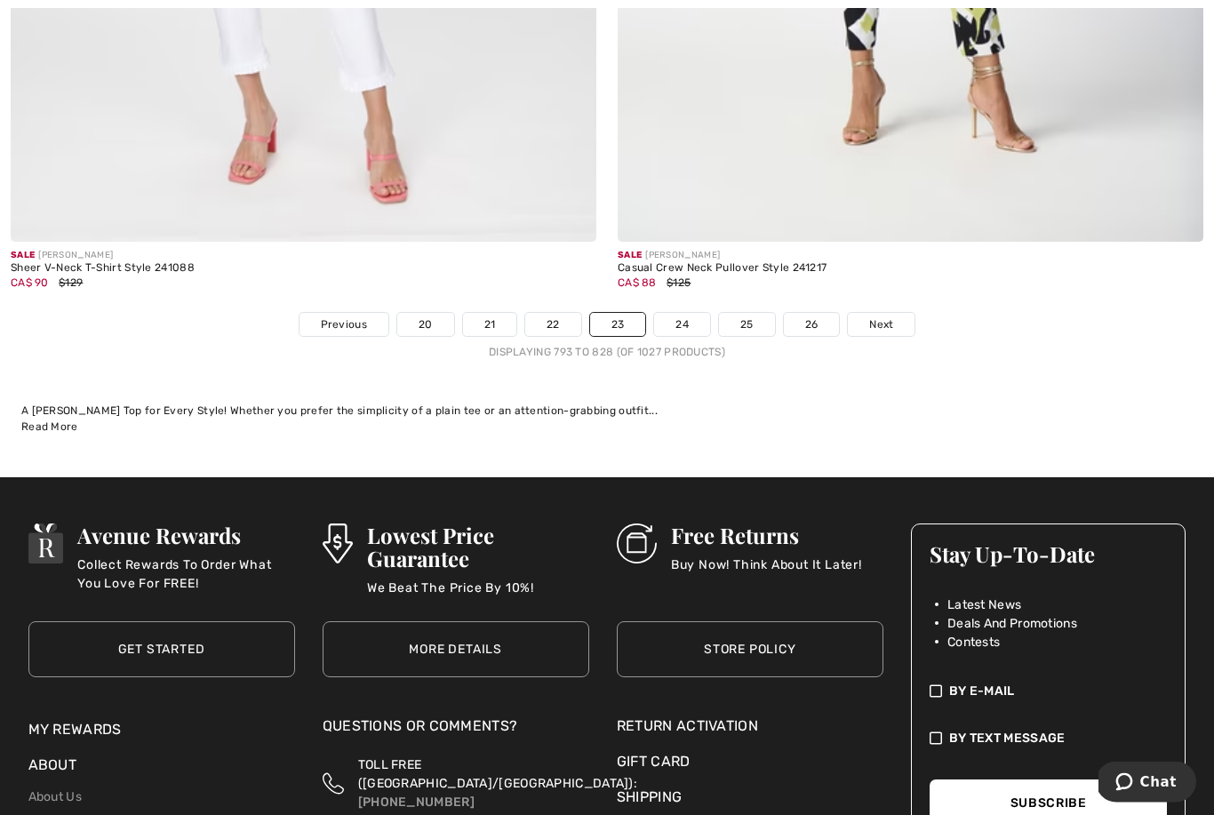
scroll to position [17501, 0]
click at [690, 317] on link "24" at bounding box center [682, 324] width 56 height 23
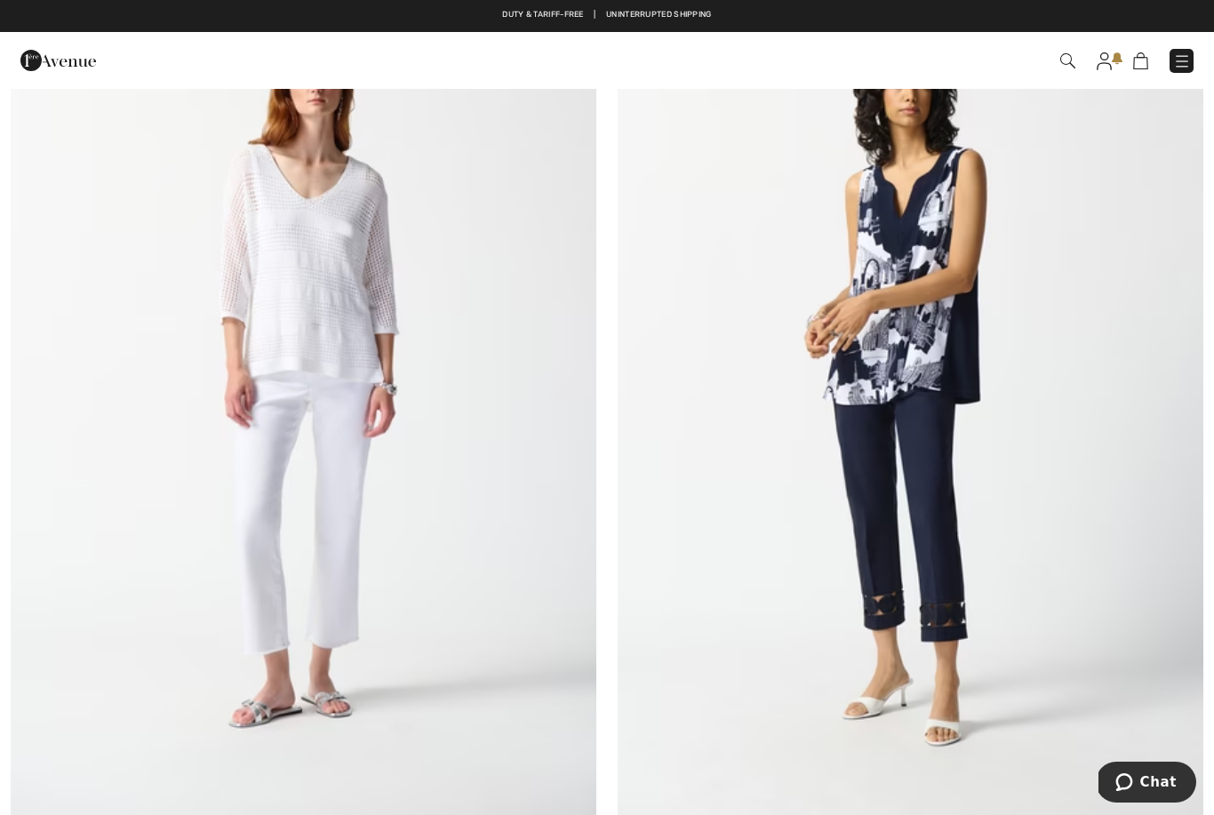
scroll to position [11051, 0]
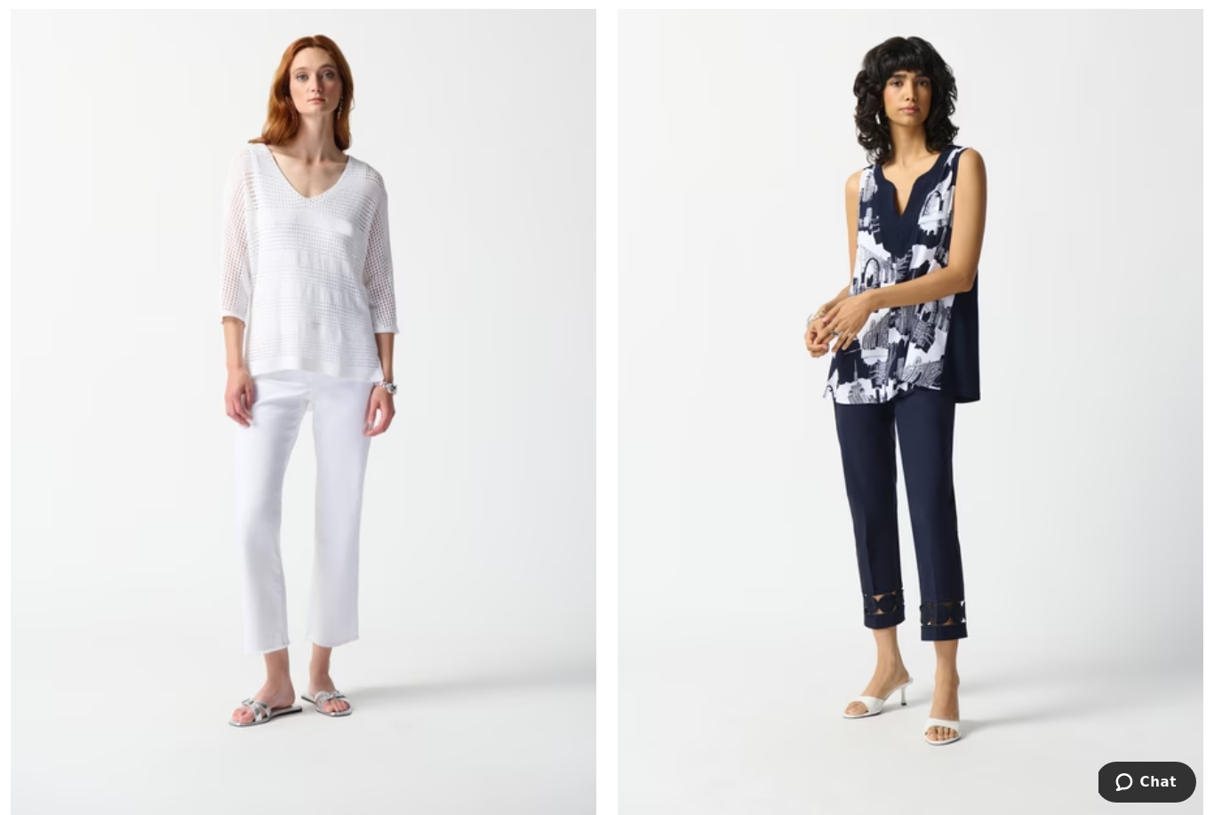
click at [966, 536] on img at bounding box center [909, 378] width 585 height 879
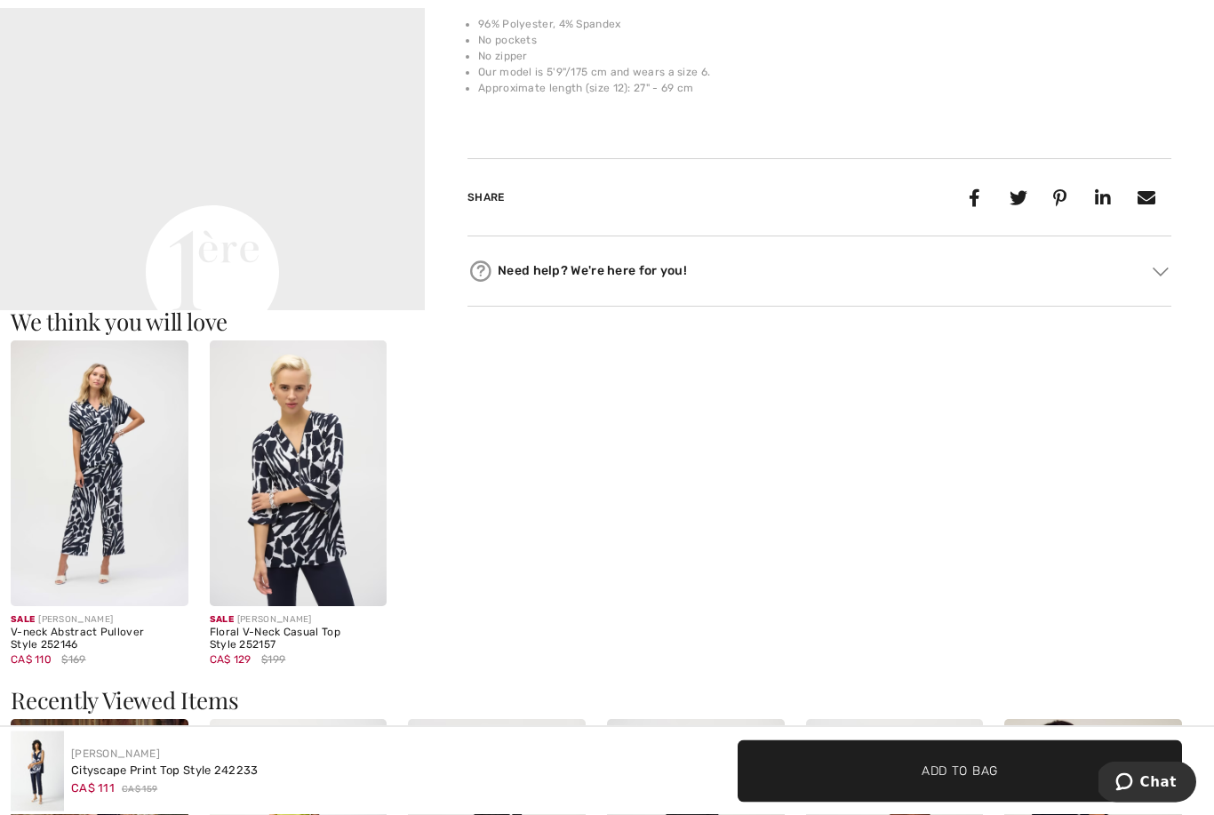
scroll to position [1408, 0]
click at [289, 514] on img at bounding box center [299, 473] width 178 height 266
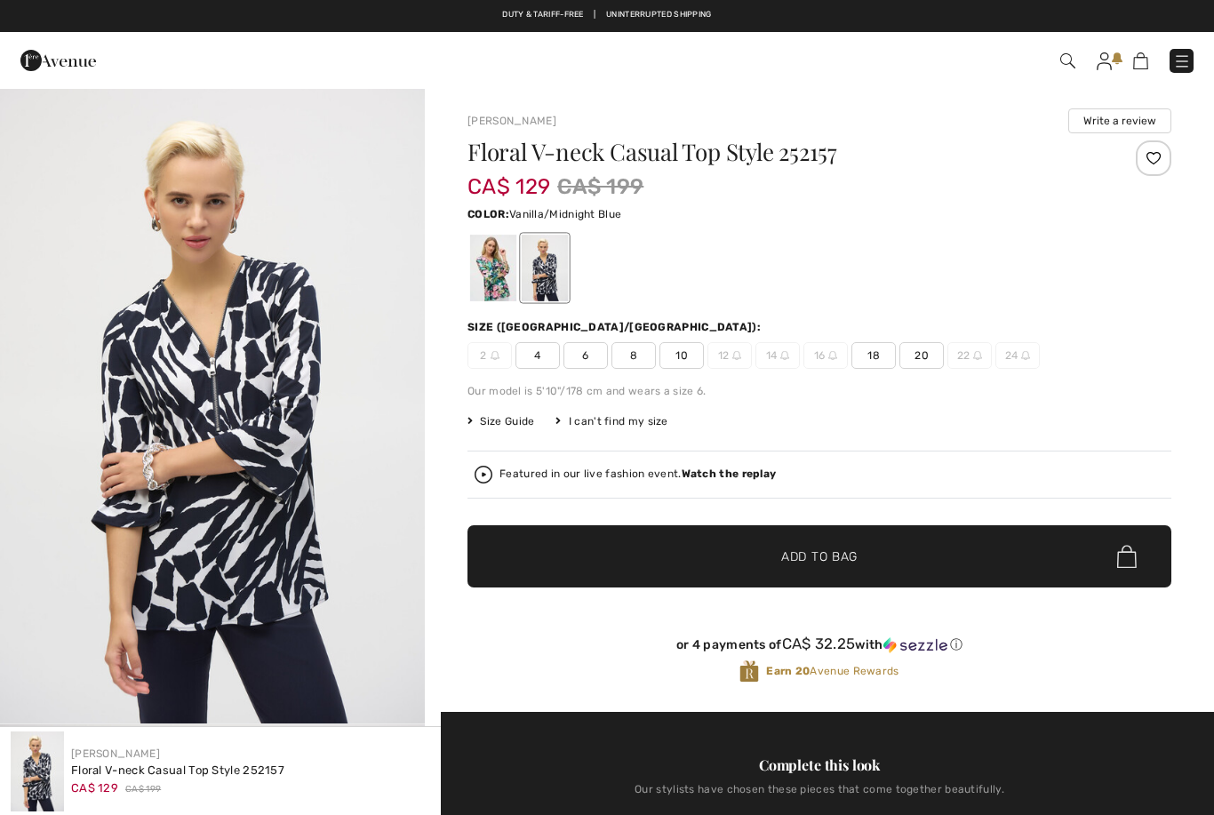
checkbox input "true"
click at [476, 253] on div at bounding box center [493, 268] width 46 height 67
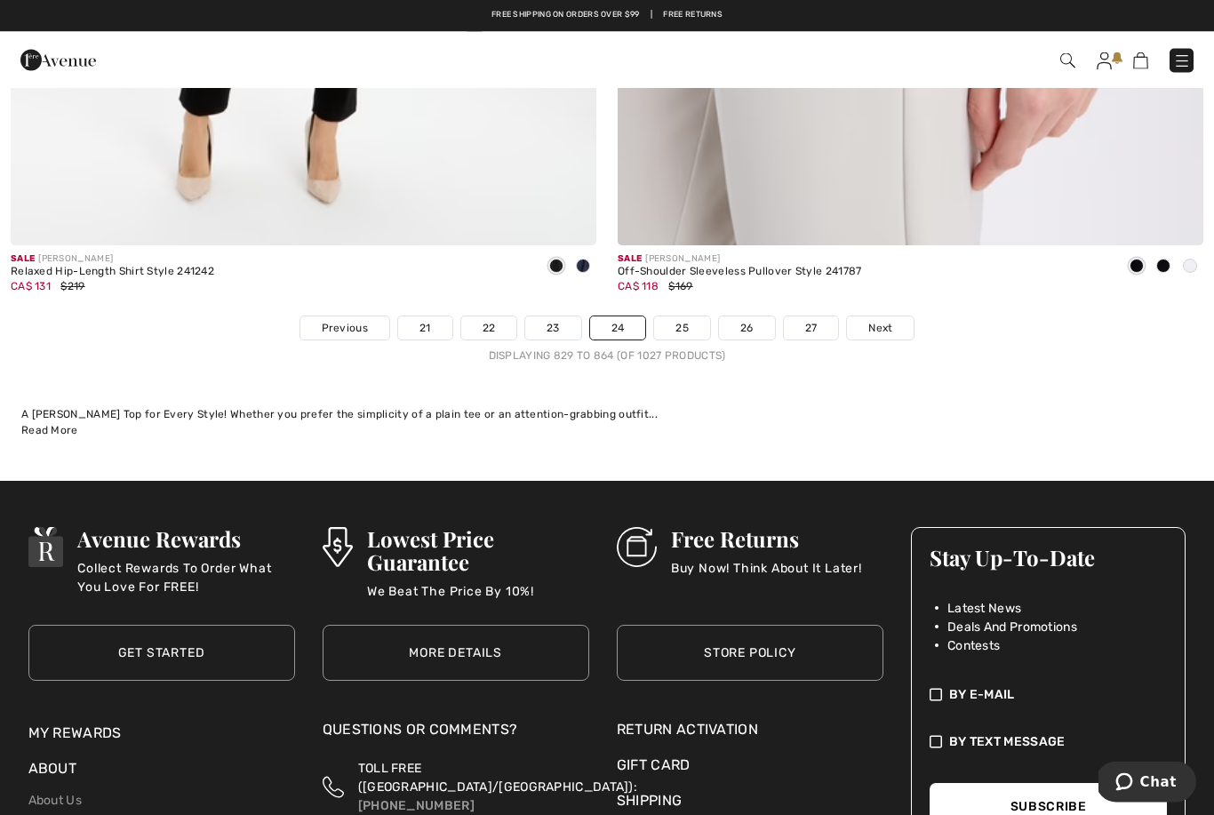
scroll to position [17497, 0]
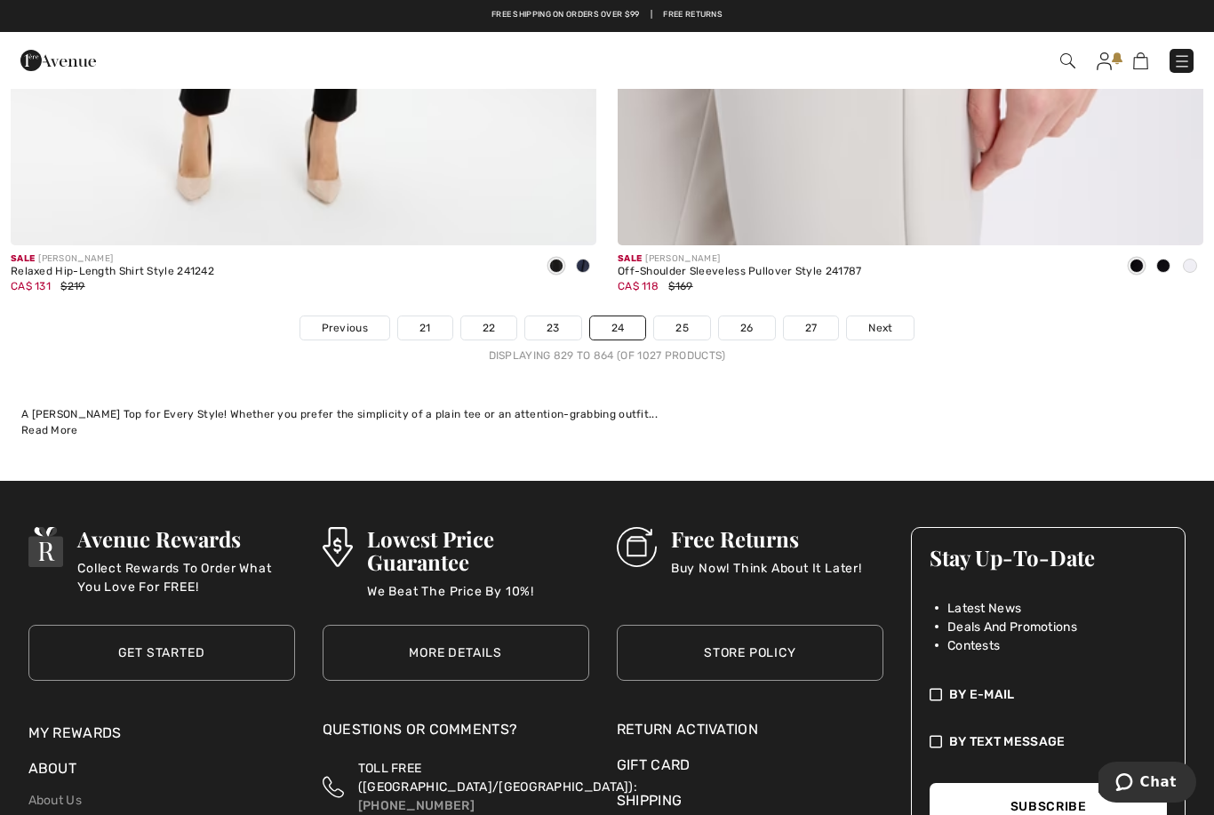
click at [880, 320] on span "Next" at bounding box center [880, 328] width 24 height 16
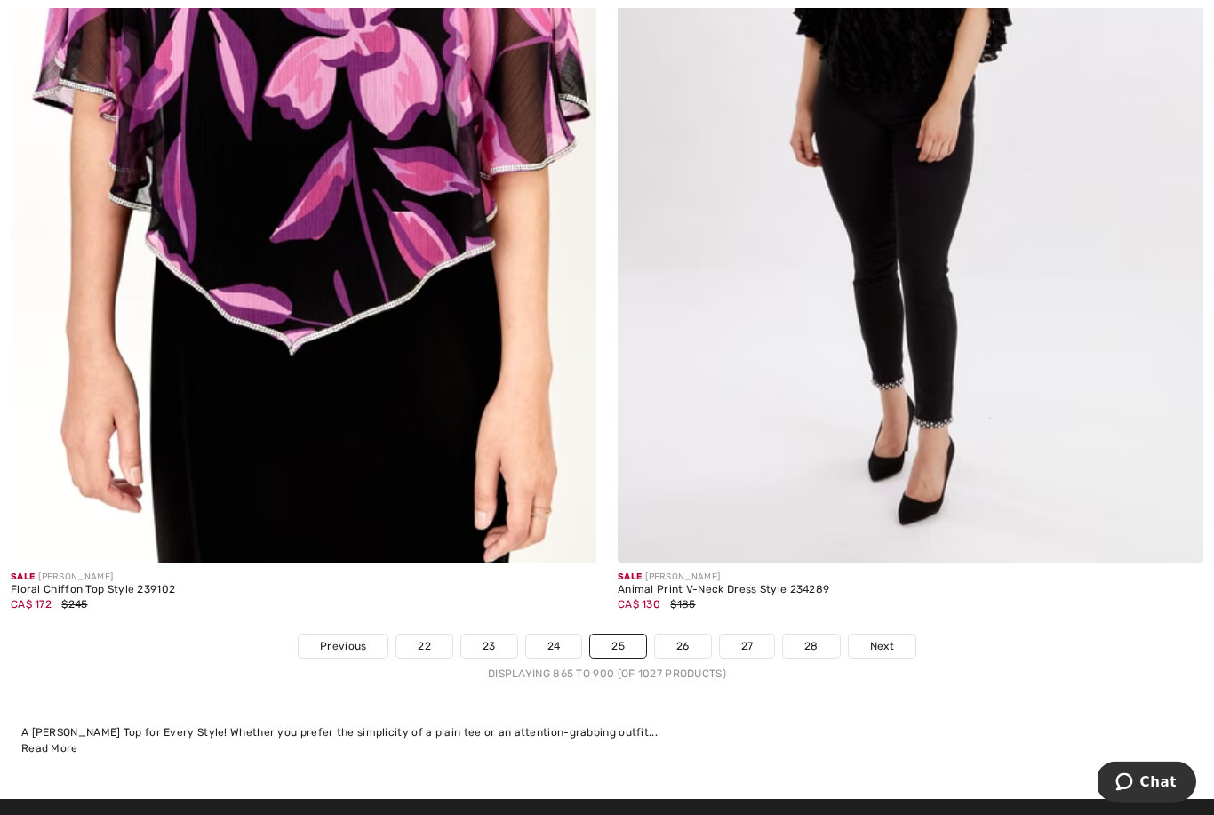
scroll to position [17179, 0]
click at [890, 638] on span "Next" at bounding box center [882, 646] width 24 height 16
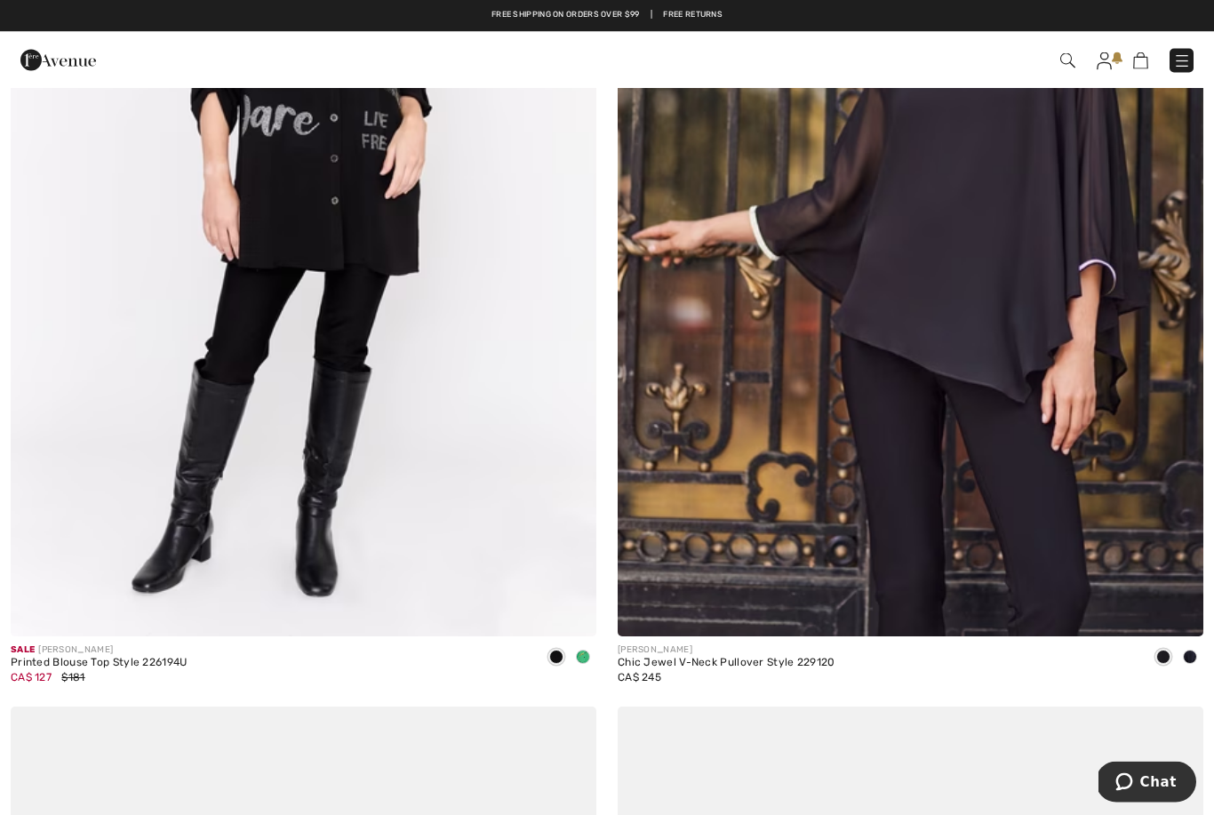
scroll to position [16143, 0]
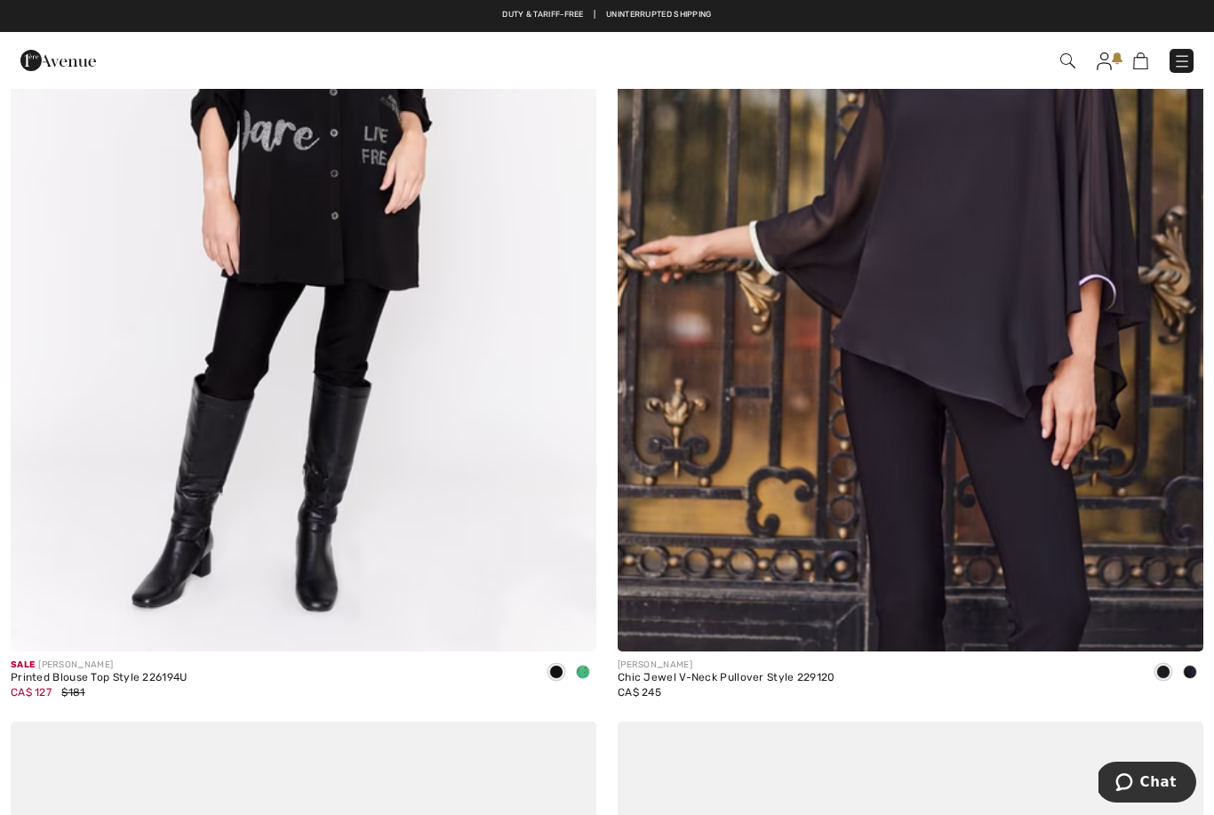
click at [1103, 68] on img at bounding box center [1103, 61] width 15 height 18
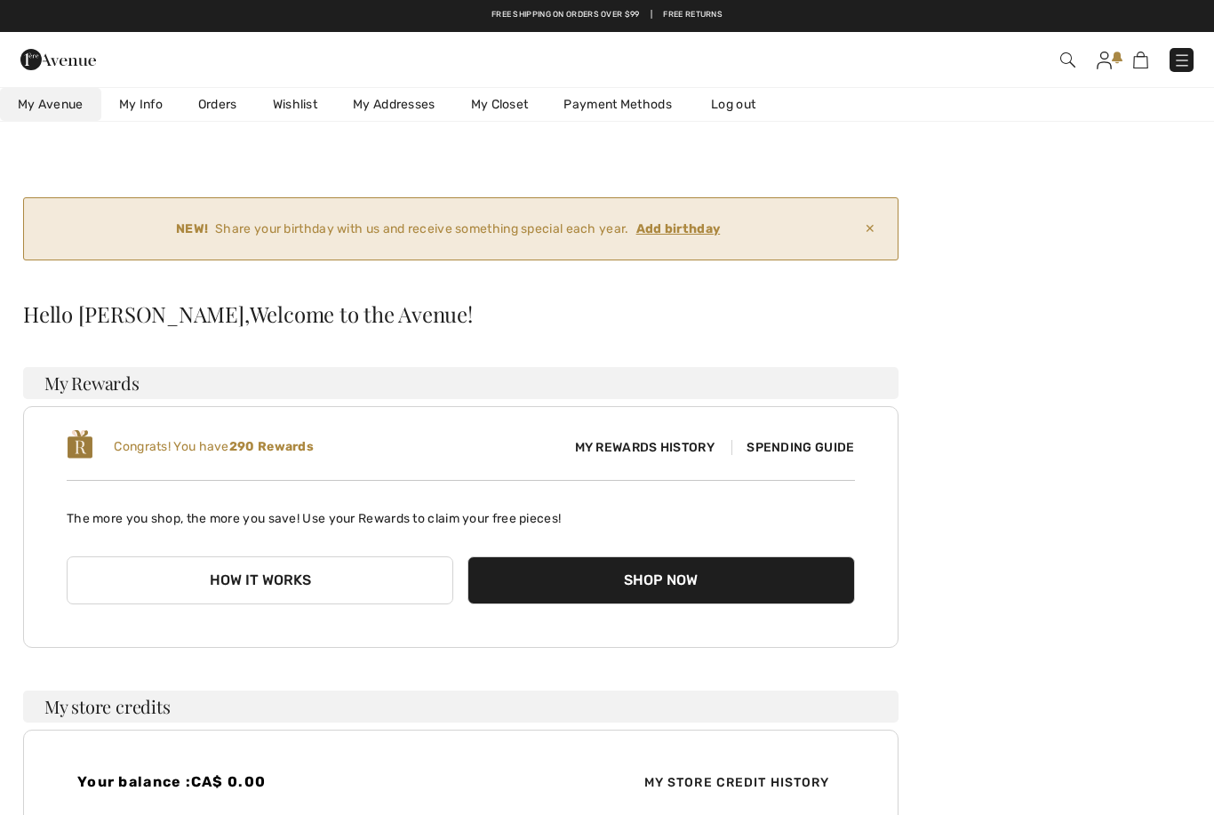
click at [1063, 314] on div "NEW! Share your birthday with us and receive something special each year. Add b…" at bounding box center [606, 683] width 1171 height 979
click at [801, 423] on div "Congrats! You have 290 Rewards My Rewards History Spending Guide The more you s…" at bounding box center [460, 527] width 875 height 242
click at [798, 454] on span "Spending Guide" at bounding box center [792, 447] width 123 height 15
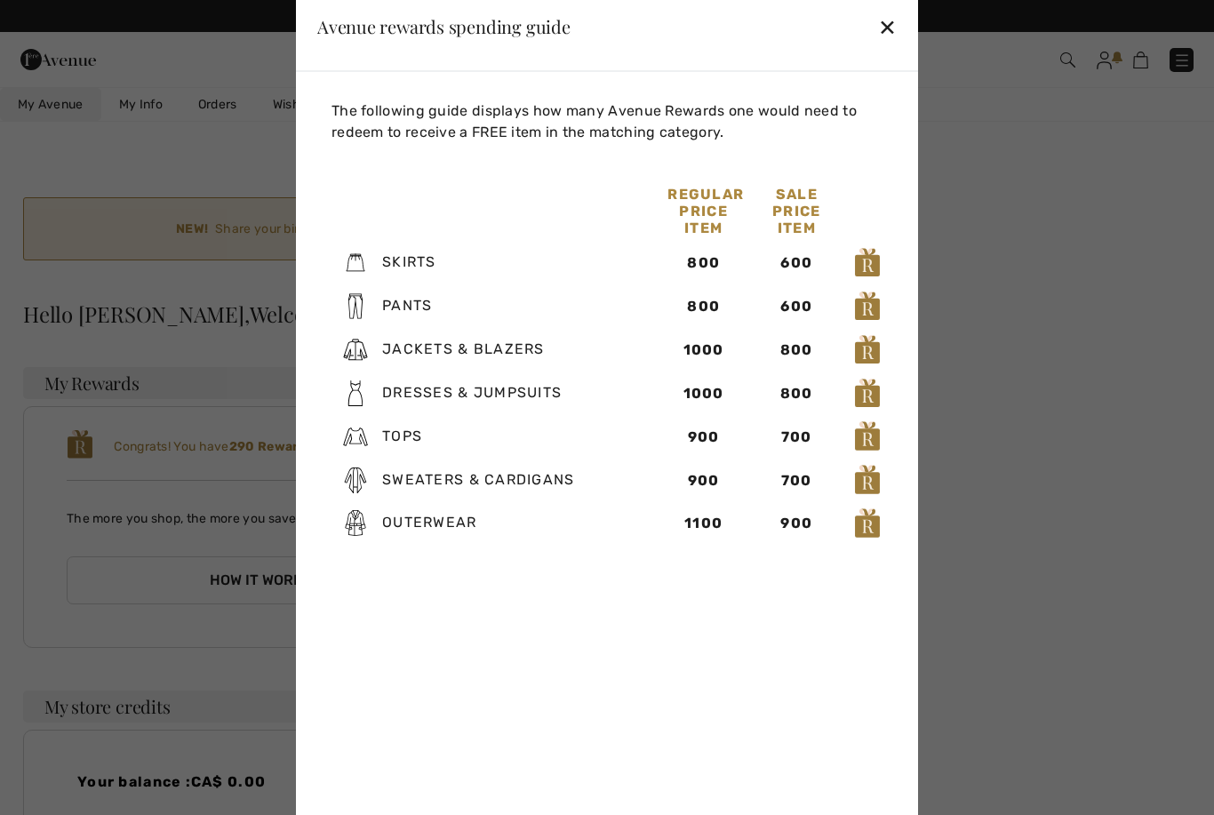
click at [896, 36] on div "✕" at bounding box center [887, 26] width 19 height 37
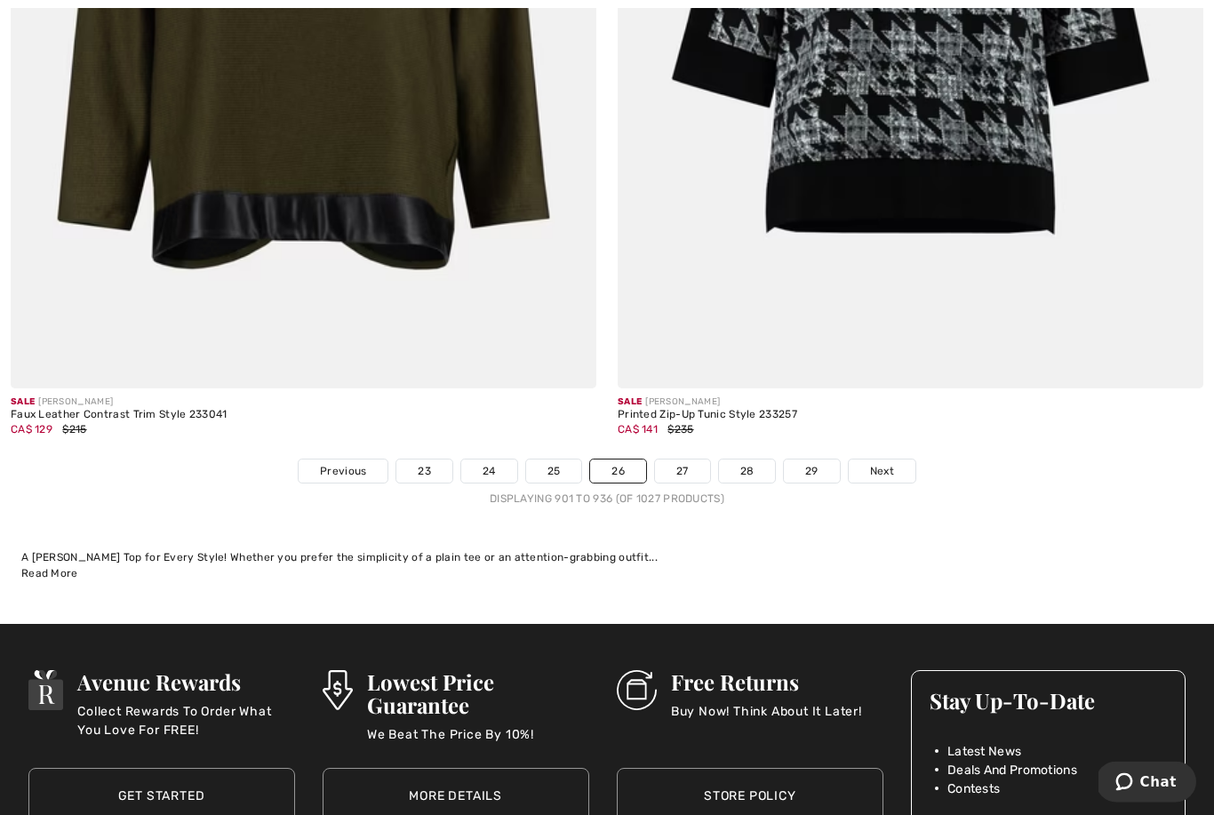
scroll to position [17354, 0]
click at [896, 459] on link "Next" at bounding box center [881, 470] width 67 height 23
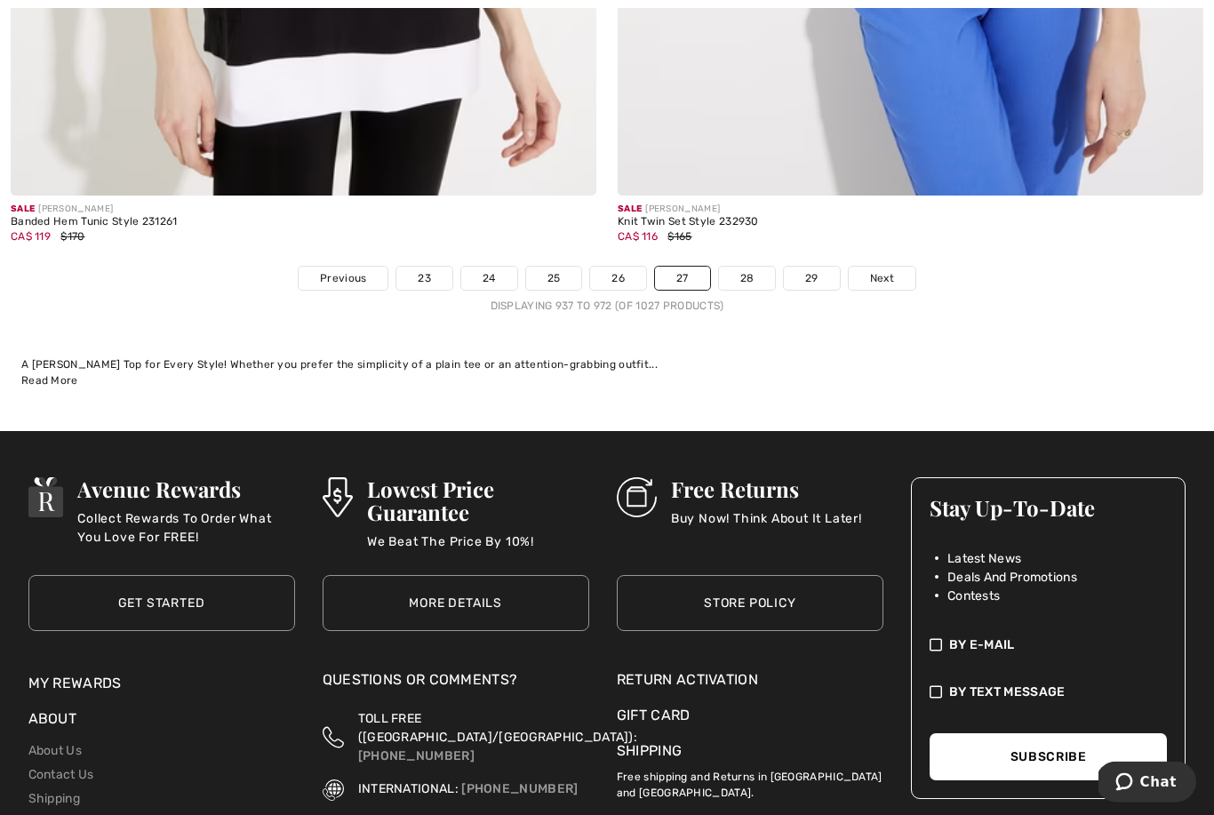
scroll to position [17574, 0]
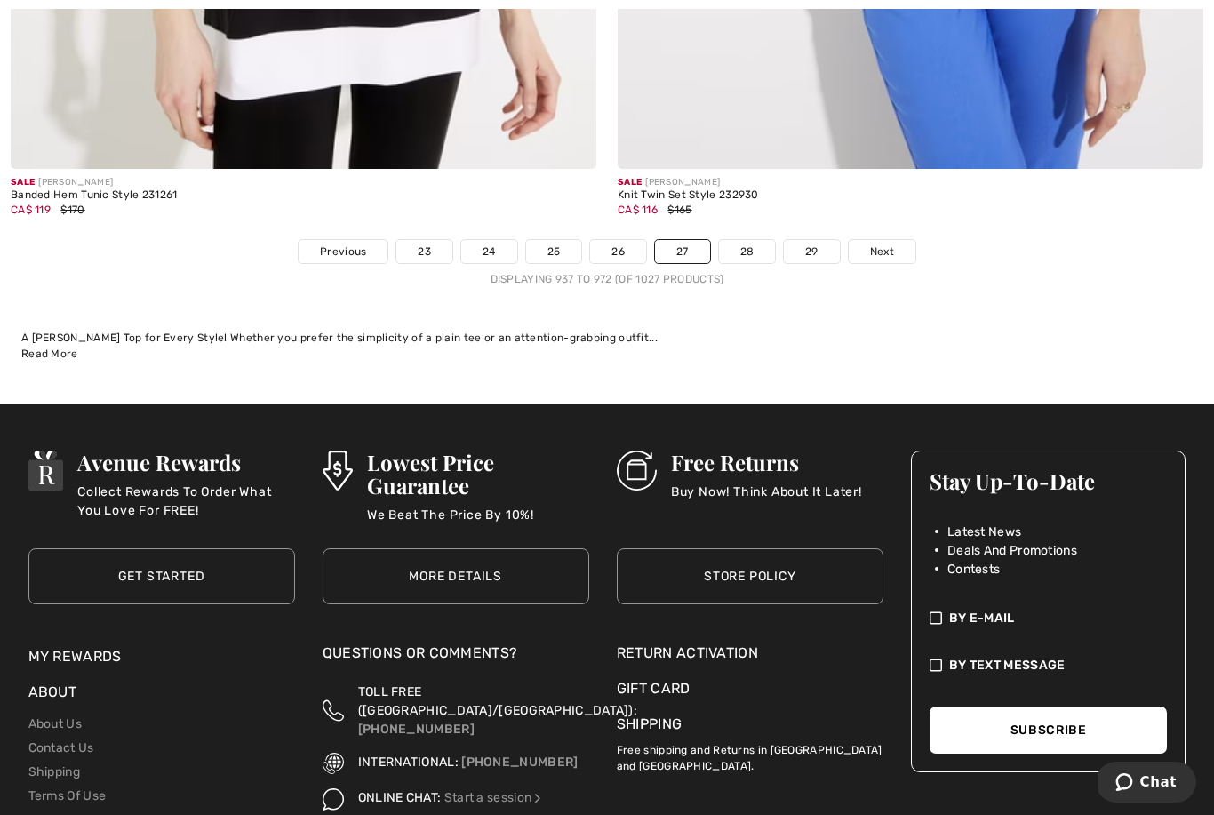
click at [900, 240] on link "Next" at bounding box center [881, 251] width 67 height 23
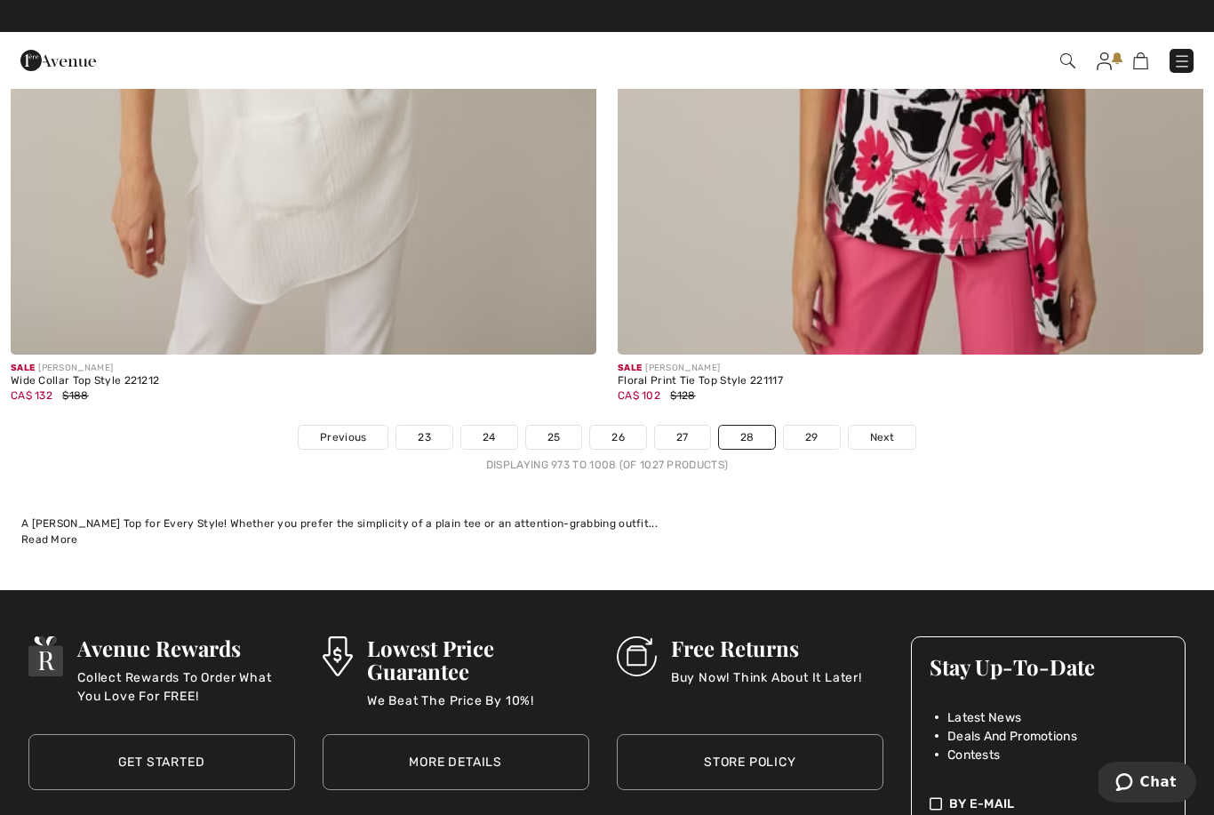
scroll to position [17386, 0]
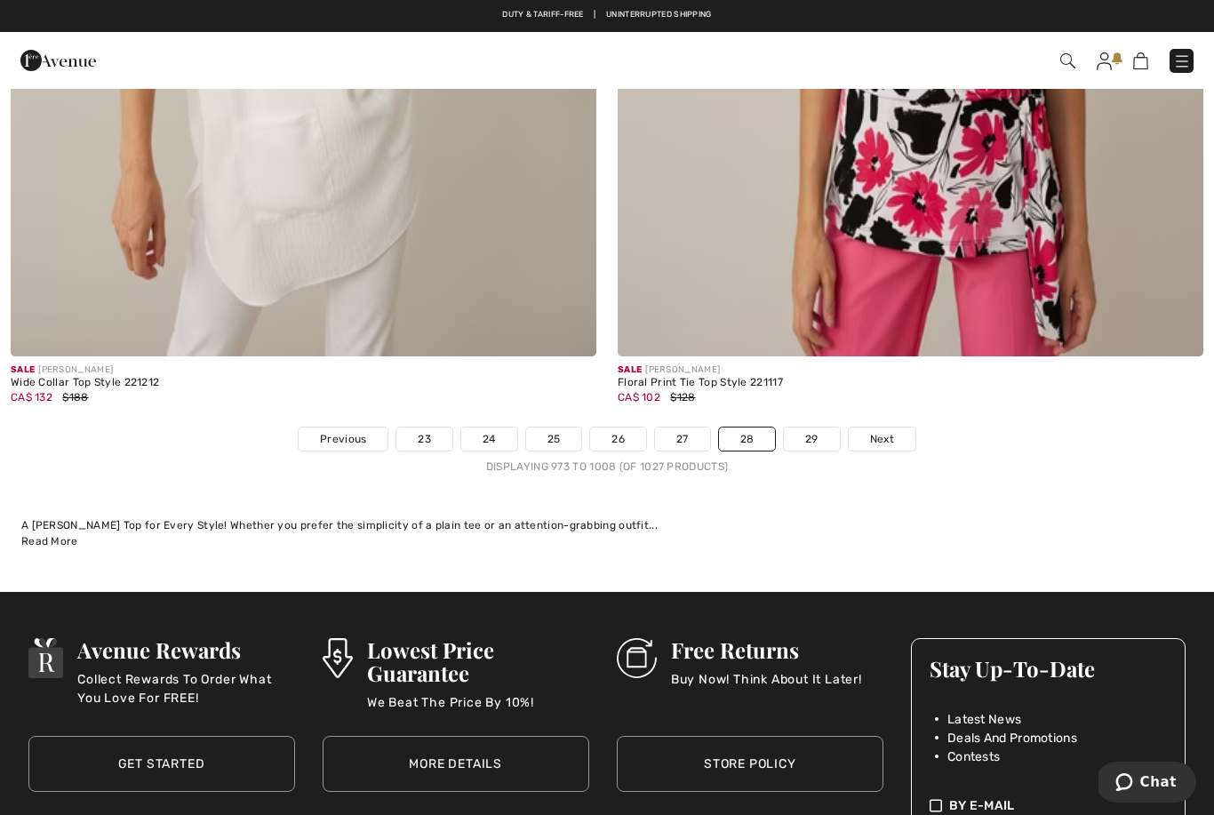
click at [878, 431] on span "Next" at bounding box center [882, 439] width 24 height 16
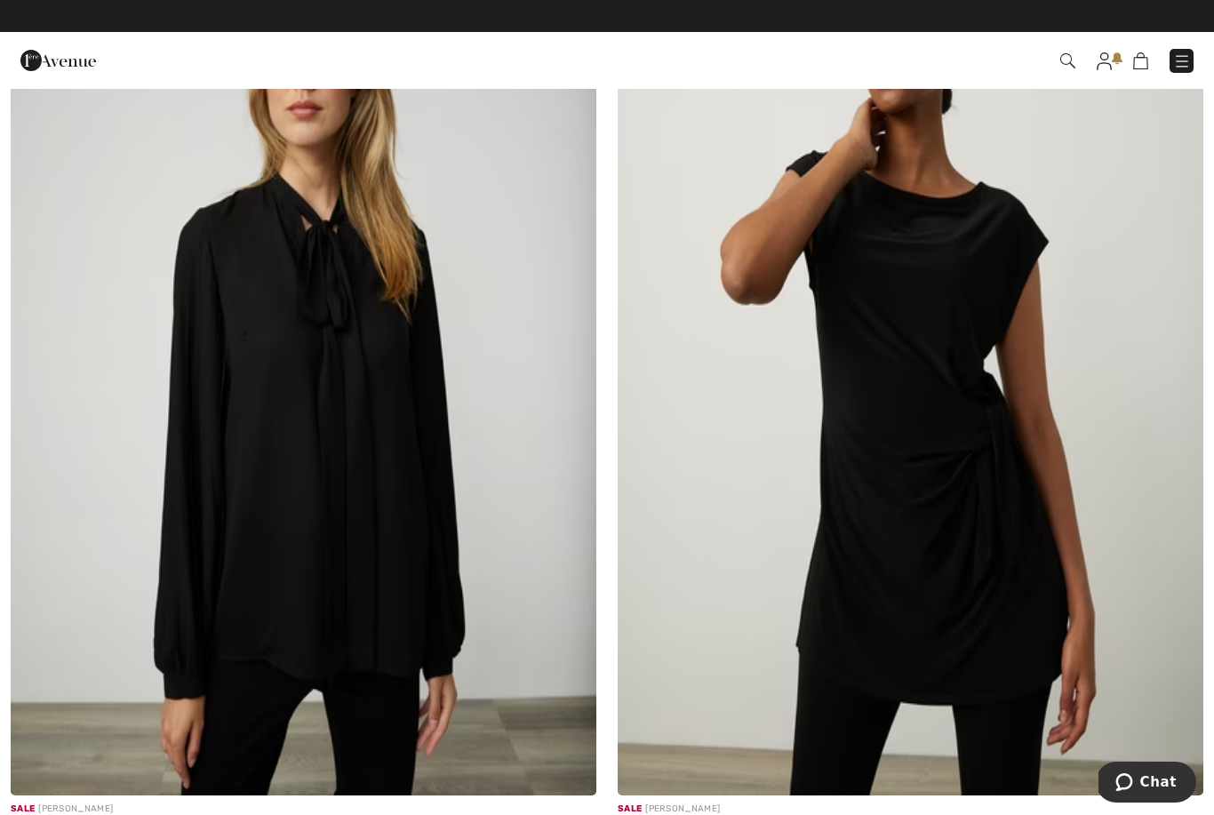
scroll to position [414, 0]
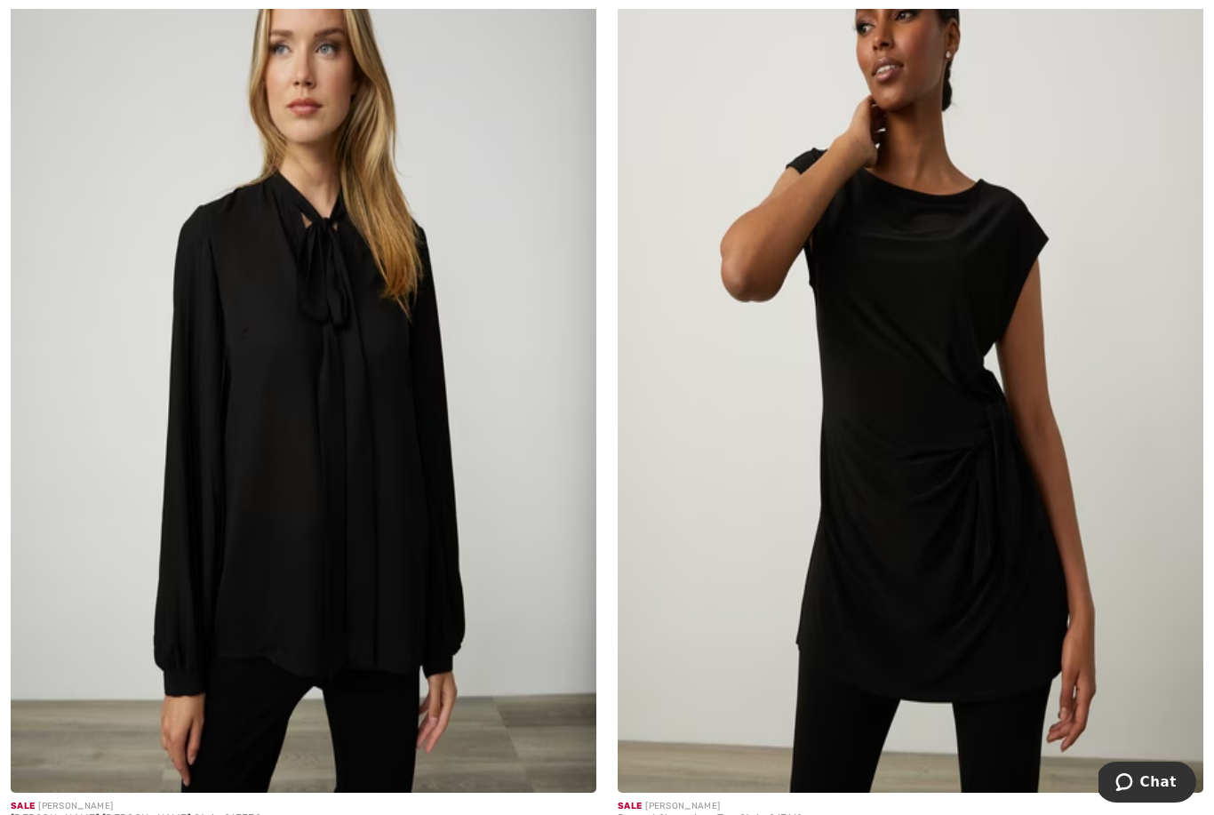
click at [942, 466] on img at bounding box center [909, 353] width 585 height 879
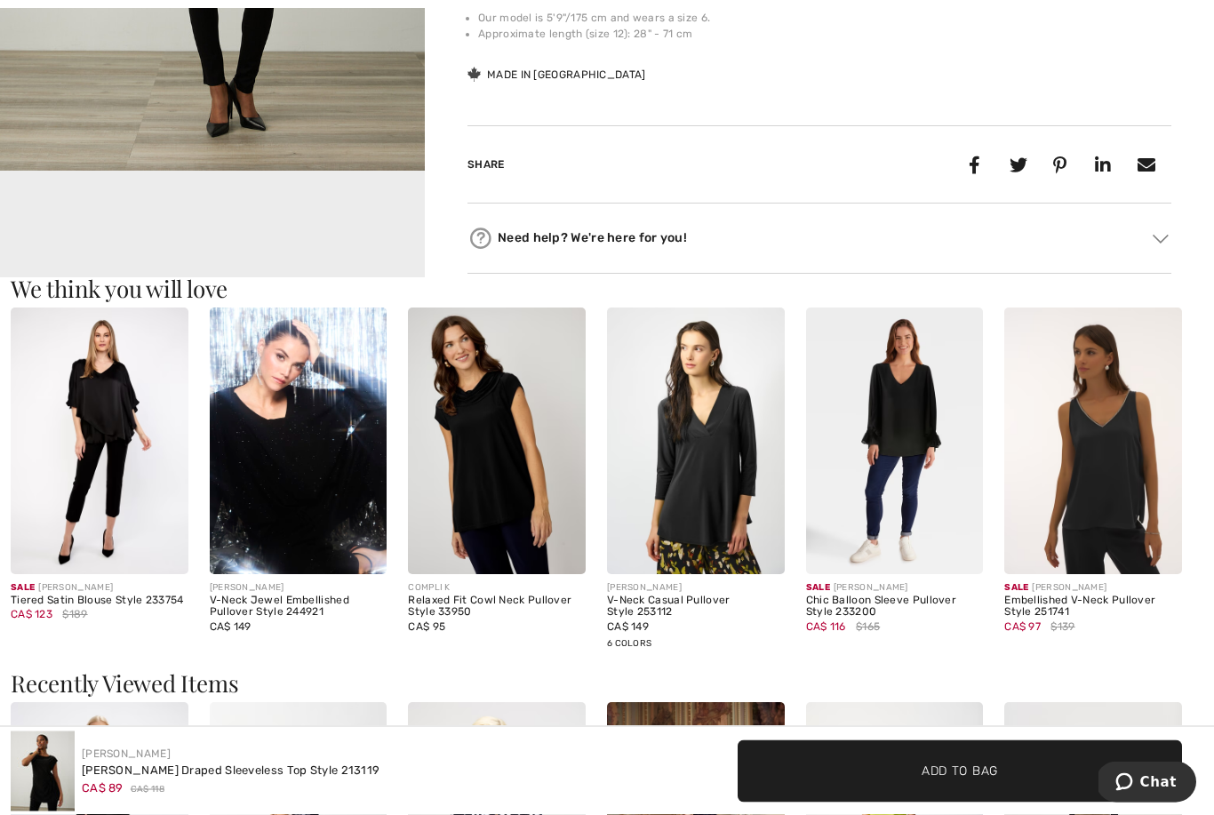
scroll to position [787, 0]
click at [491, 474] on img at bounding box center [497, 440] width 178 height 266
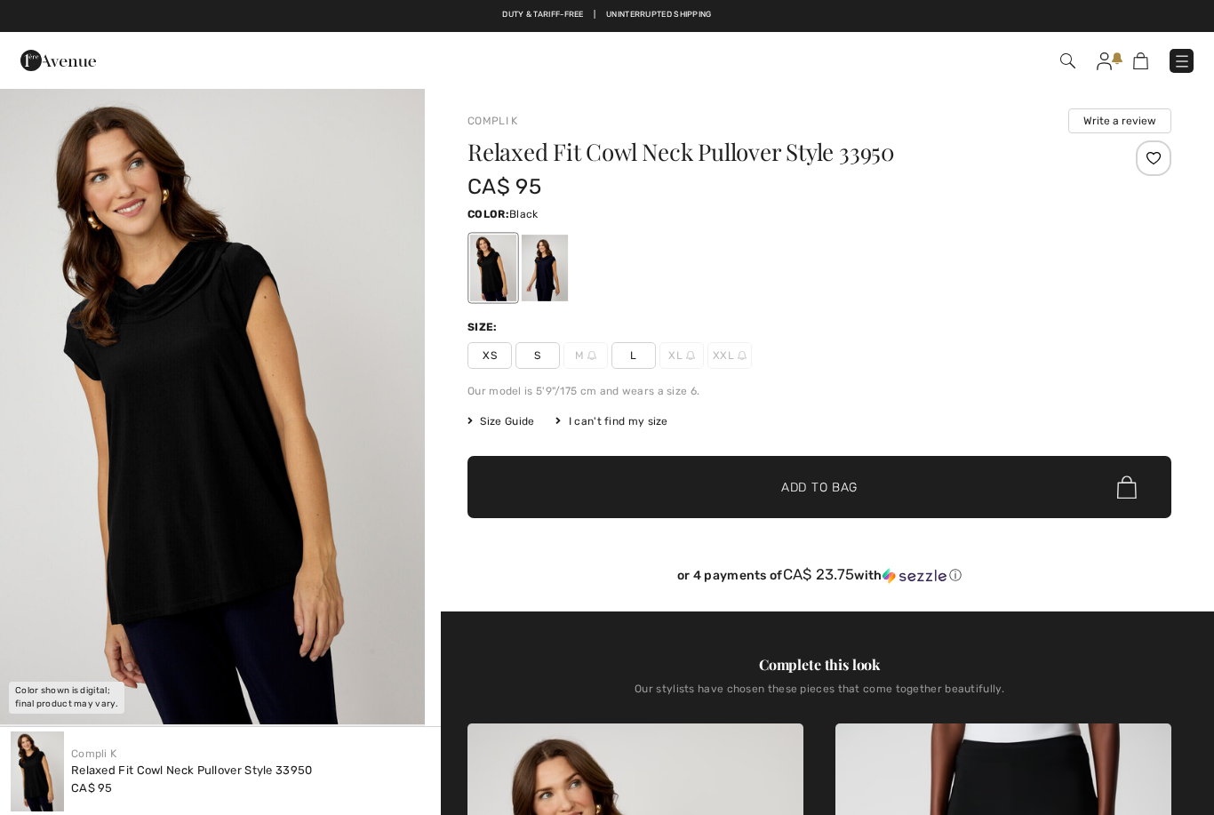
checkbox input "true"
click at [124, 502] on img "1 / 2" at bounding box center [212, 405] width 425 height 637
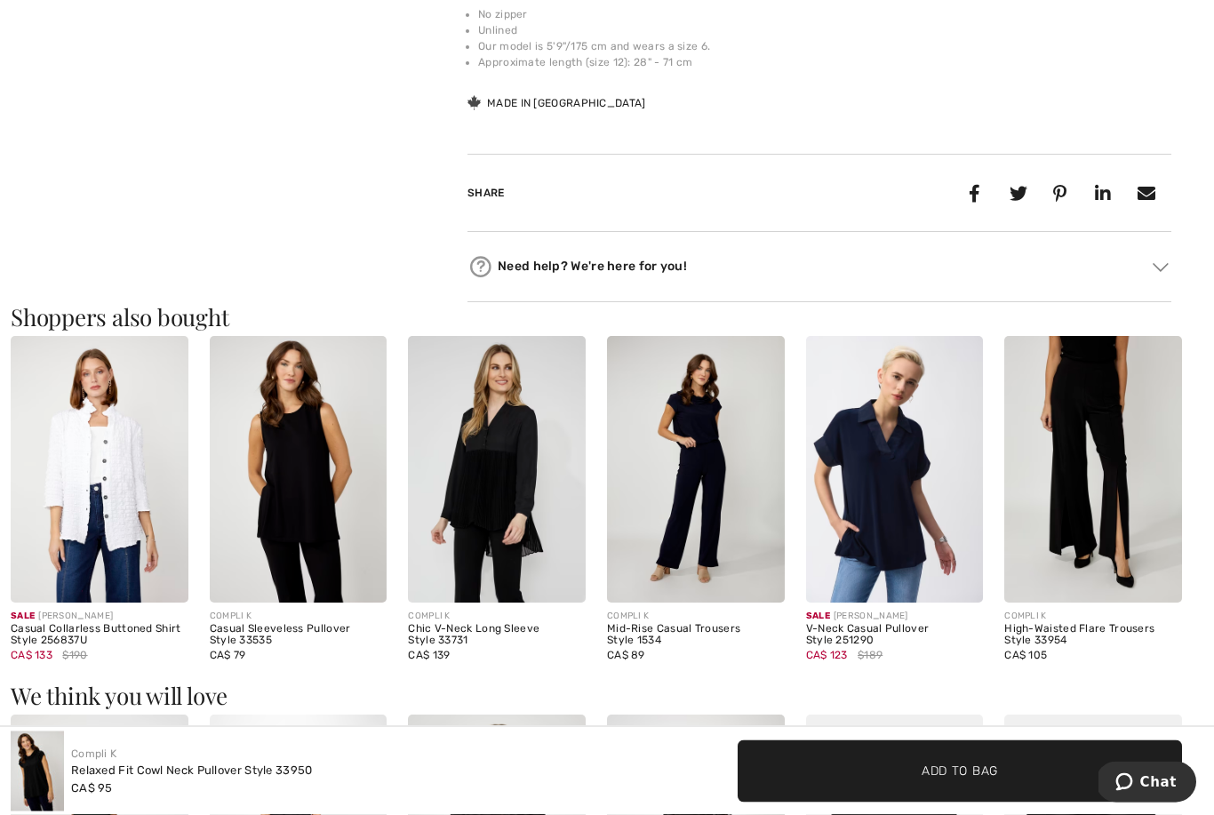
scroll to position [1487, 0]
click at [881, 509] on img at bounding box center [895, 469] width 178 height 266
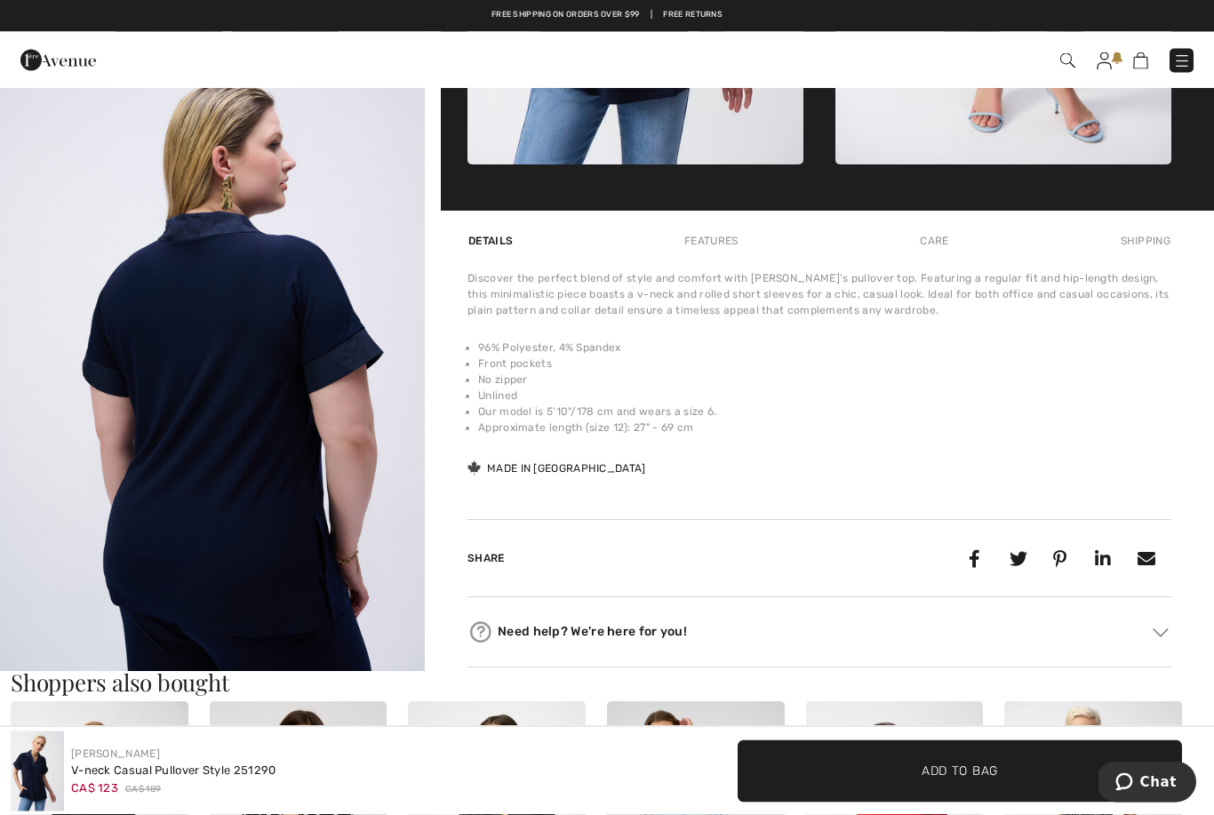
scroll to position [1129, 0]
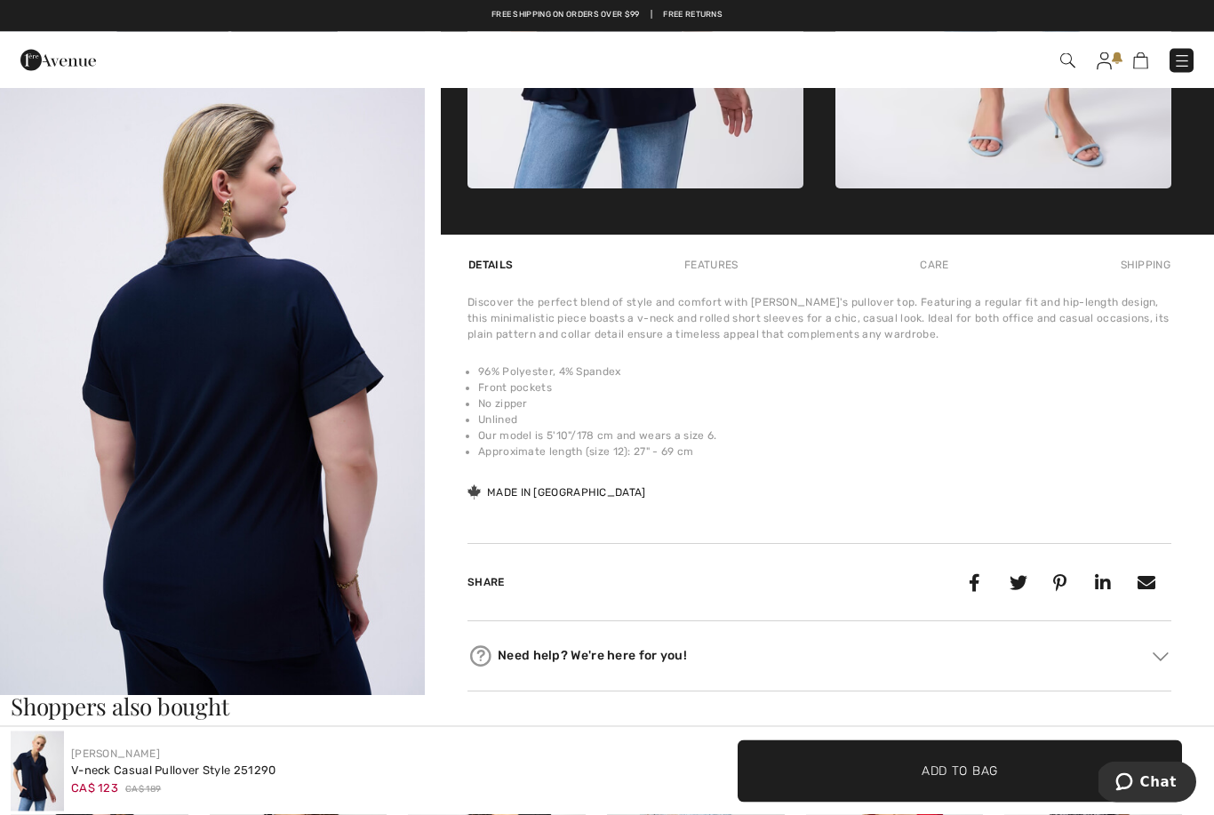
click at [158, 568] on img "7 / 7" at bounding box center [212, 377] width 425 height 637
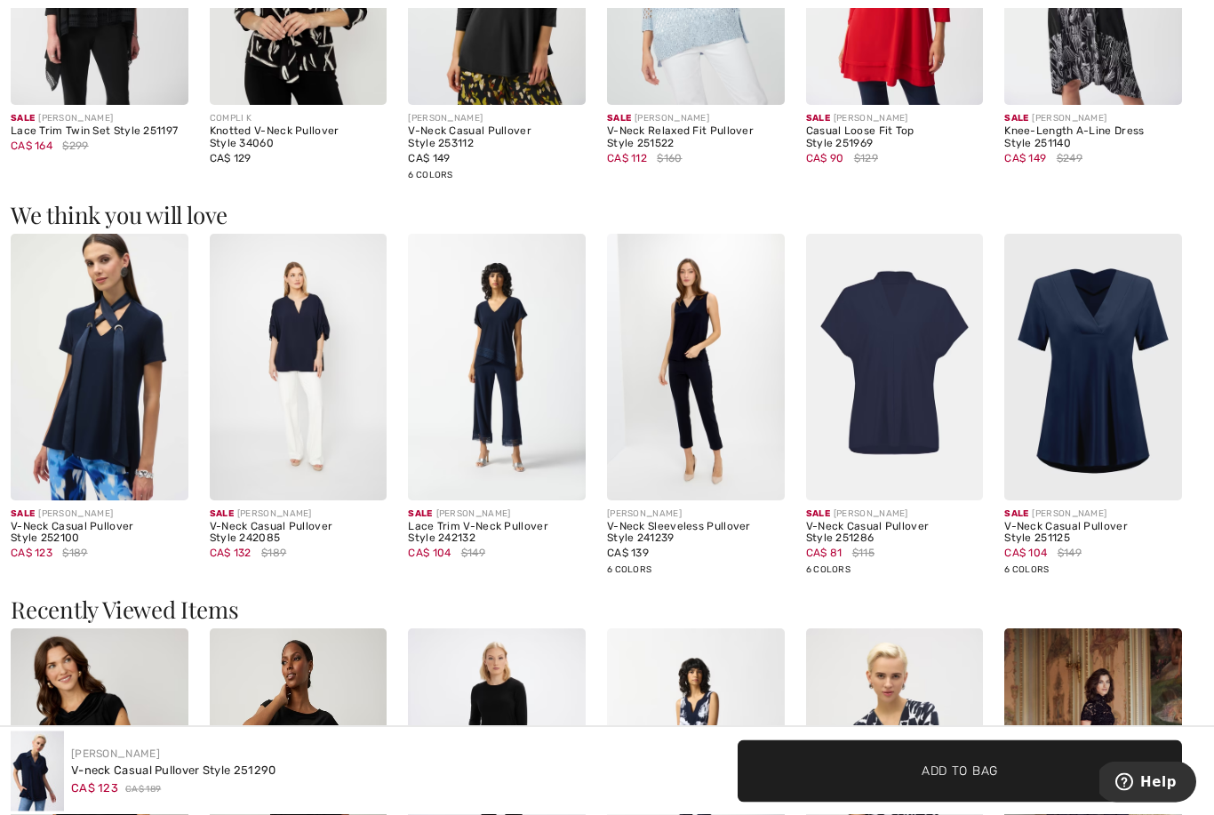
scroll to position [2016, 0]
click at [882, 402] on img at bounding box center [895, 367] width 178 height 266
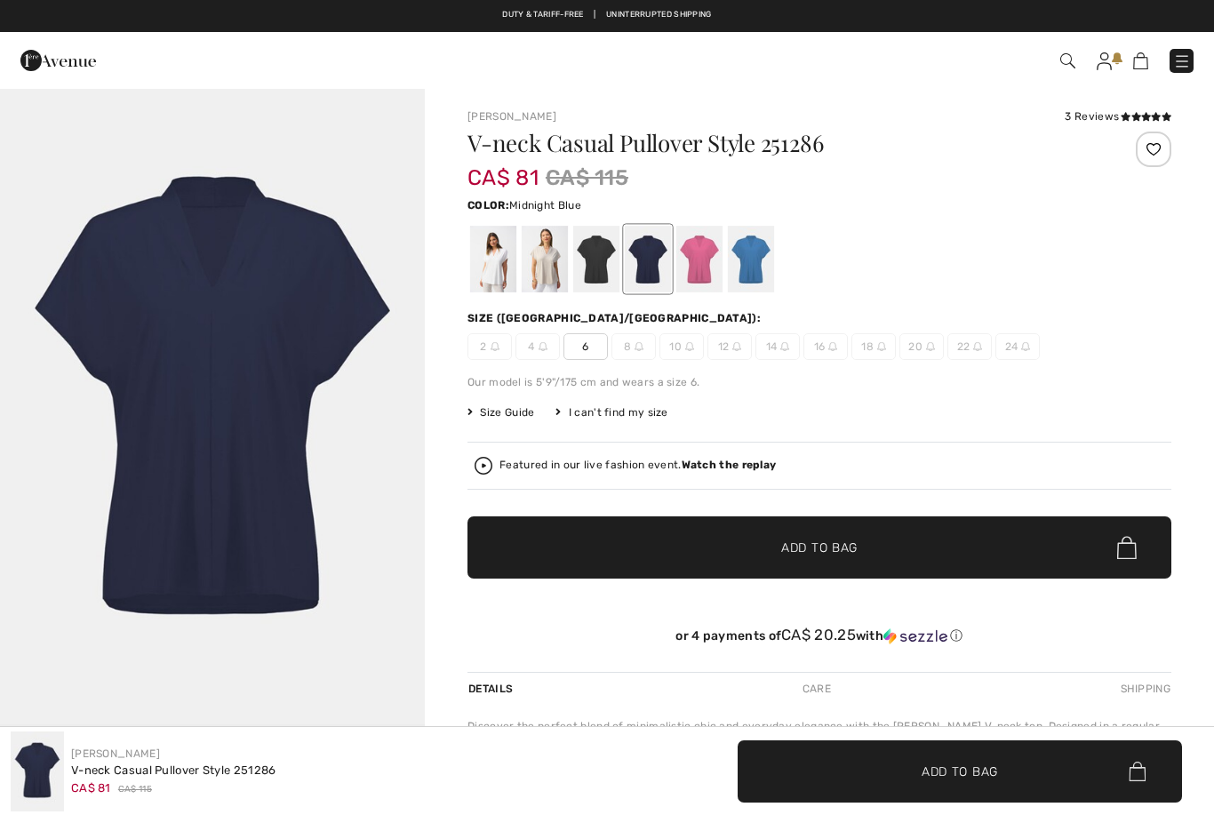
checkbox input "true"
click at [599, 270] on div at bounding box center [596, 259] width 46 height 67
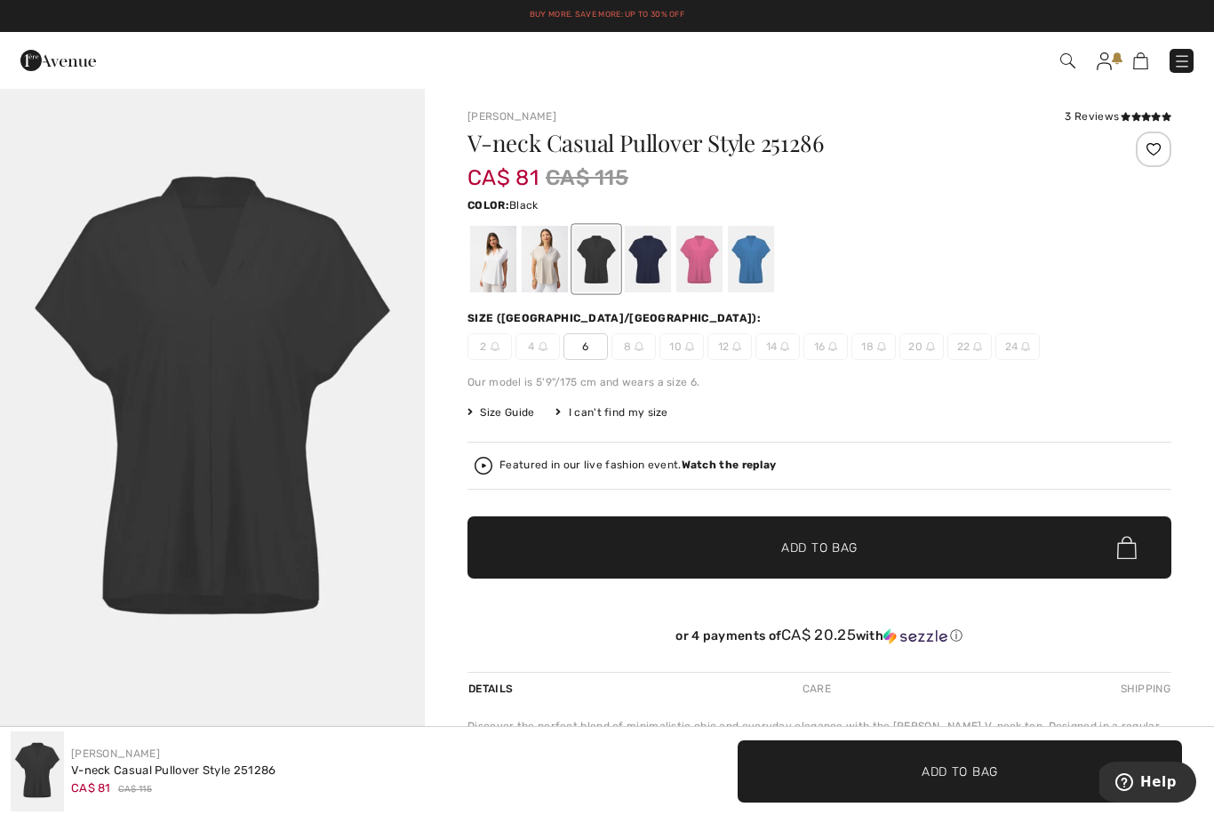
click at [538, 279] on div at bounding box center [544, 259] width 46 height 67
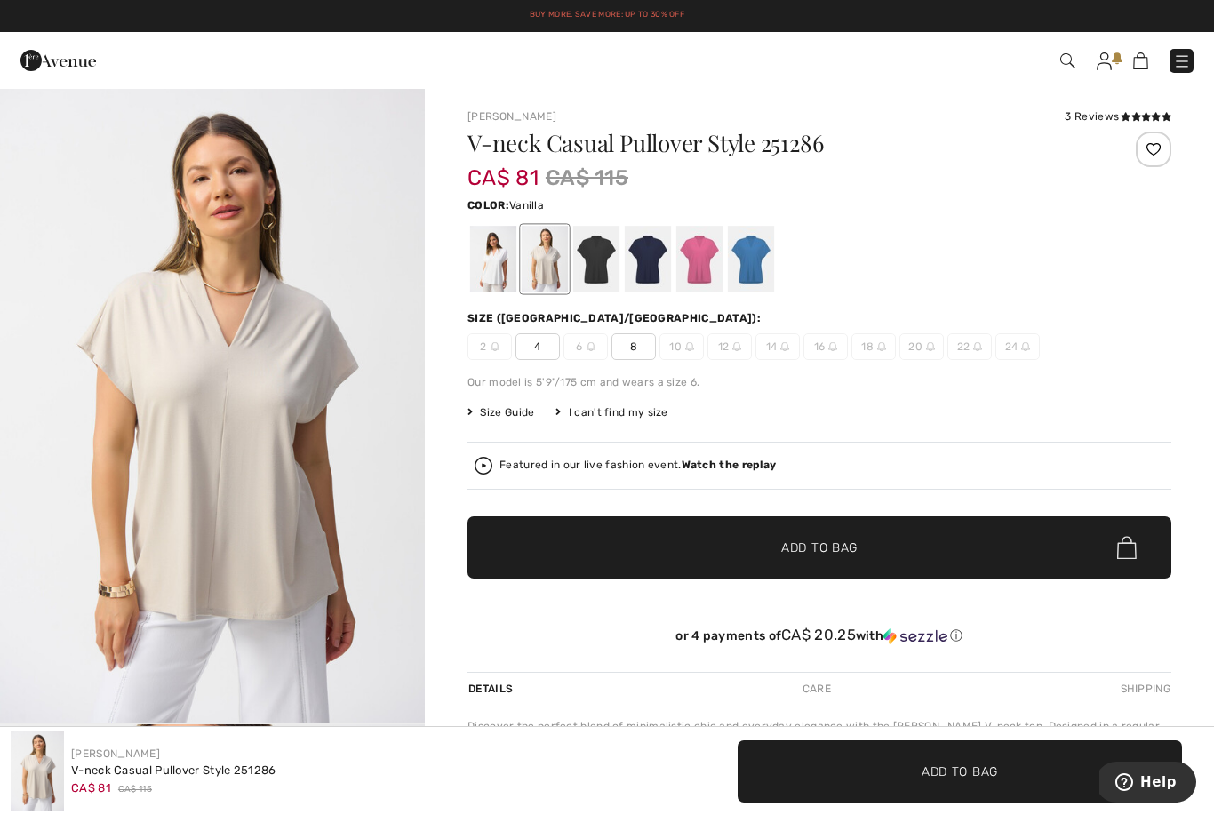
click at [505, 271] on div at bounding box center [493, 259] width 46 height 67
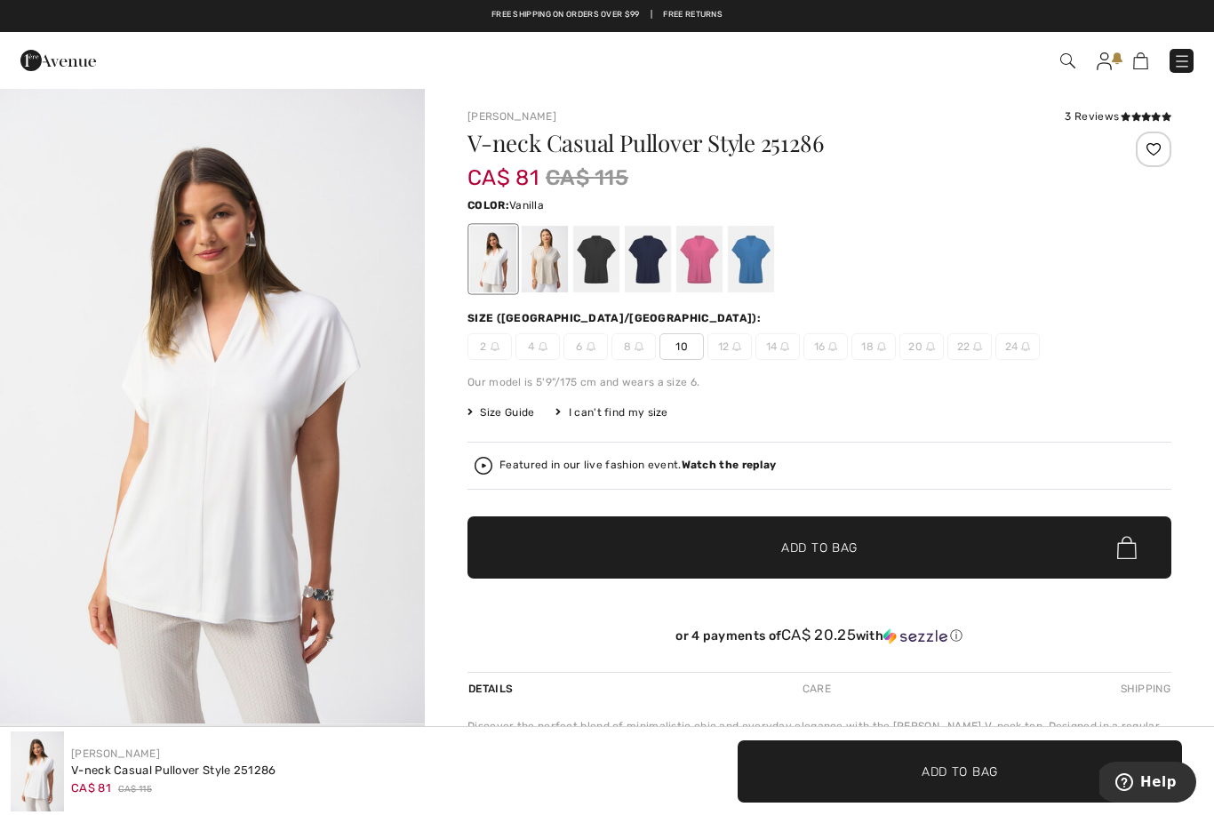
click at [755, 255] on div at bounding box center [751, 259] width 46 height 67
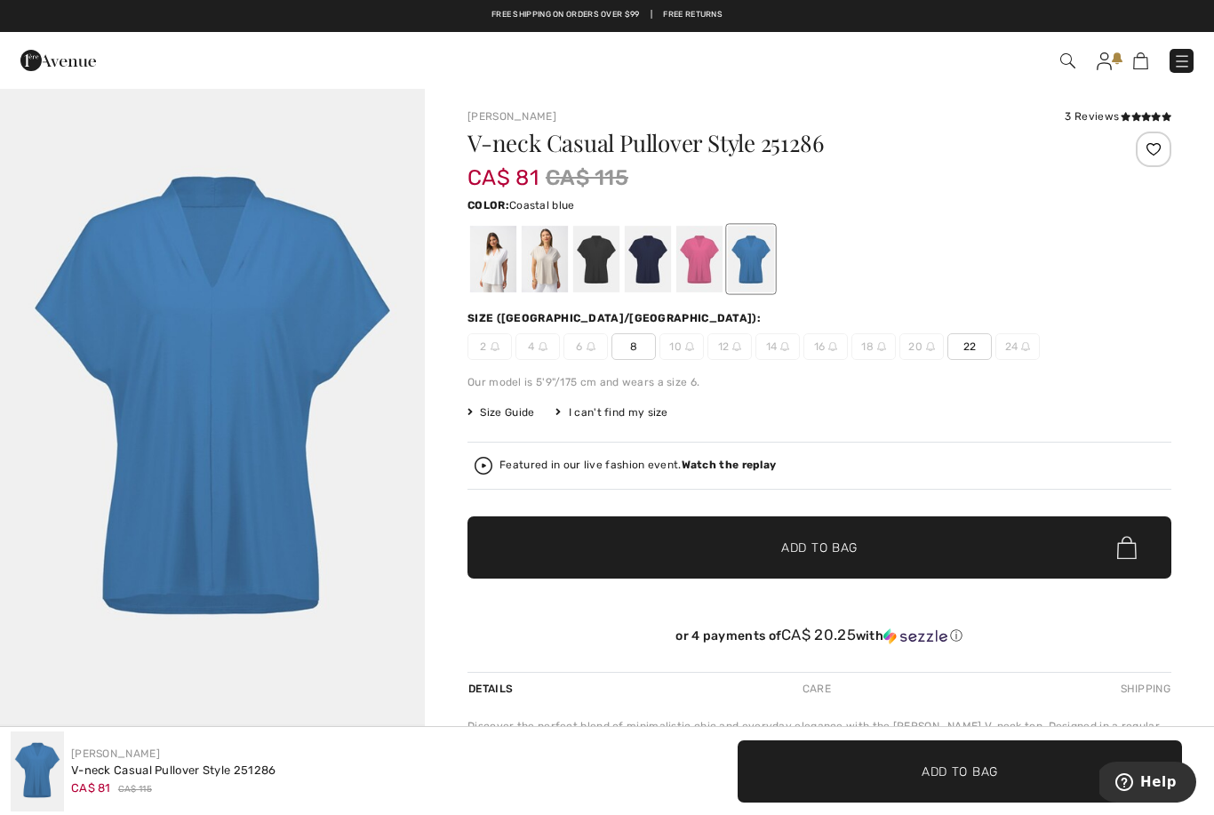
scroll to position [12, 0]
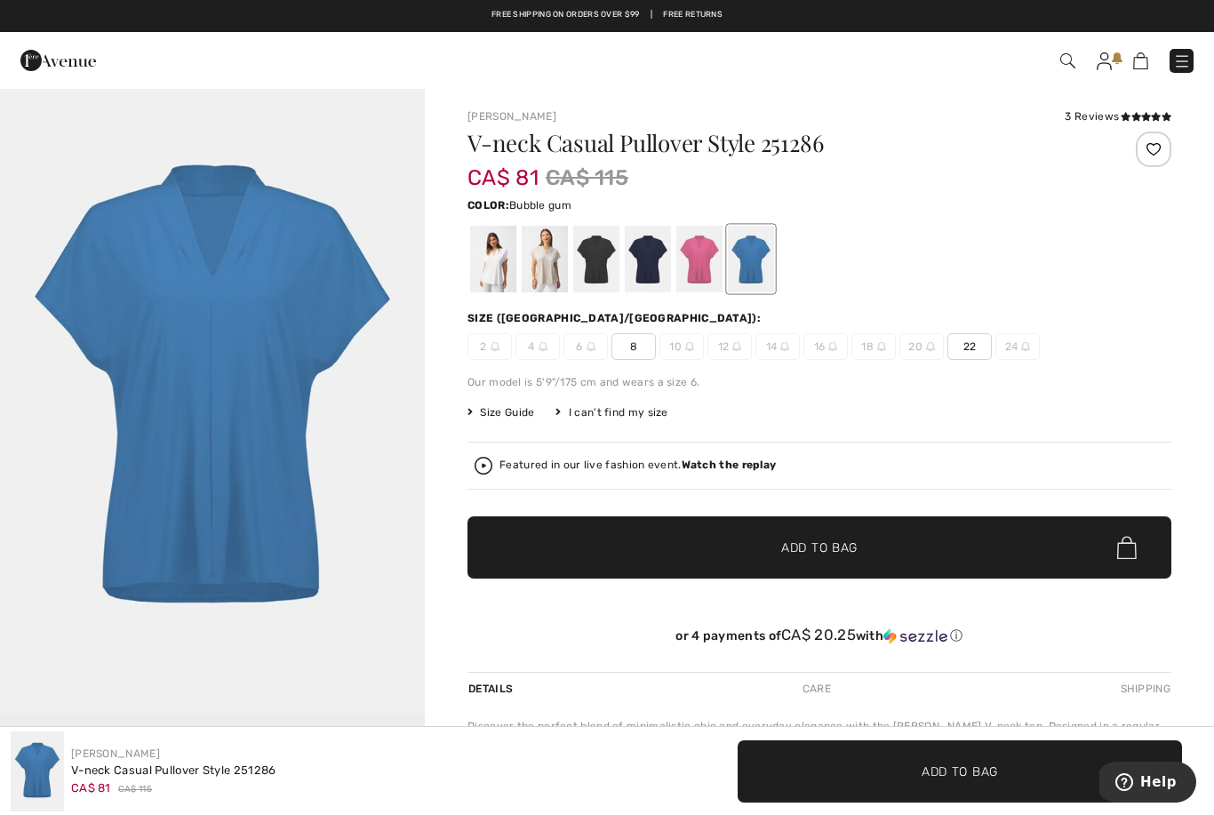
click at [690, 251] on div at bounding box center [699, 259] width 46 height 67
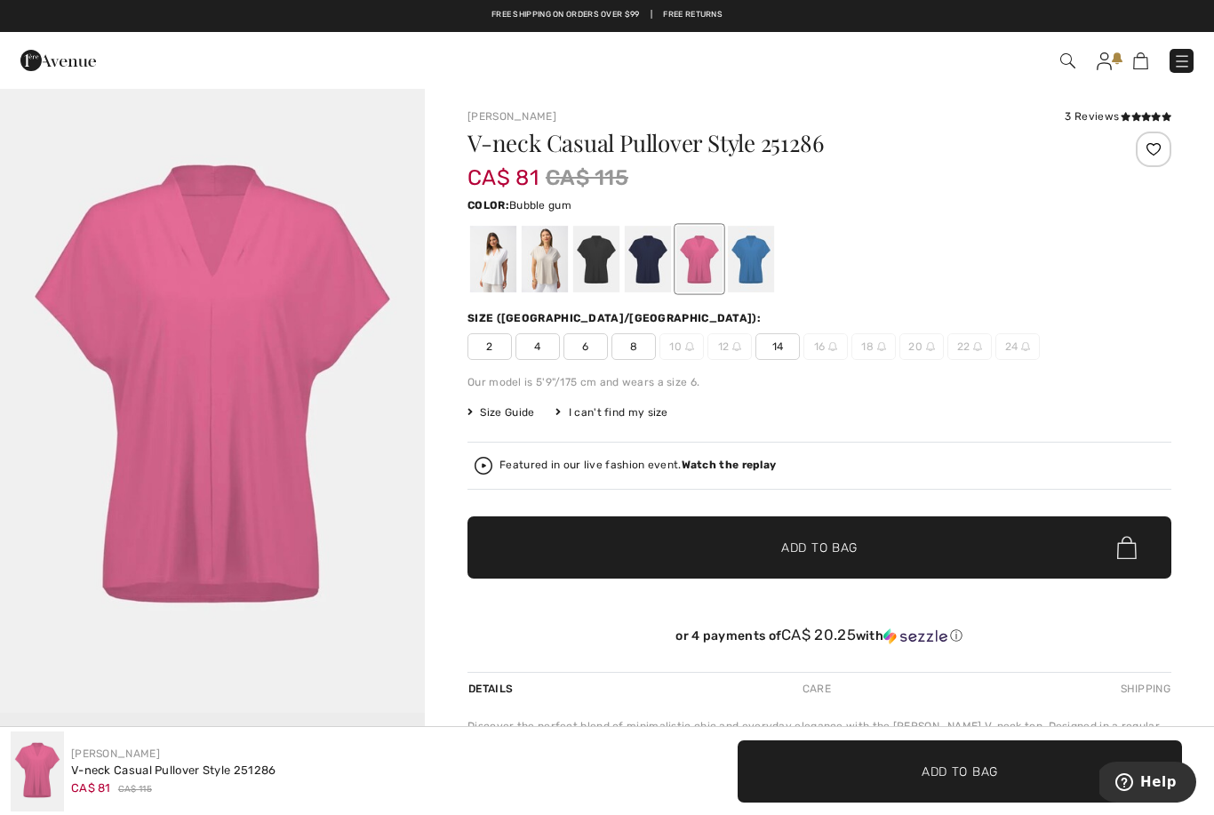
scroll to position [0, 0]
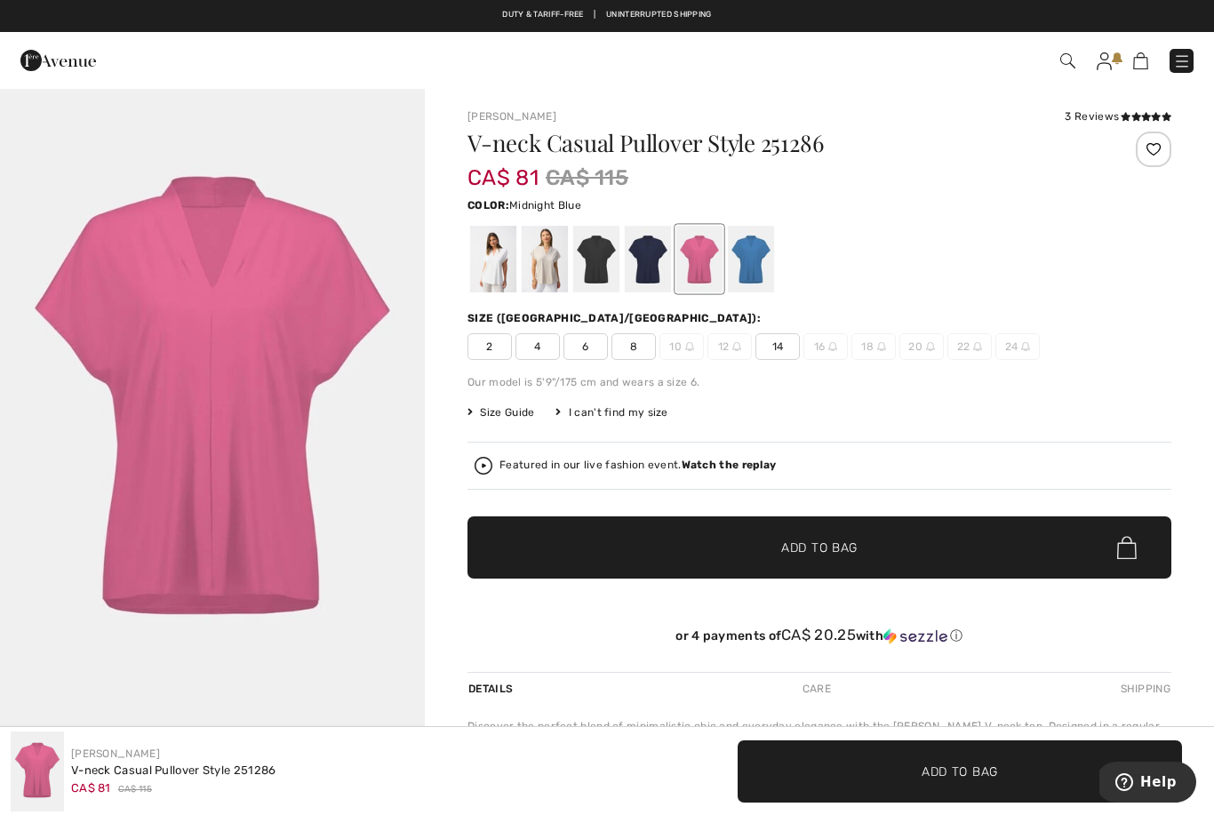
click at [646, 258] on div at bounding box center [648, 259] width 46 height 67
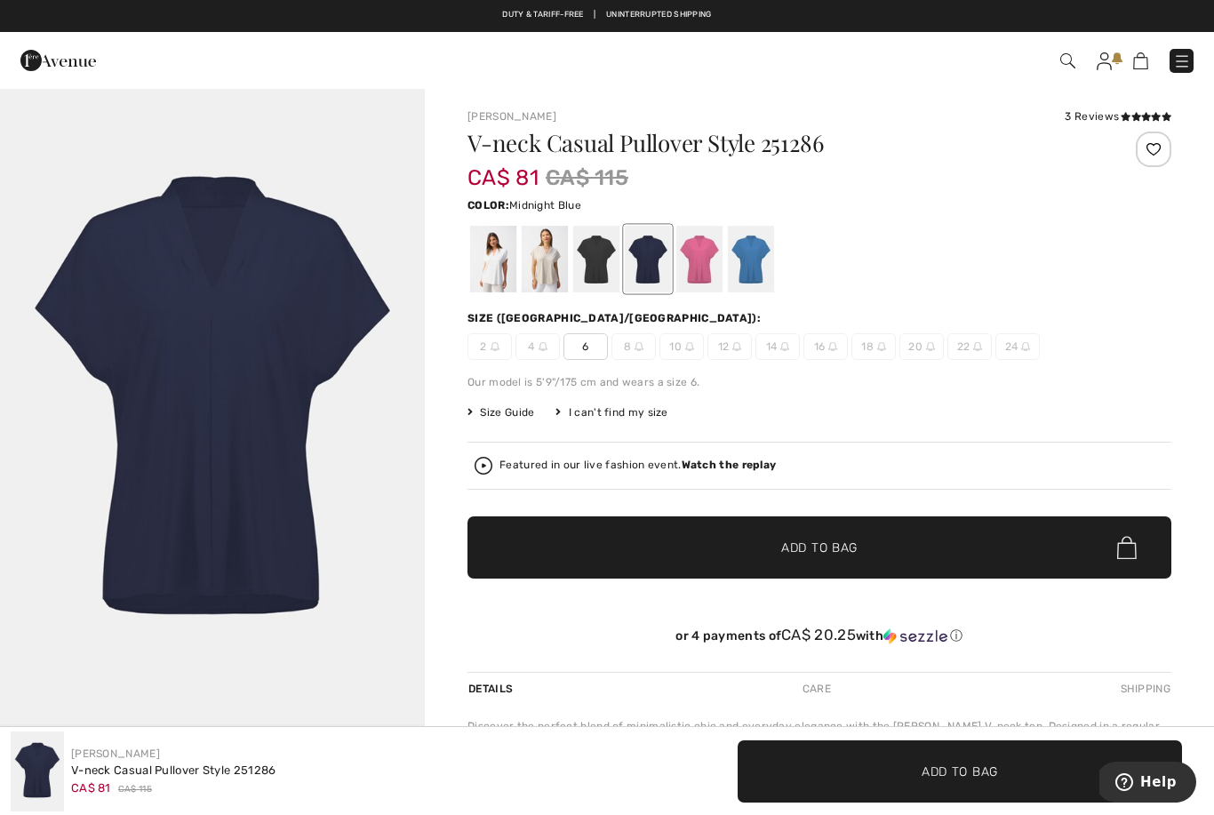
click at [605, 271] on div at bounding box center [596, 259] width 46 height 67
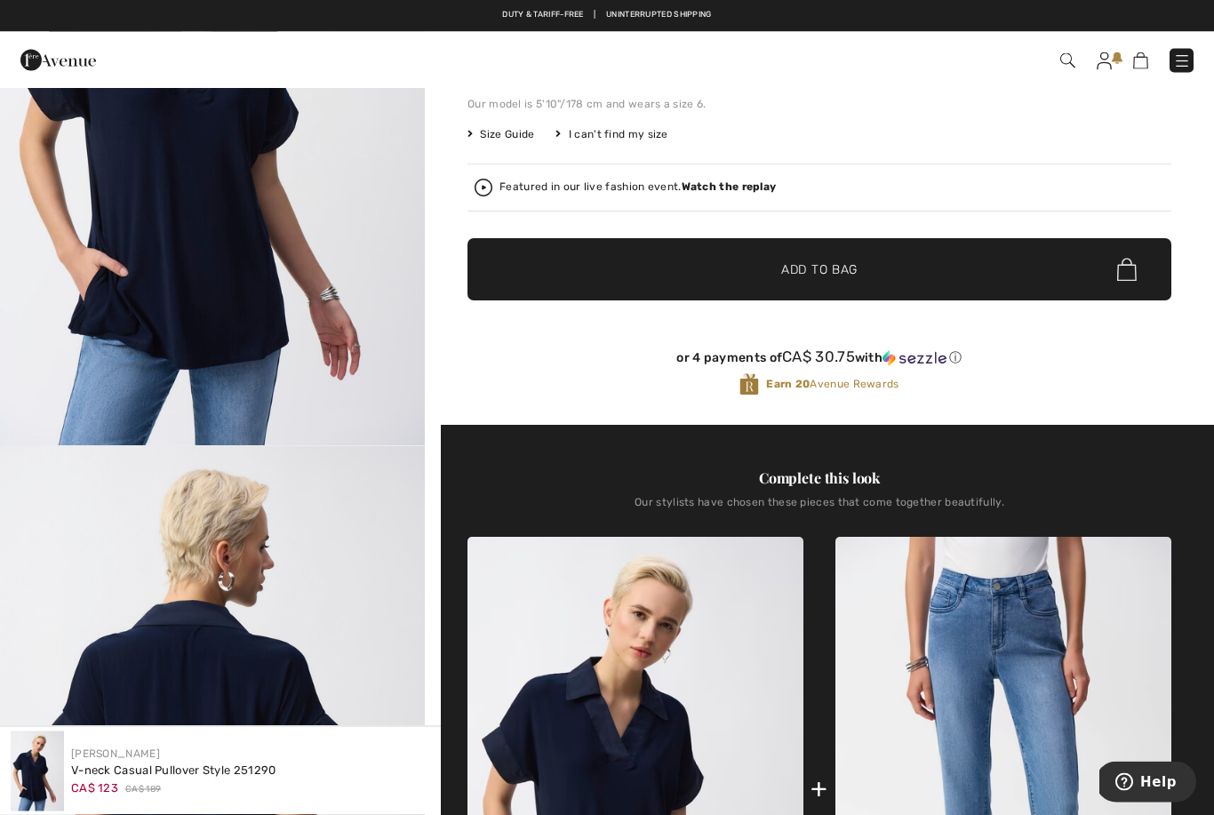
scroll to position [265, 0]
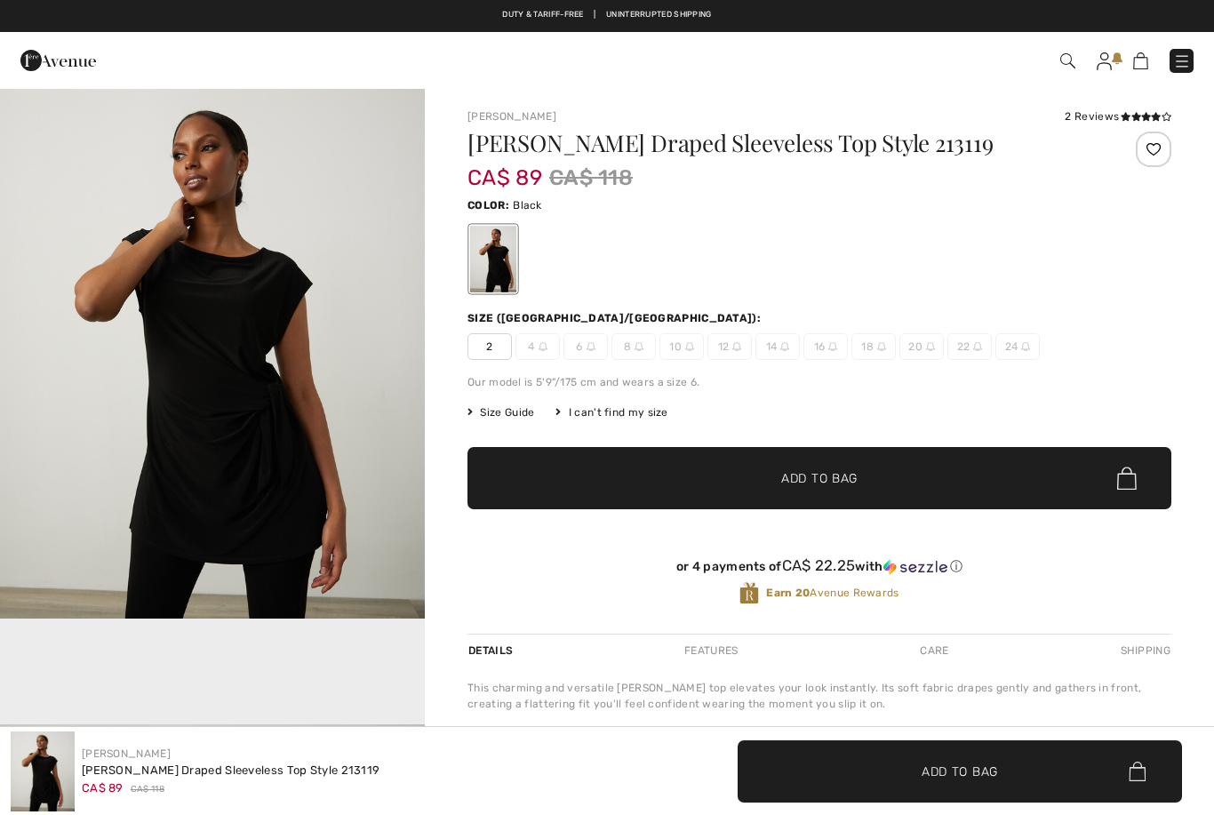
checkbox input "true"
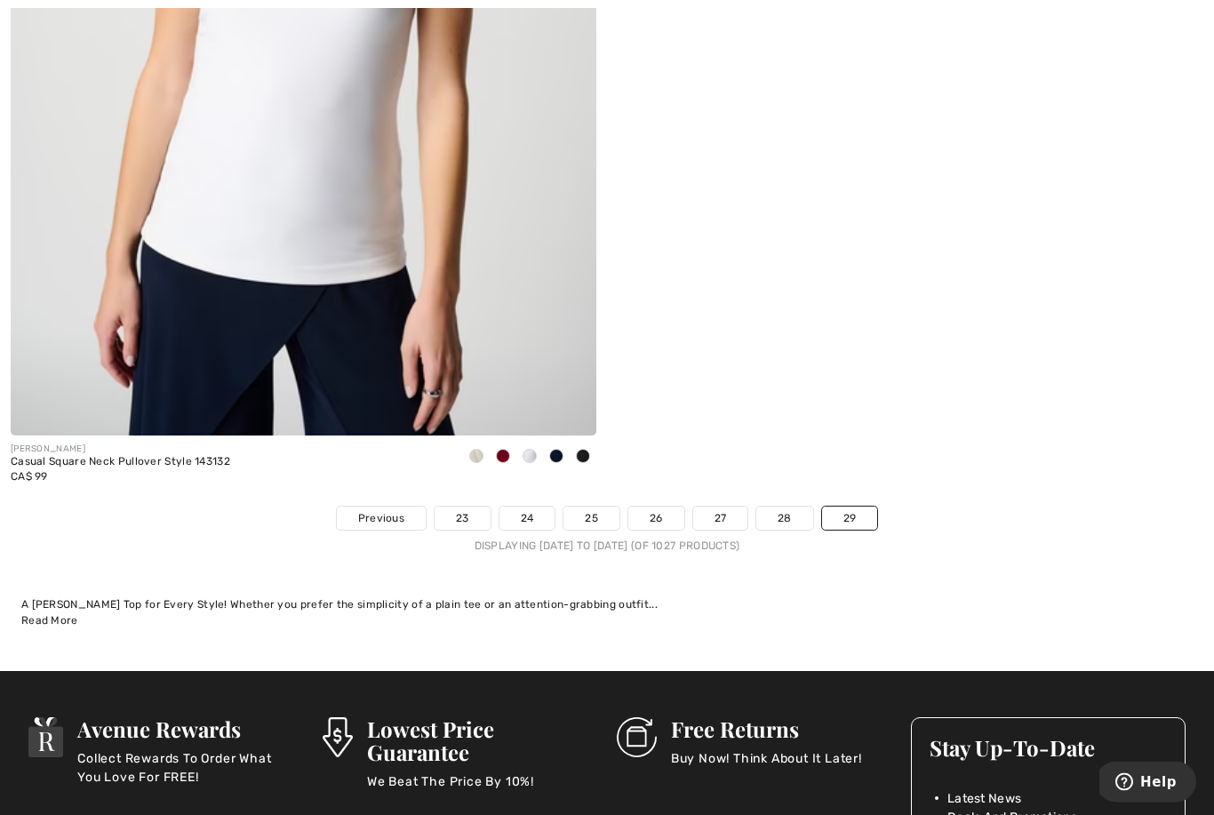
scroll to position [9555, 0]
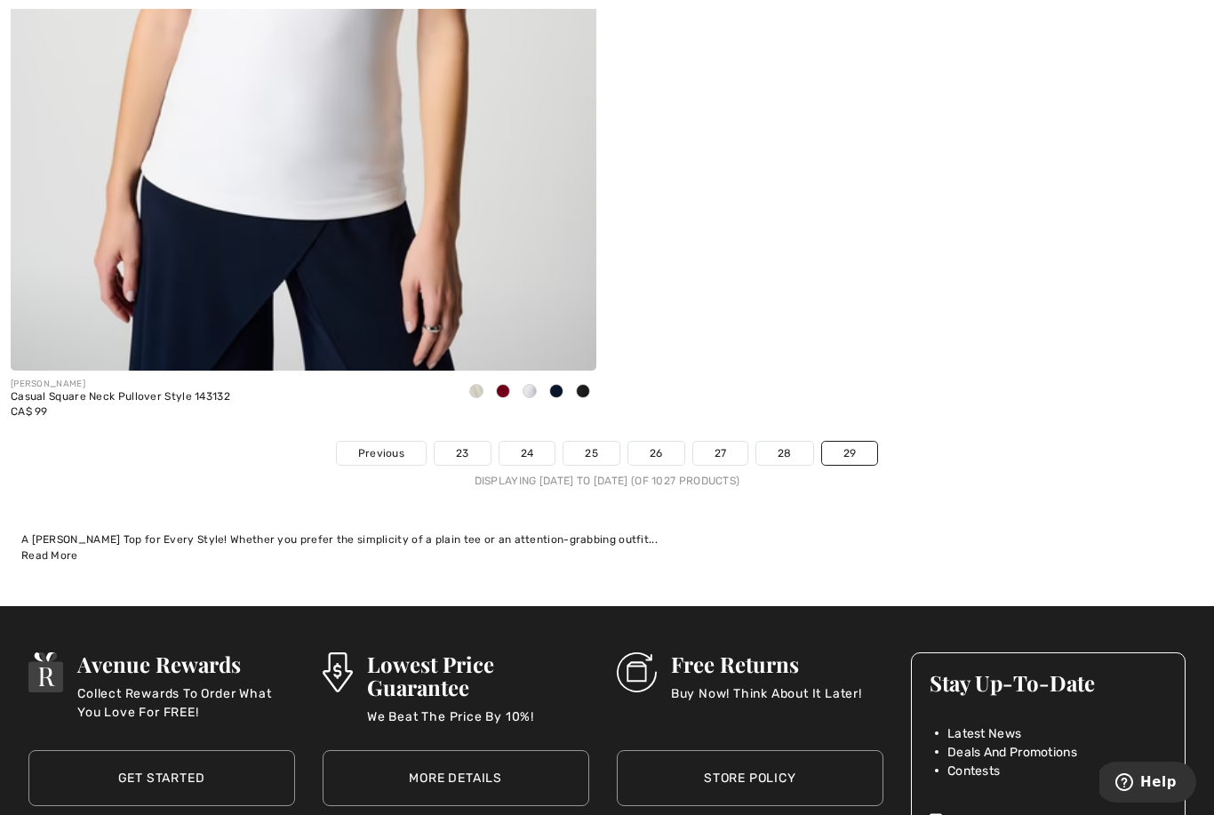
click at [887, 548] on div "A [PERSON_NAME] Top for Every Style! Whether you prefer the simplicity of a pla…" at bounding box center [606, 547] width 1171 height 32
click at [856, 442] on link "29" at bounding box center [850, 453] width 56 height 23
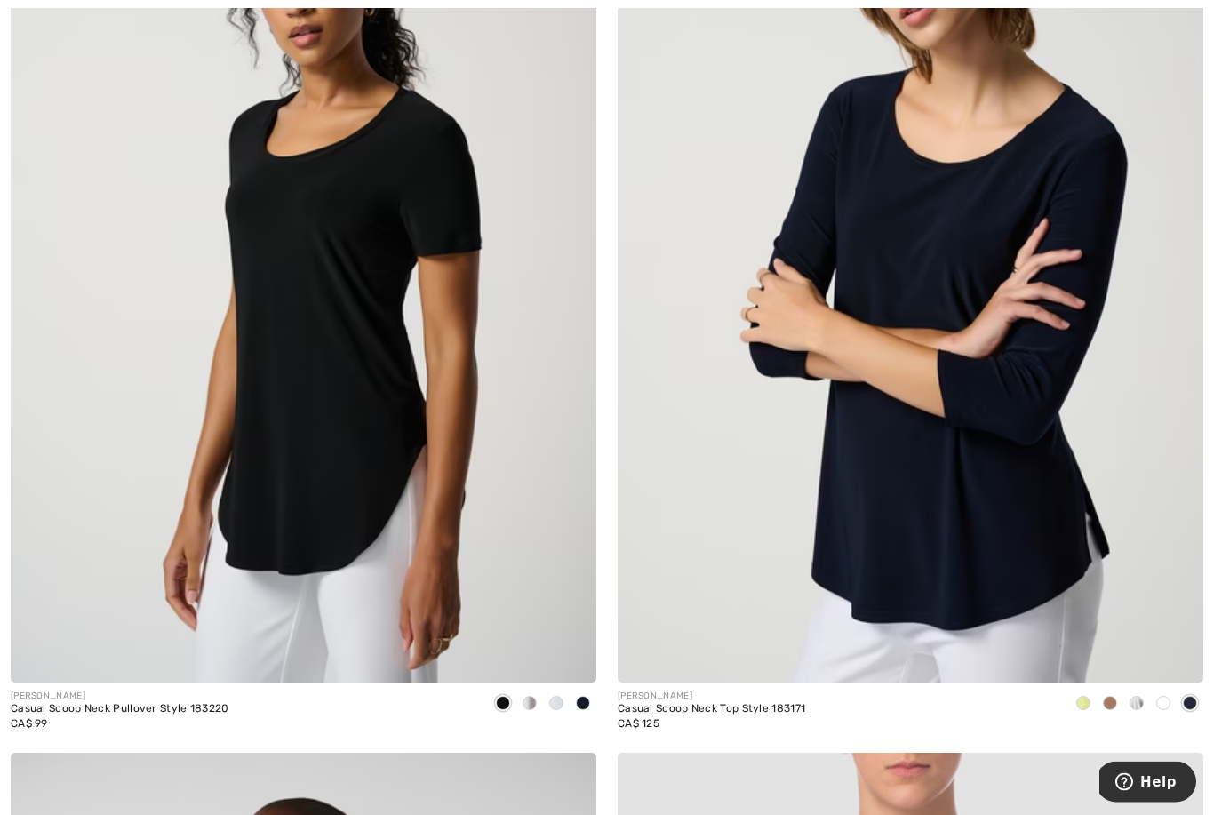
scroll to position [6445, 0]
click at [542, 704] on div at bounding box center [529, 703] width 27 height 29
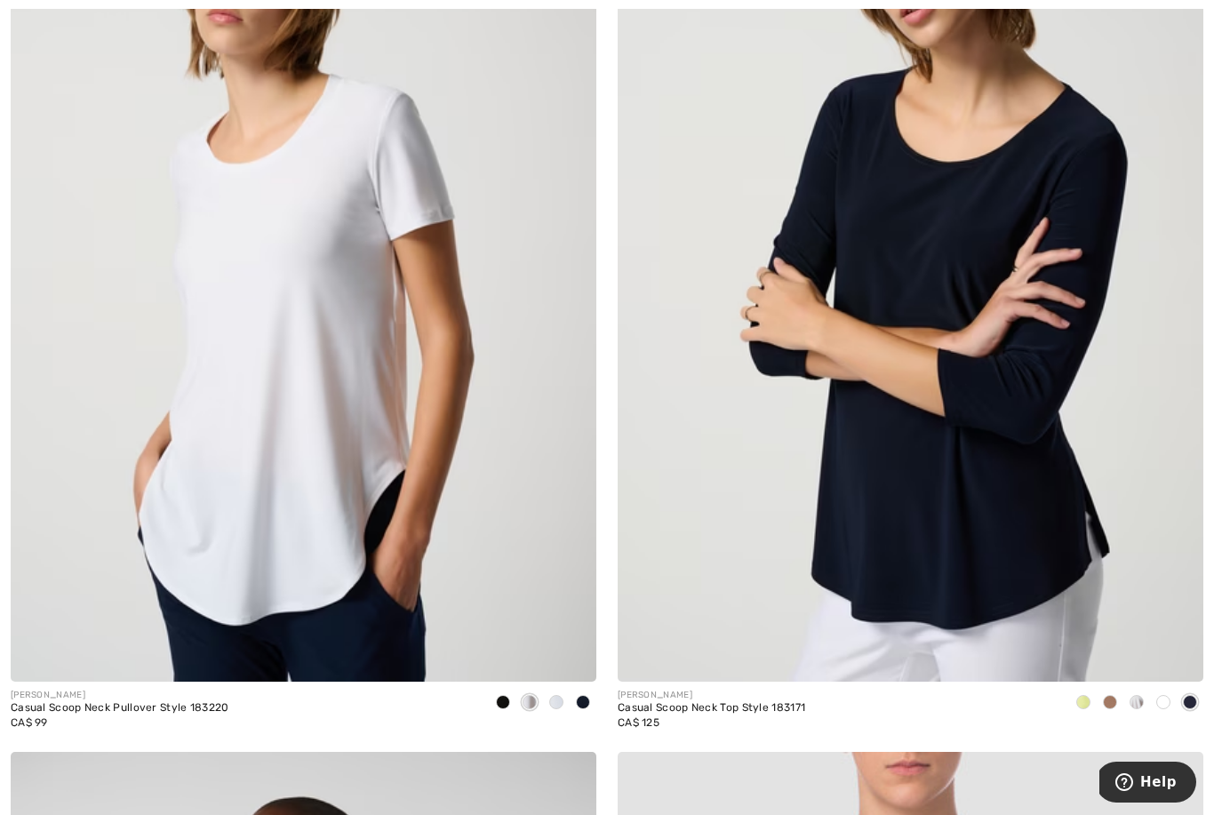
click at [555, 697] on span at bounding box center [556, 702] width 14 height 14
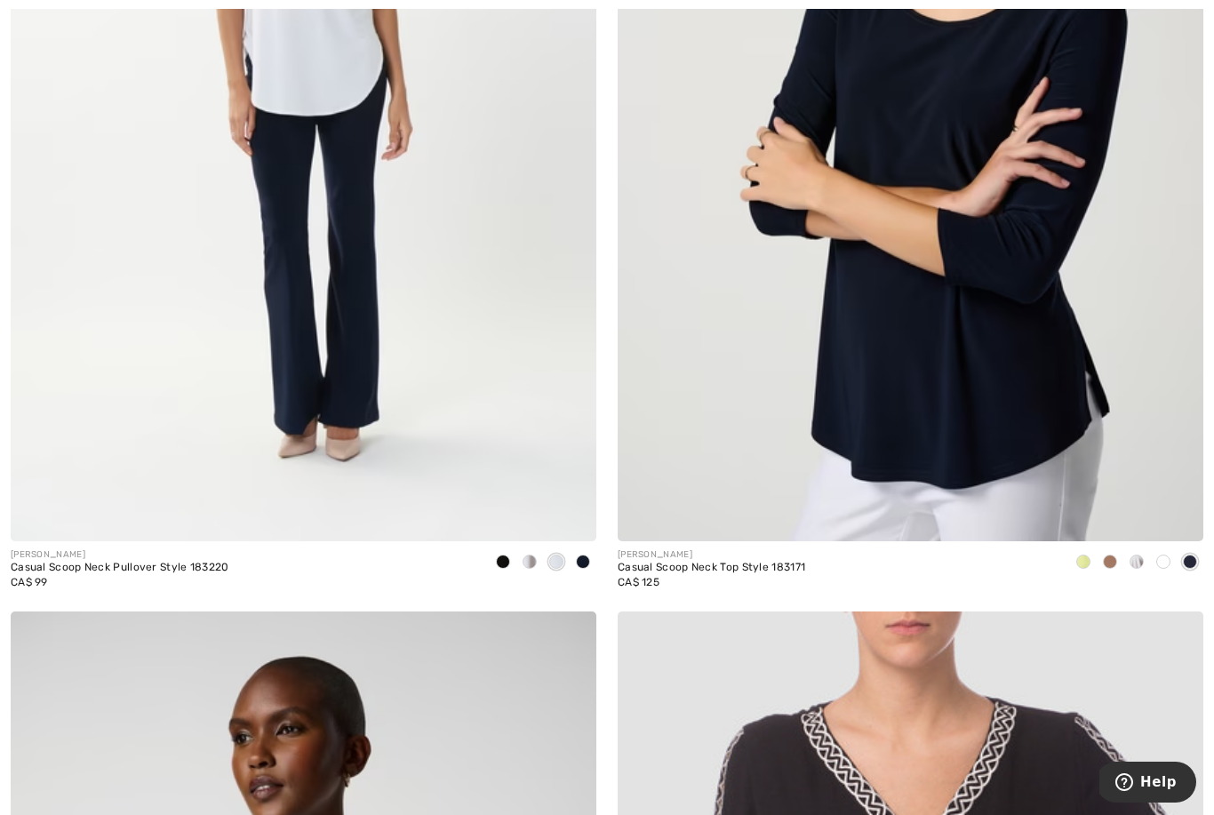
scroll to position [6599, 0]
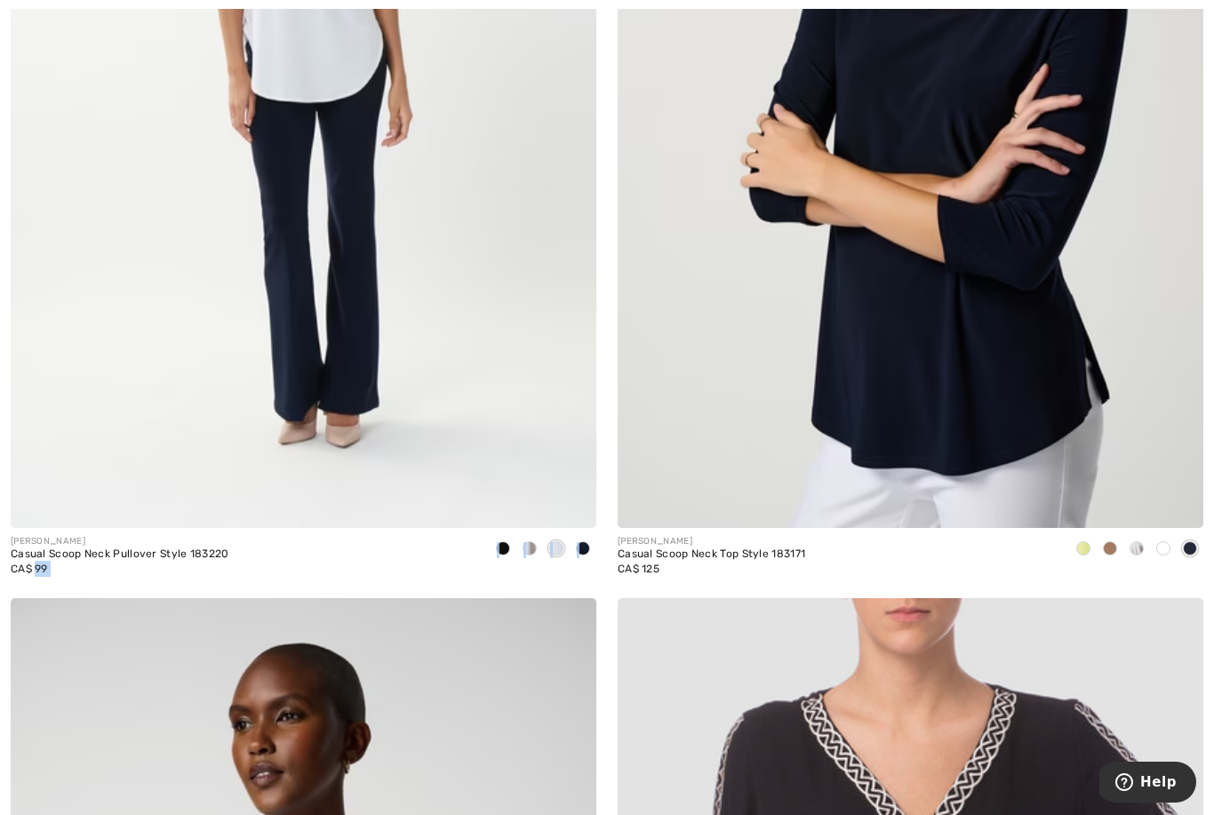
click at [588, 546] on span at bounding box center [583, 548] width 14 height 14
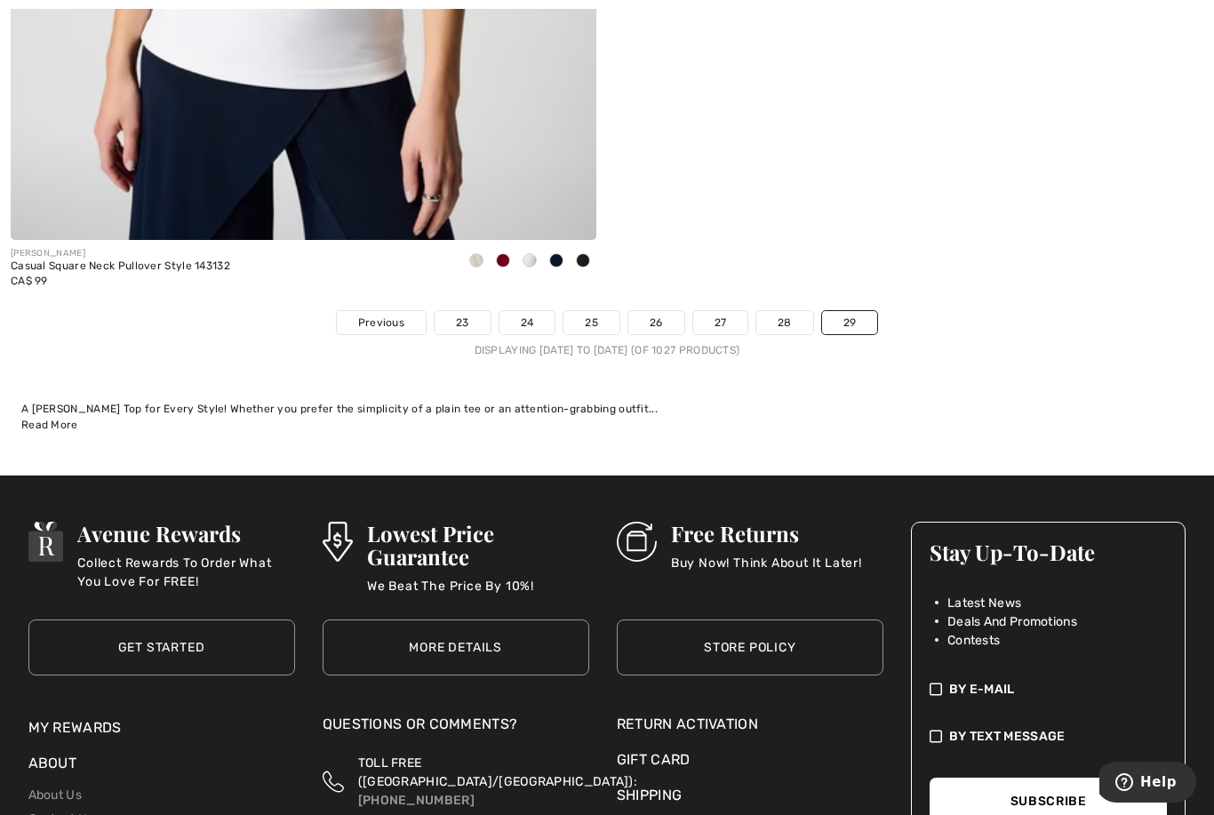
scroll to position [9729, 0]
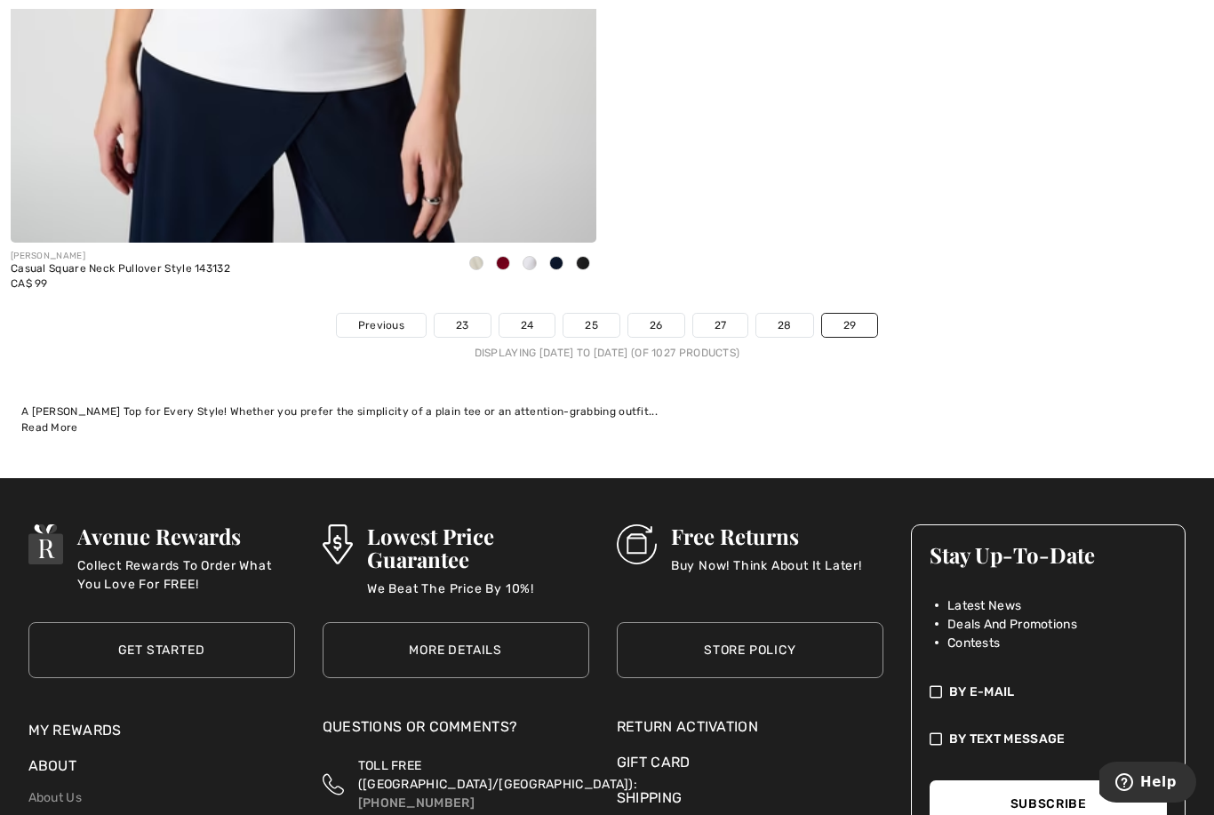
click at [853, 322] on link "29" at bounding box center [850, 325] width 56 height 23
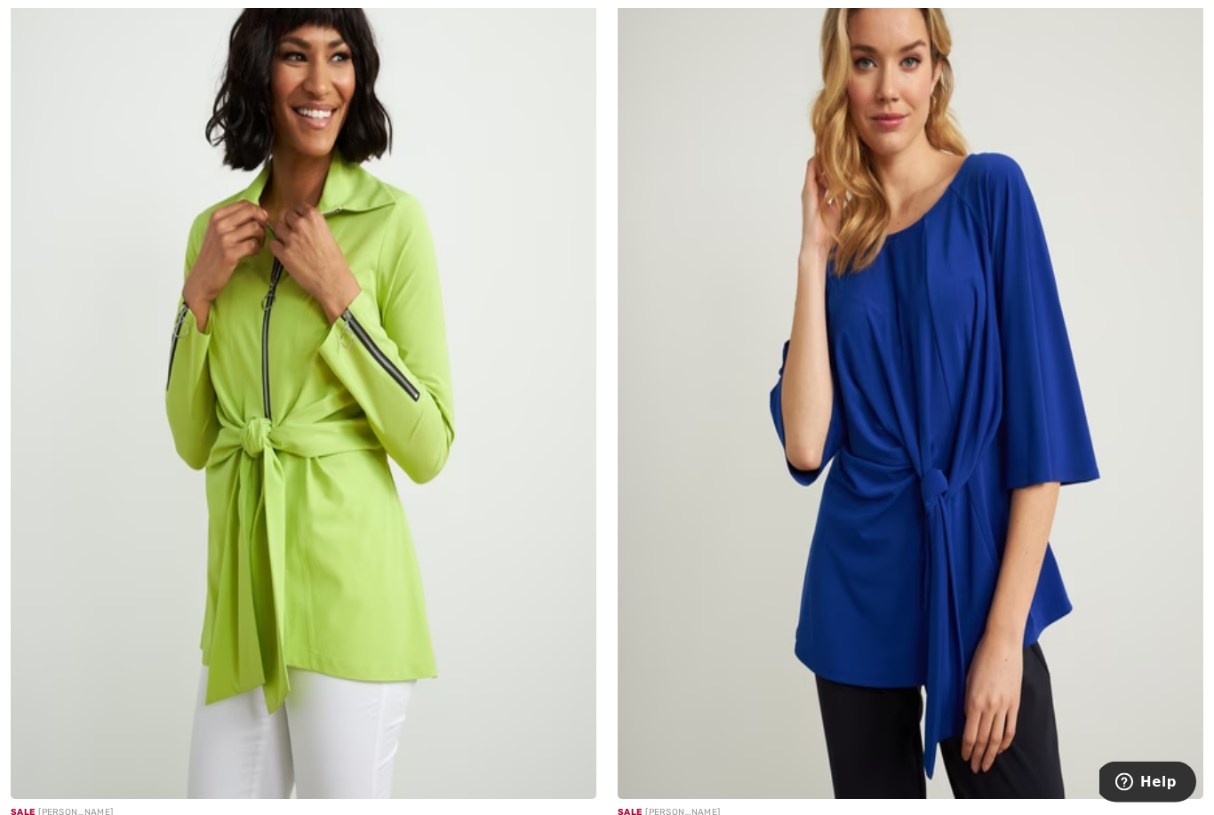
scroll to position [408, 0]
